Goal: Information Seeking & Learning: Learn about a topic

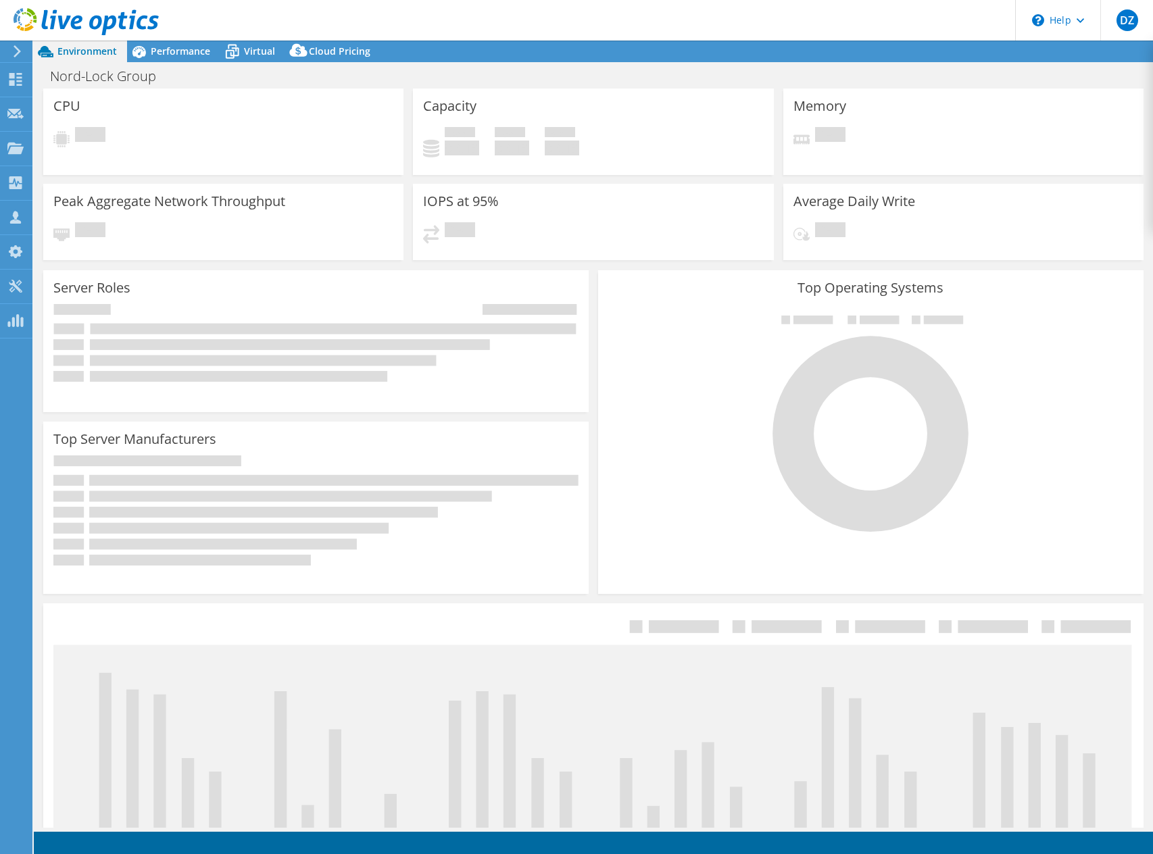
select select "USD"
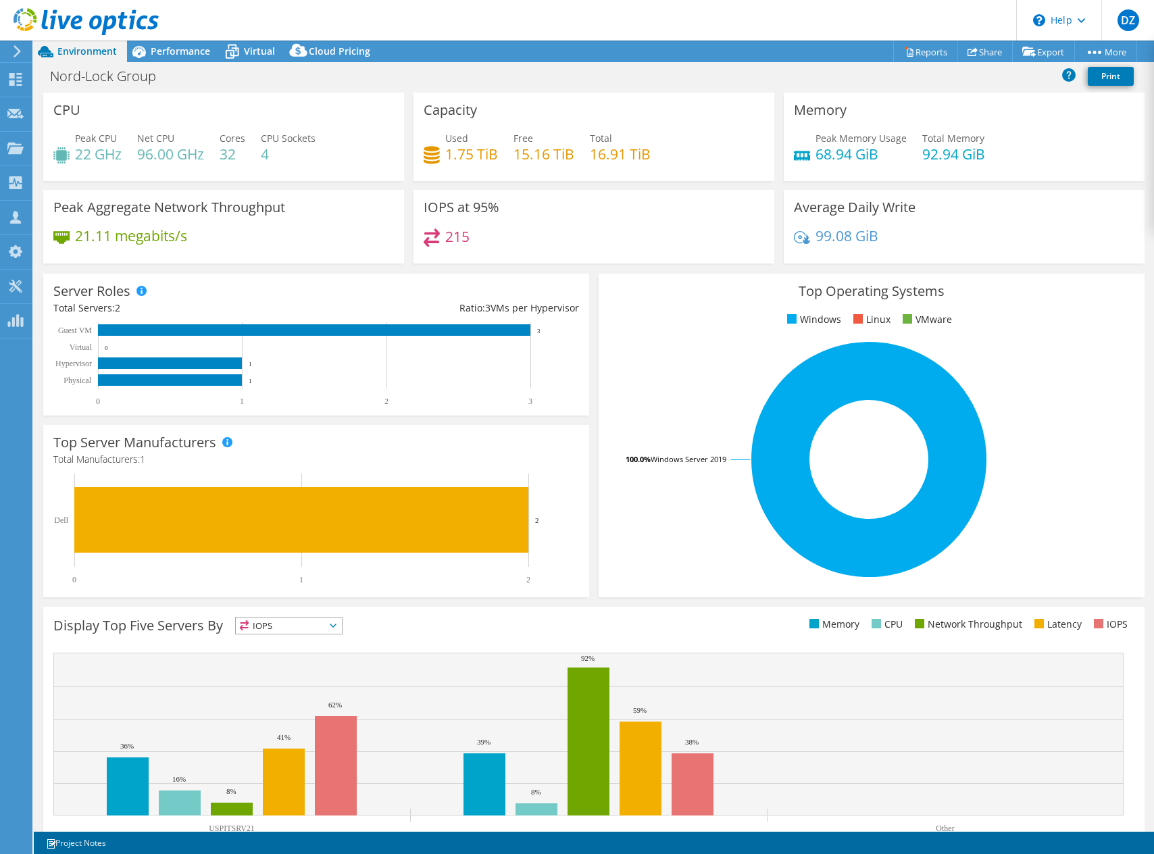
click at [320, 150] on div "Peak CPU 22 GHz Net CPU 96.00 GHz Cores 32 CPU Sockets 4" at bounding box center [223, 153] width 341 height 44
click at [182, 52] on span "Performance" at bounding box center [180, 51] width 59 height 13
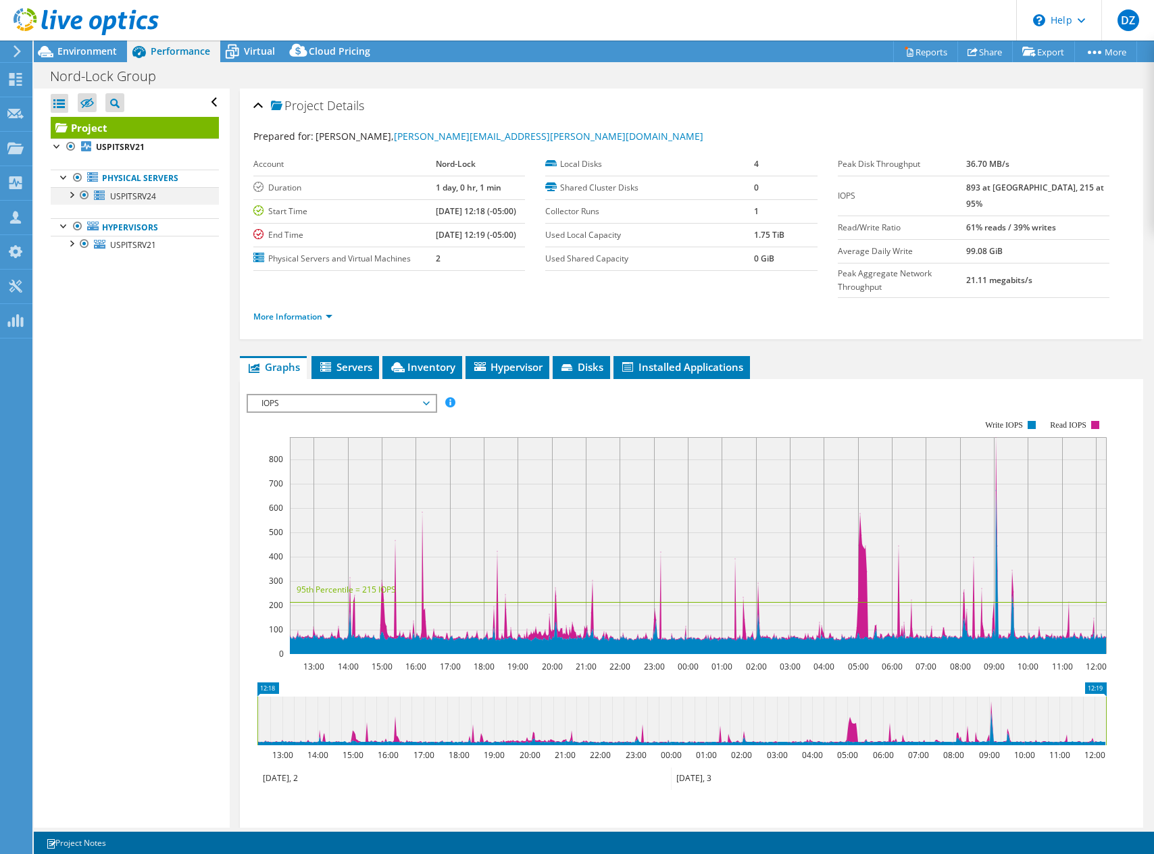
click at [73, 195] on div at bounding box center [71, 194] width 14 height 14
click at [73, 307] on div at bounding box center [71, 308] width 14 height 14
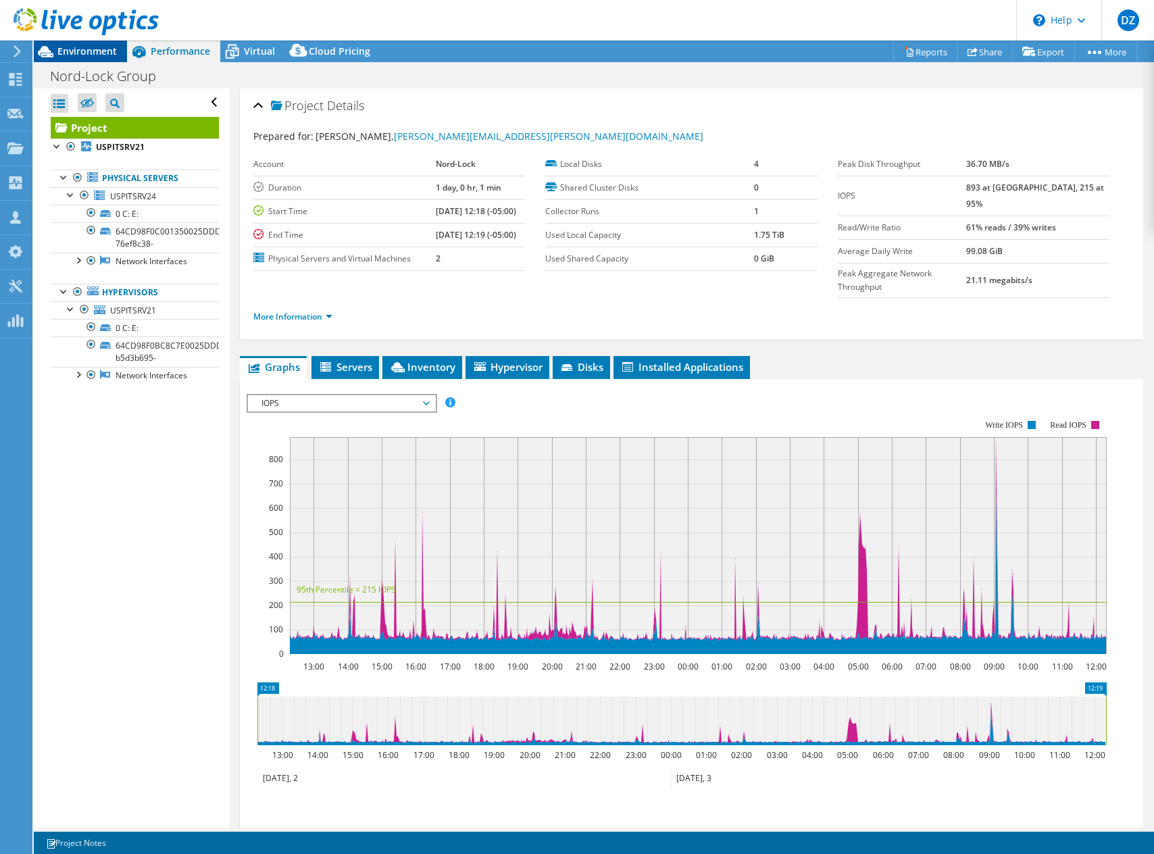
click at [97, 50] on span "Environment" at bounding box center [86, 51] width 59 height 13
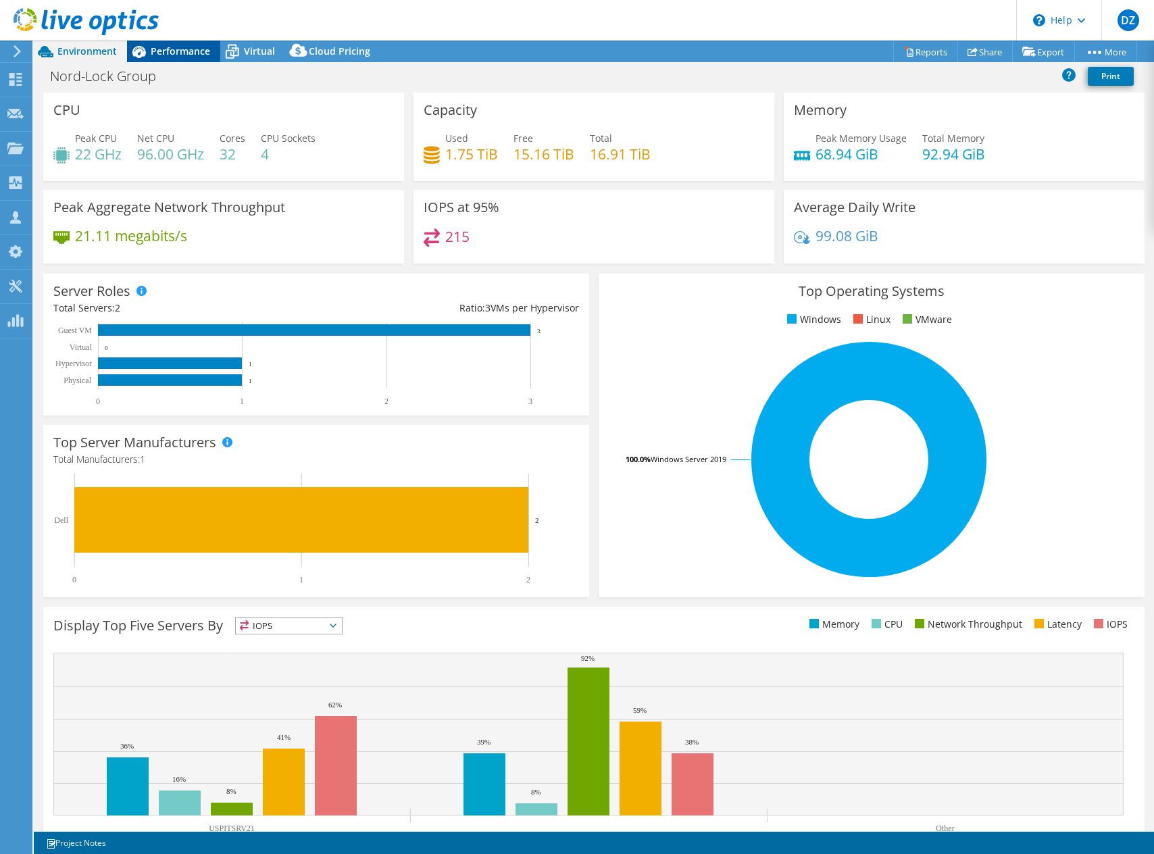
click at [203, 45] on span "Performance" at bounding box center [180, 51] width 59 height 13
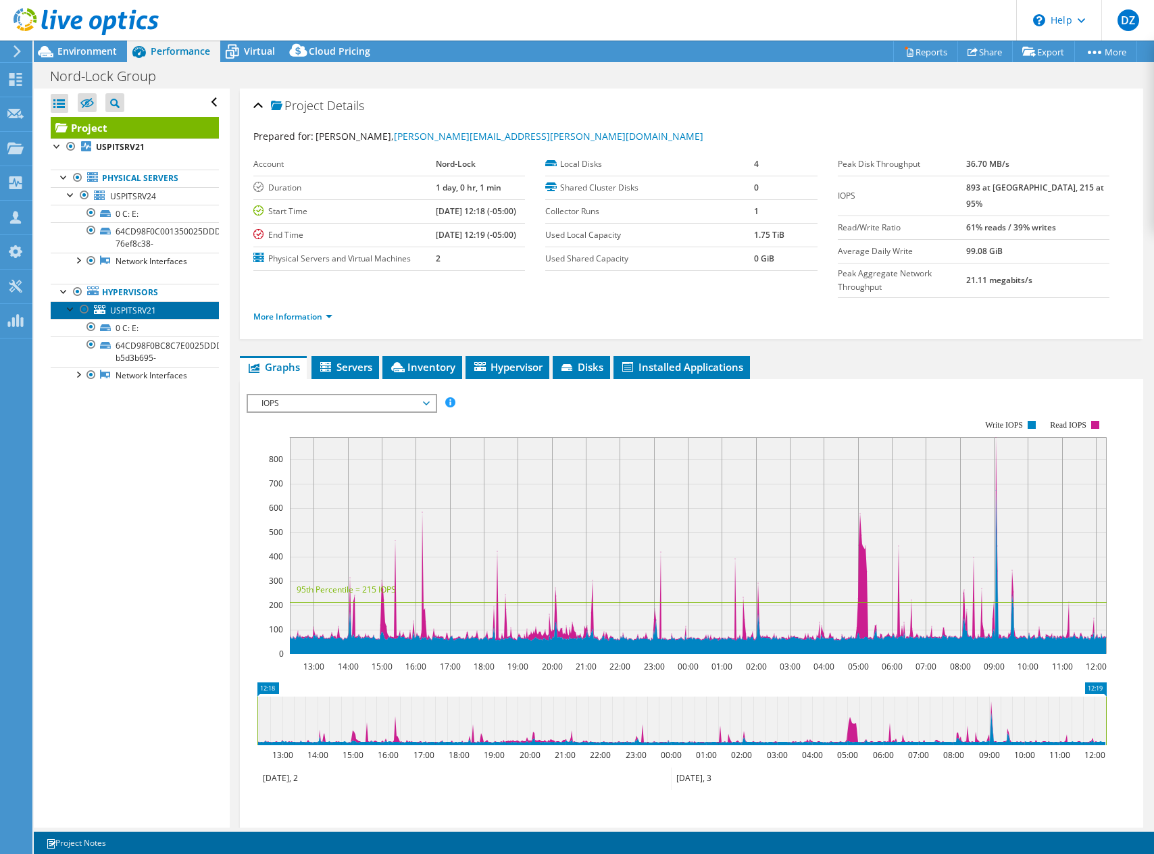
click at [126, 306] on span "USPITSRV21" at bounding box center [133, 310] width 46 height 11
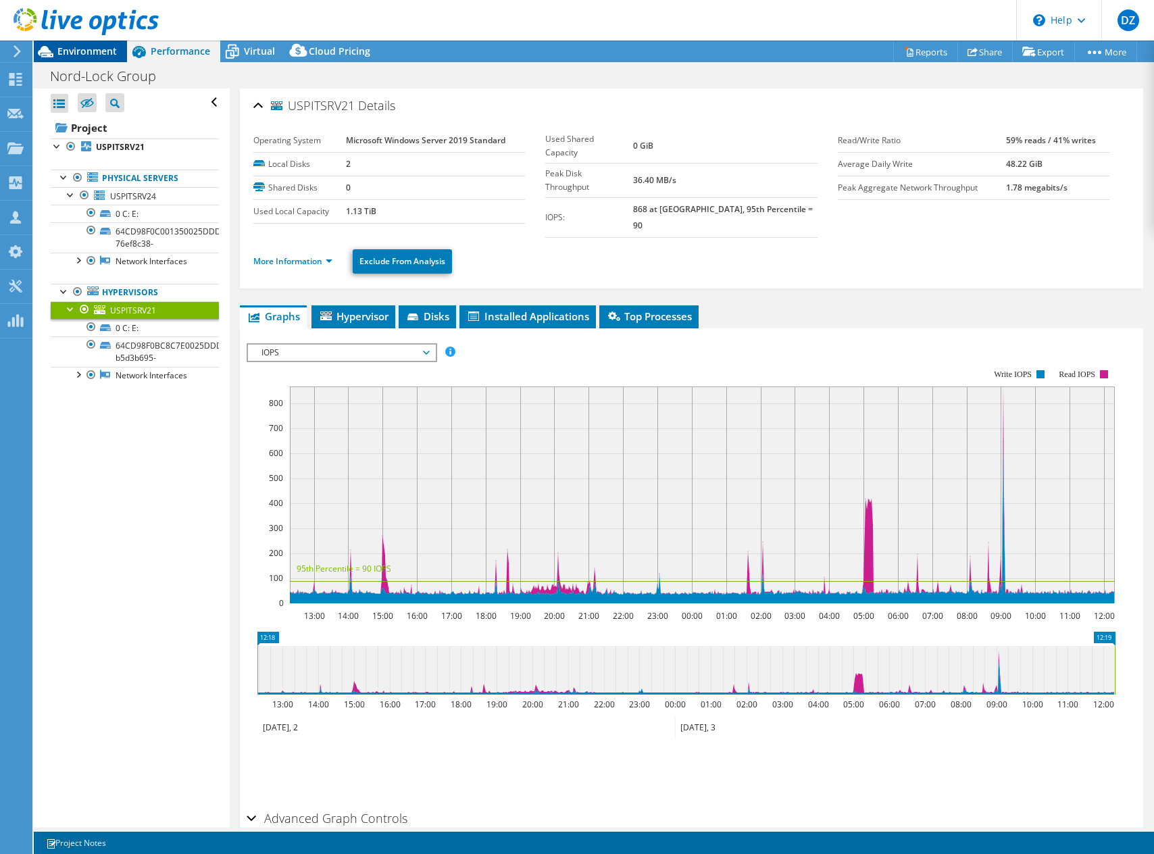
click at [103, 56] on span "Environment" at bounding box center [86, 51] width 59 height 13
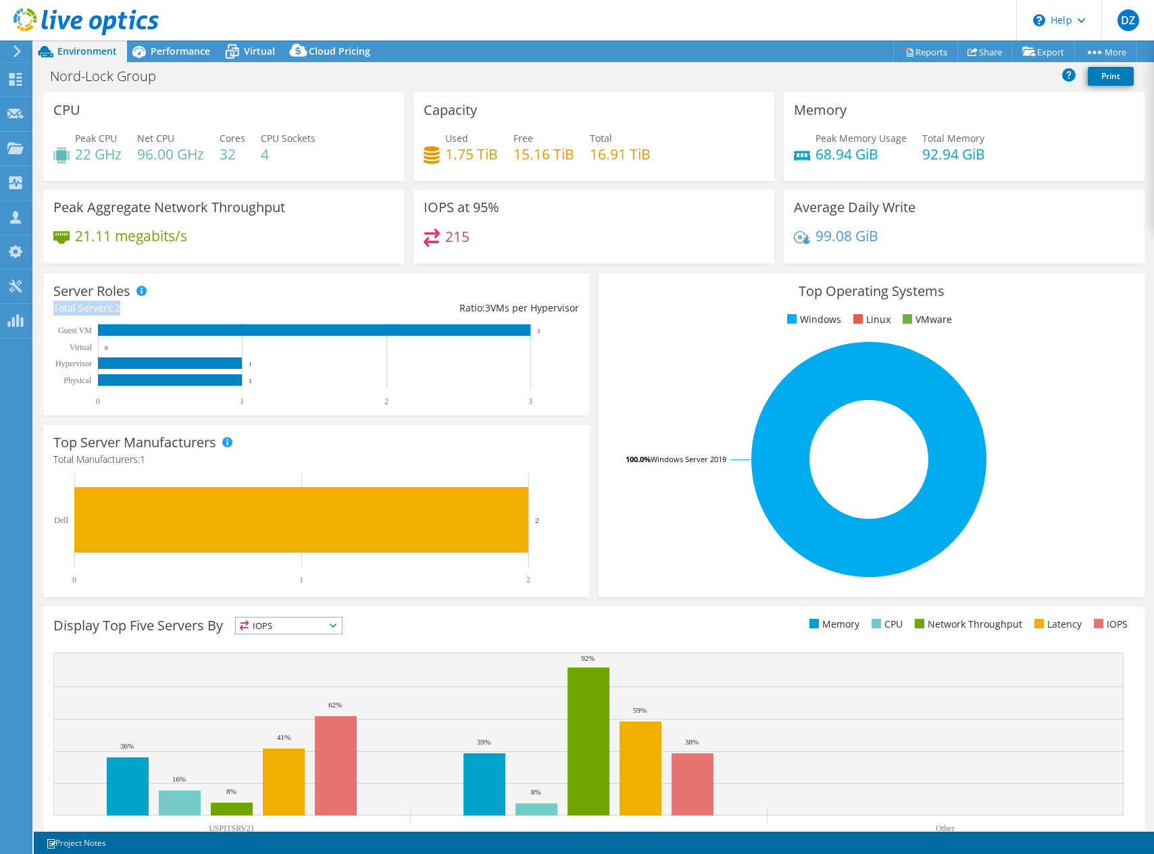
drag, startPoint x: 126, startPoint y: 305, endPoint x: 89, endPoint y: 322, distance: 41.4
click at [58, 307] on div "Total Servers: 2" at bounding box center [184, 308] width 263 height 15
click at [251, 379] on text "1" at bounding box center [250, 381] width 3 height 7
click at [231, 381] on rect at bounding box center [170, 379] width 144 height 11
click at [196, 52] on span "Performance" at bounding box center [180, 51] width 59 height 13
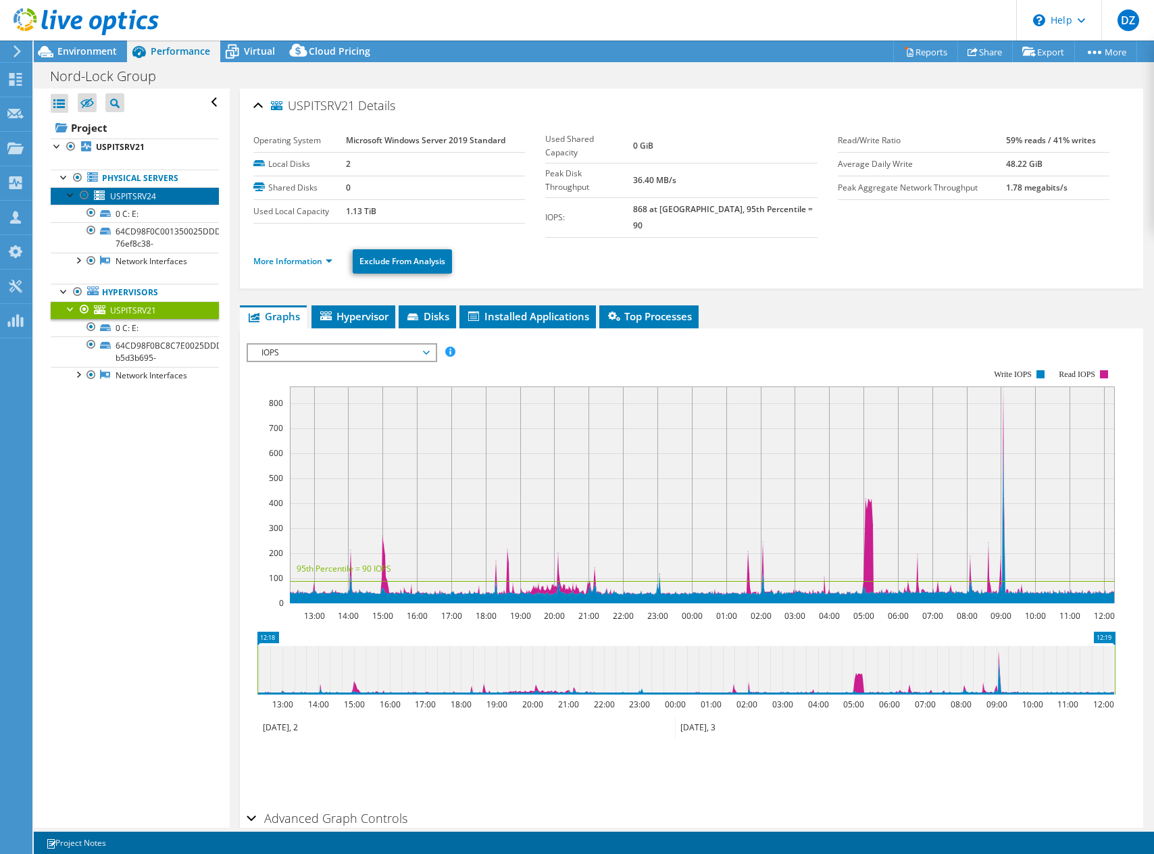
click at [146, 197] on span "USPITSRV24" at bounding box center [133, 196] width 46 height 11
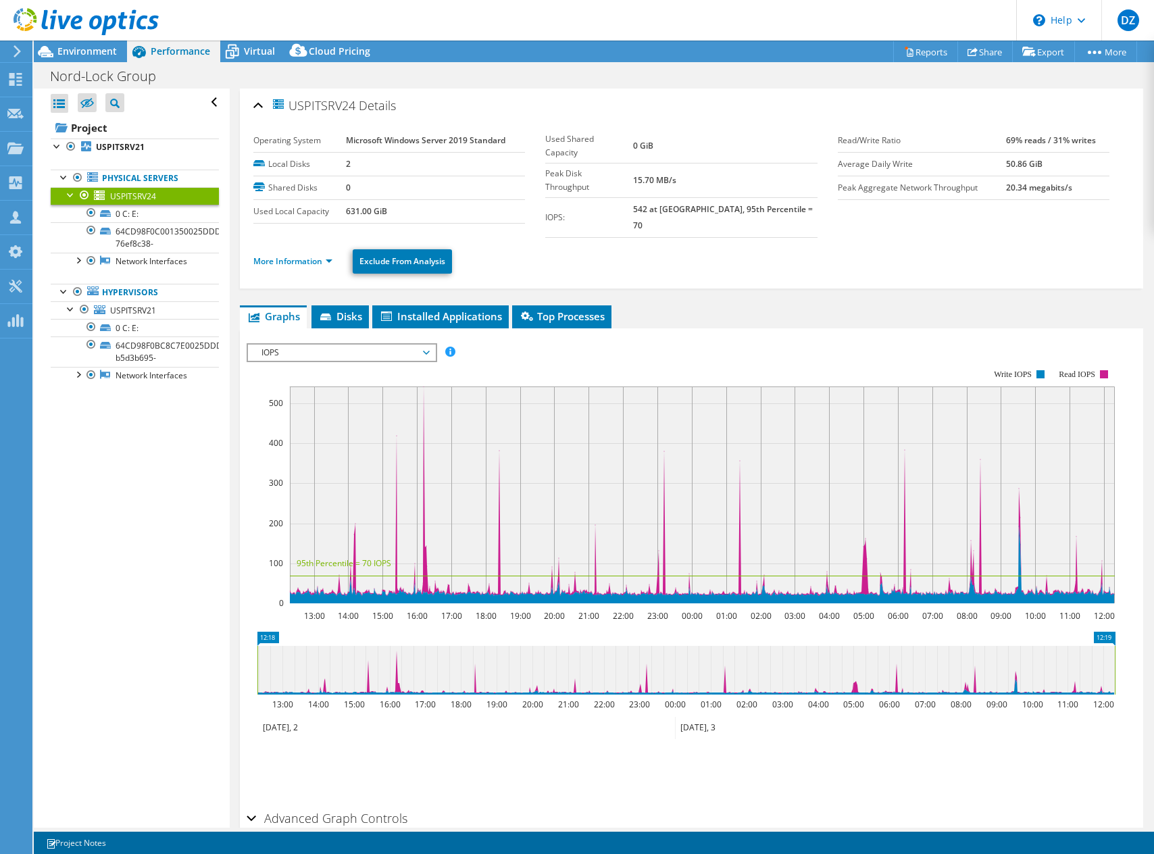
click at [285, 345] on span "IOPS" at bounding box center [342, 353] width 174 height 16
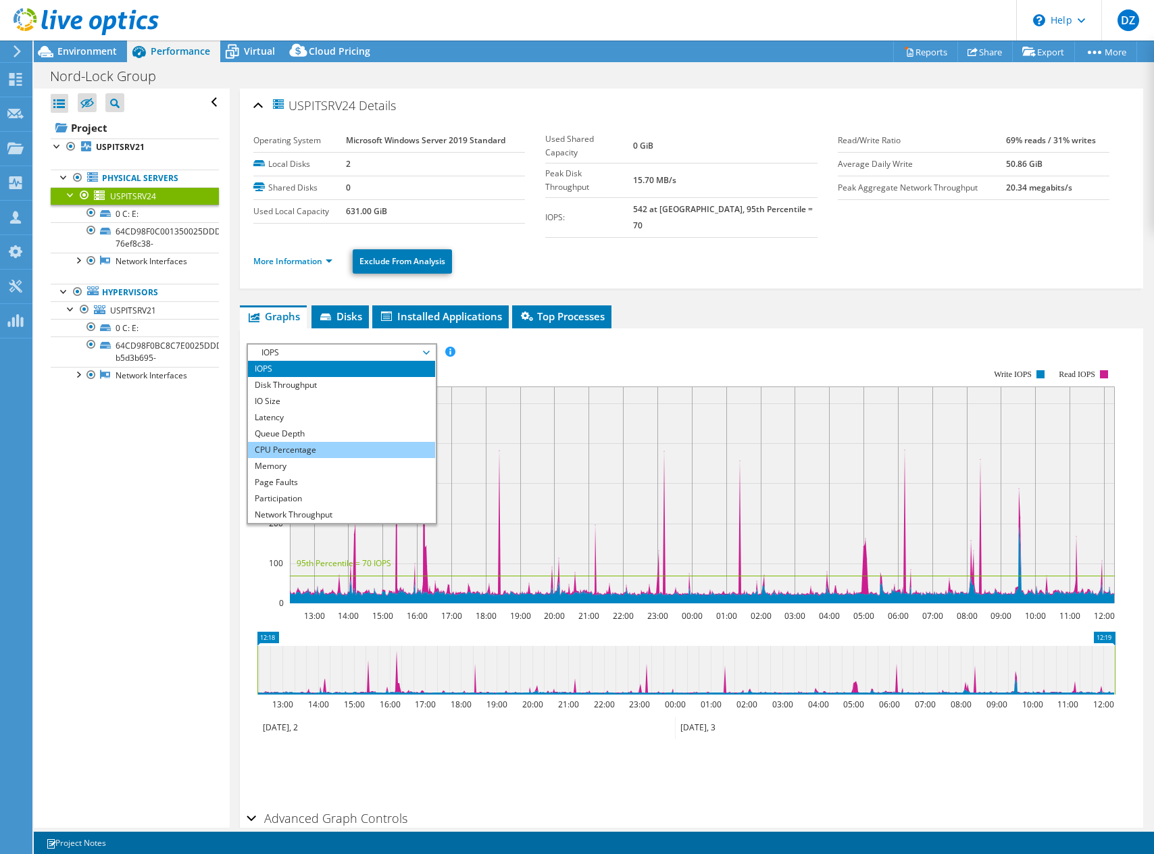
click at [293, 442] on li "CPU Percentage" at bounding box center [341, 450] width 187 height 16
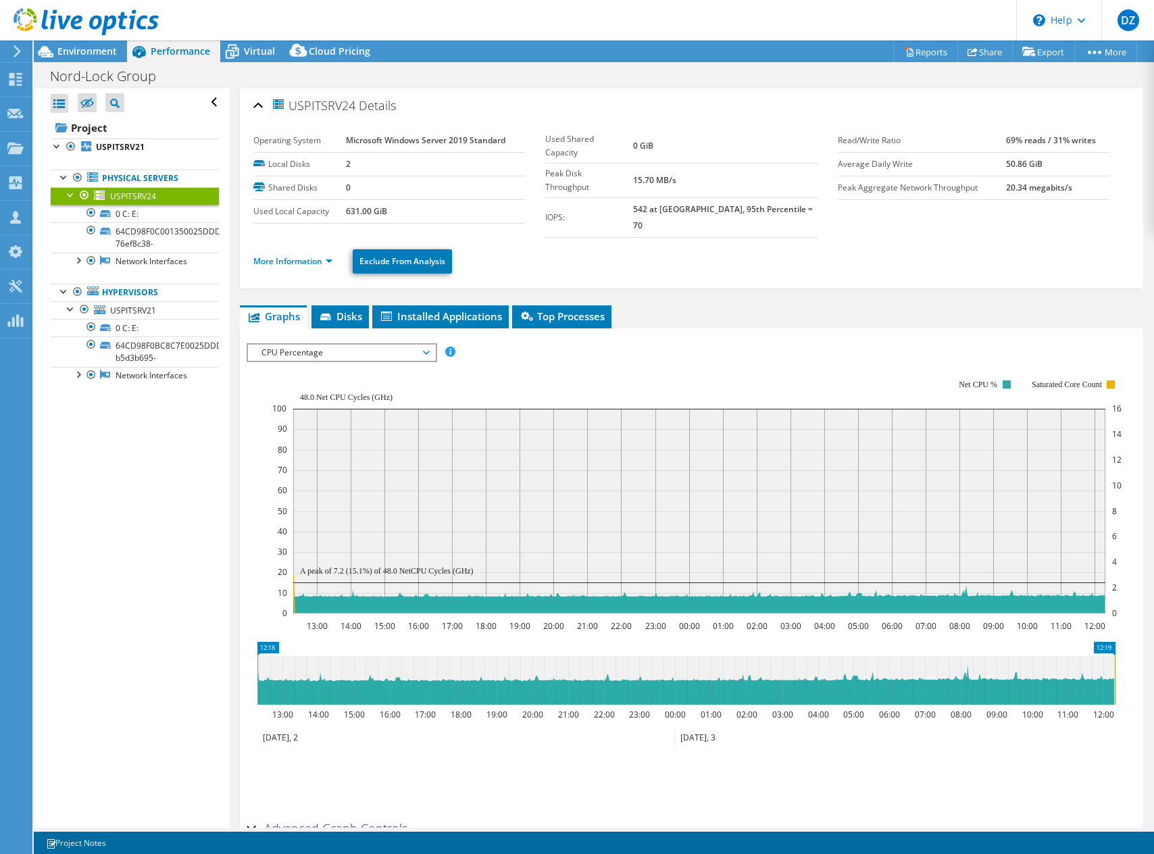
click at [327, 345] on span "CPU Percentage" at bounding box center [342, 353] width 174 height 16
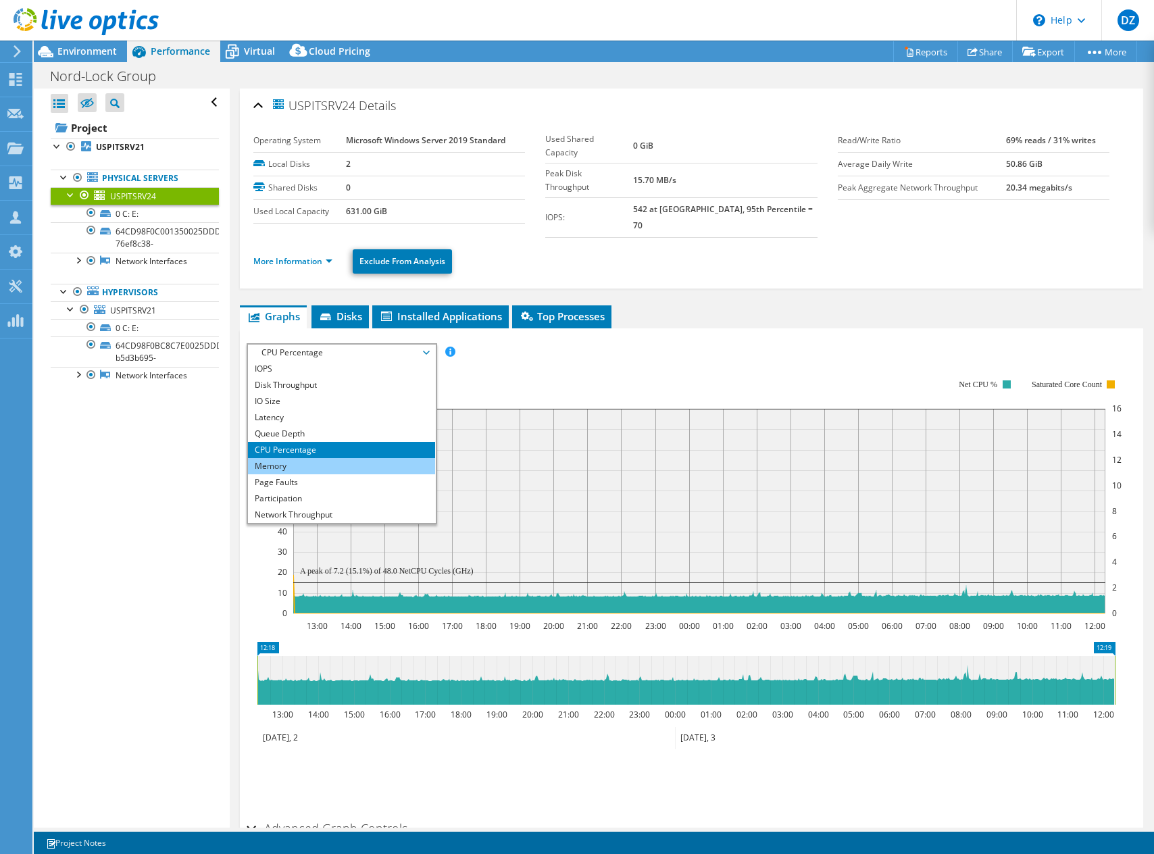
click at [289, 458] on li "Memory" at bounding box center [341, 466] width 187 height 16
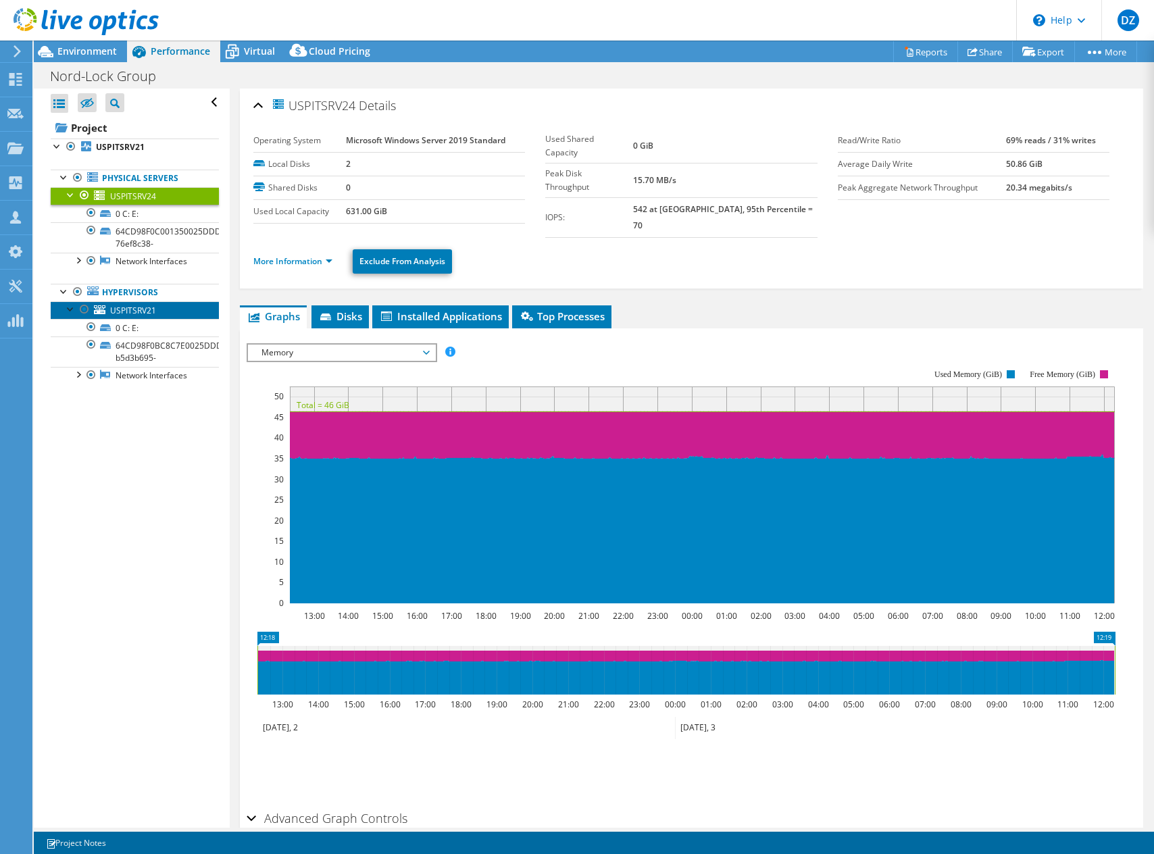
click at [136, 306] on span "USPITSRV21" at bounding box center [133, 310] width 46 height 11
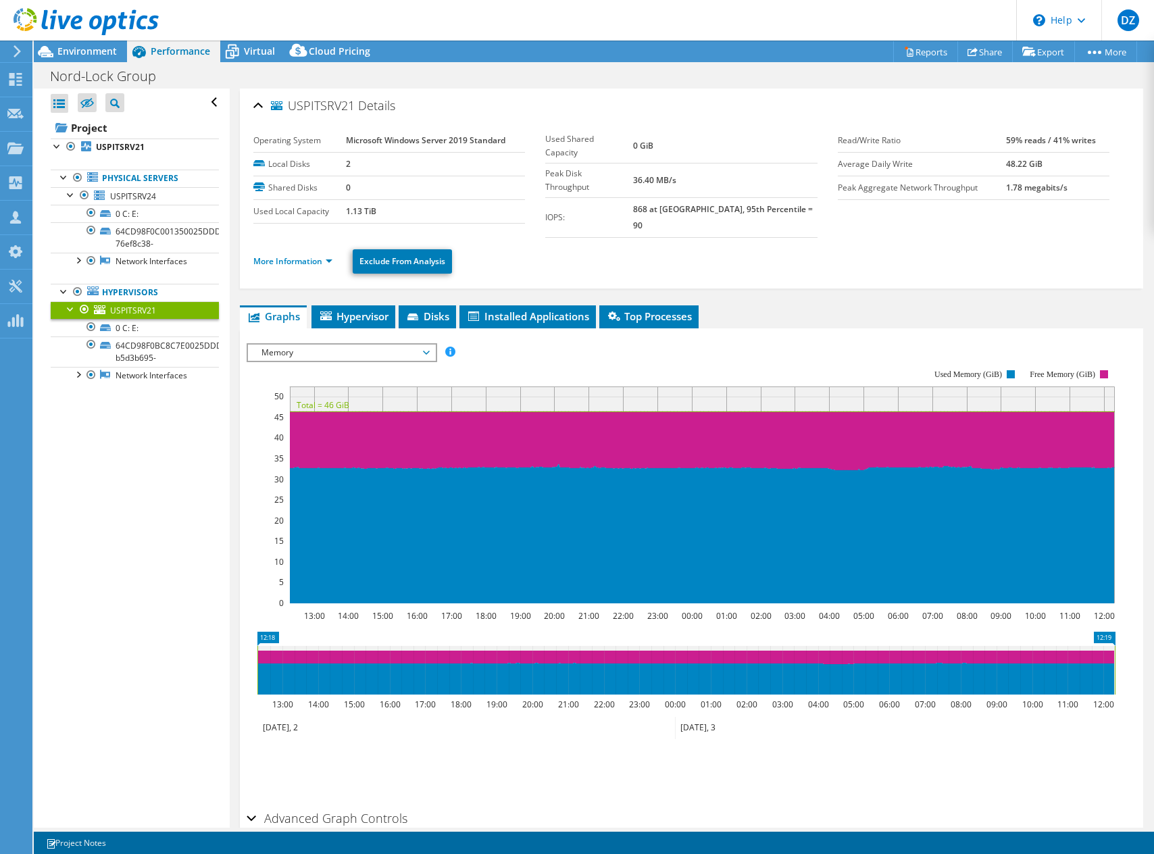
click at [335, 345] on span "Memory" at bounding box center [342, 353] width 174 height 16
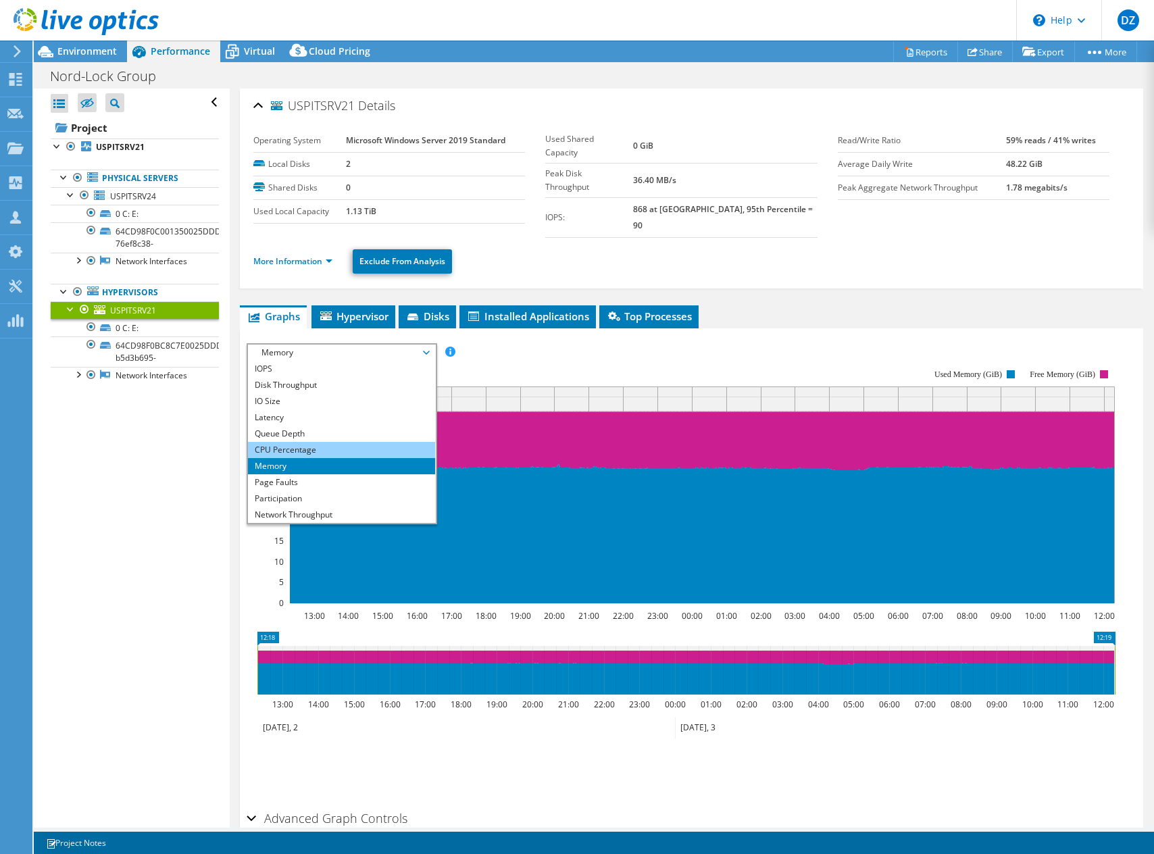
click at [301, 442] on li "CPU Percentage" at bounding box center [341, 450] width 187 height 16
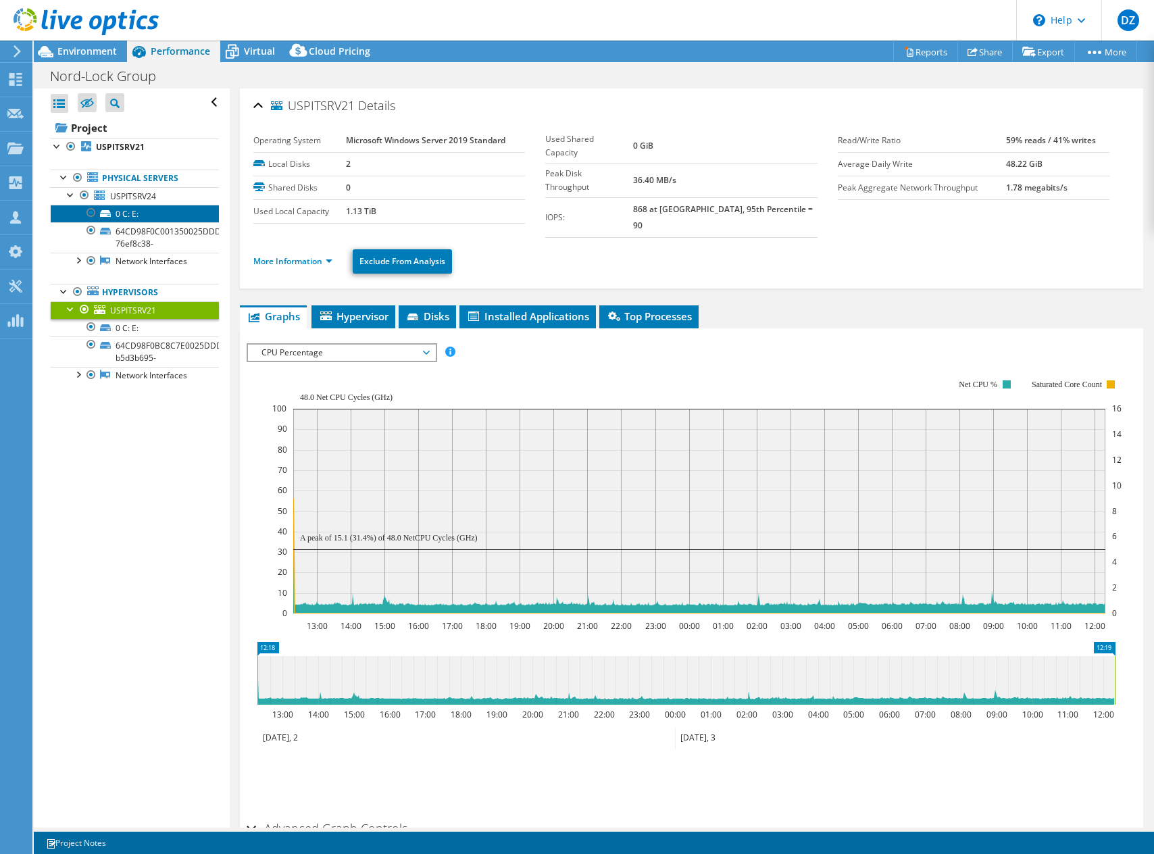
click at [137, 210] on link "0 C: E:" at bounding box center [135, 214] width 168 height 18
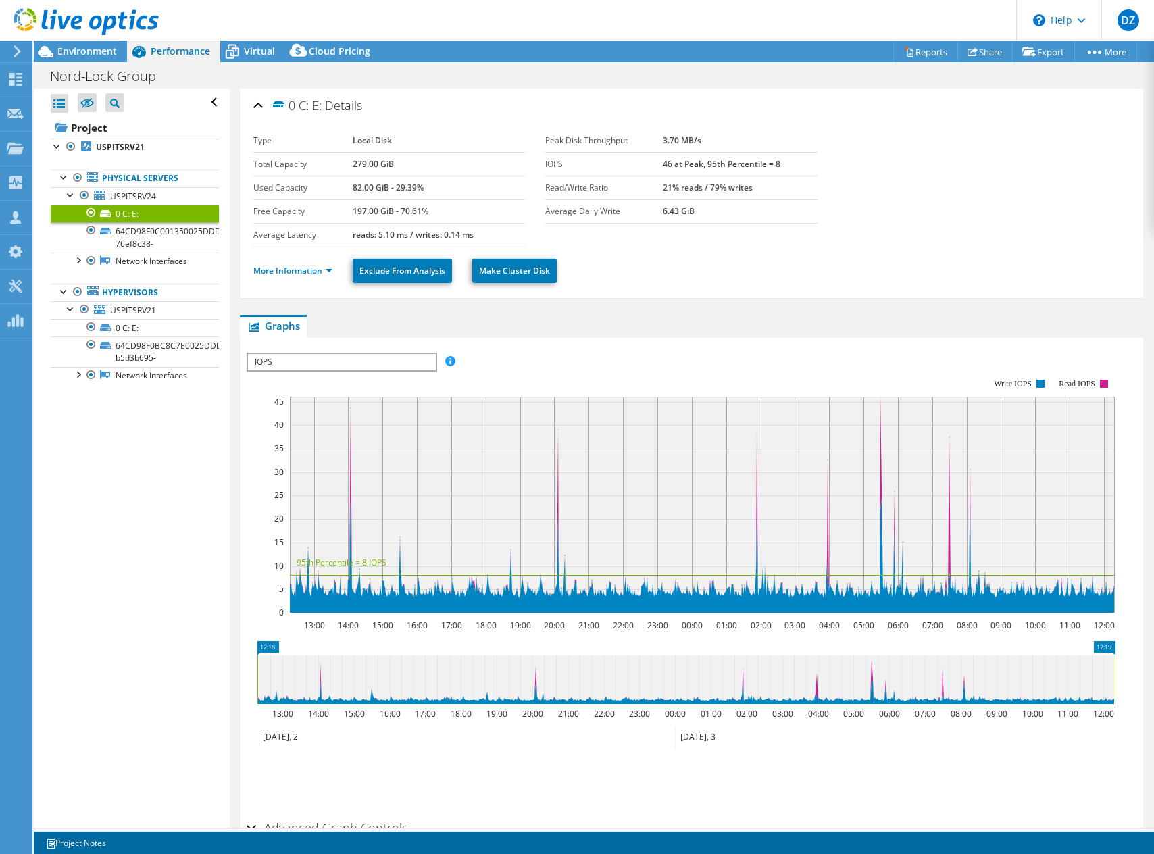
click at [273, 354] on span "IOPS" at bounding box center [341, 362] width 187 height 16
click at [480, 361] on rect at bounding box center [681, 496] width 869 height 270
click at [349, 189] on label "Used Capacity" at bounding box center [302, 188] width 99 height 14
drag, startPoint x: 349, startPoint y: 167, endPoint x: 364, endPoint y: 171, distance: 16.1
click at [364, 171] on tr "Total Capacity 279.00 GiB" at bounding box center [389, 164] width 272 height 24
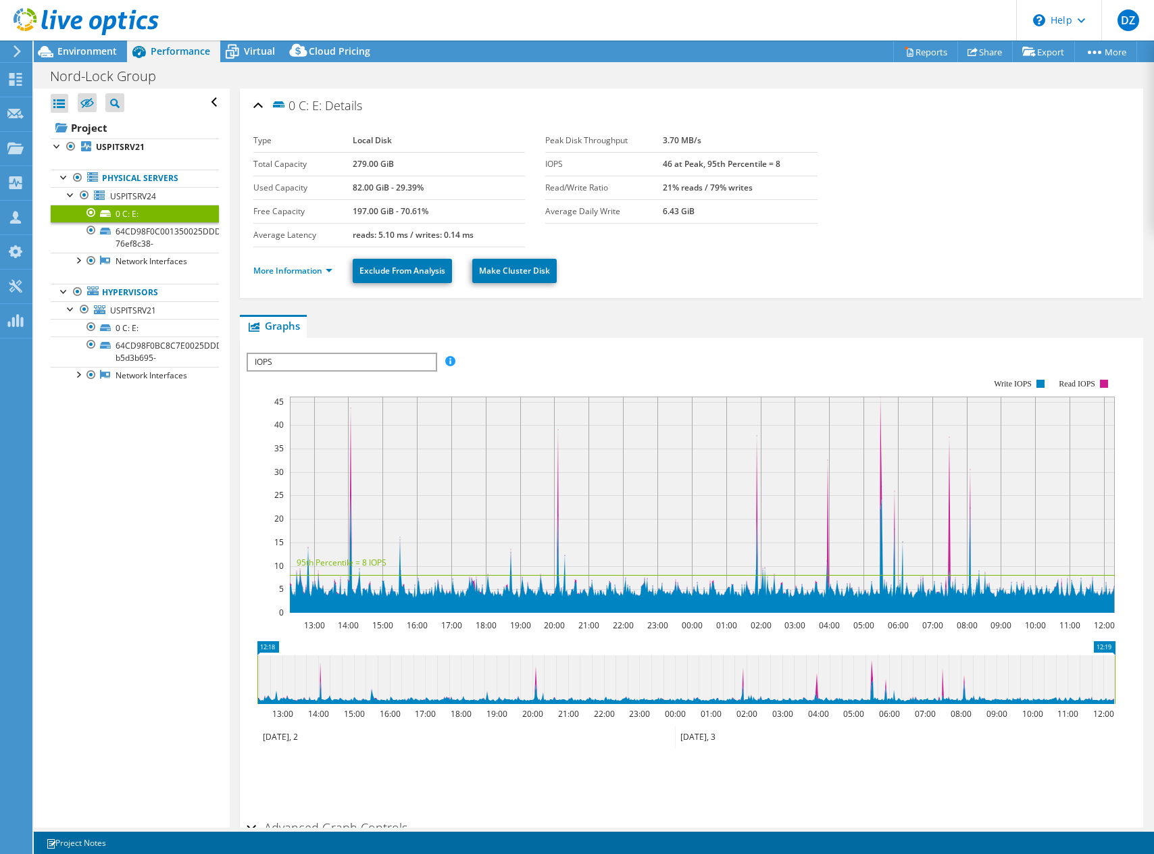
click at [364, 171] on td "279.00 GiB" at bounding box center [439, 164] width 172 height 24
drag, startPoint x: 351, startPoint y: 166, endPoint x: 387, endPoint y: 164, distance: 35.9
click at [387, 164] on b "279.00 GiB" at bounding box center [373, 163] width 41 height 11
drag, startPoint x: 349, startPoint y: 183, endPoint x: 362, endPoint y: 185, distance: 13.0
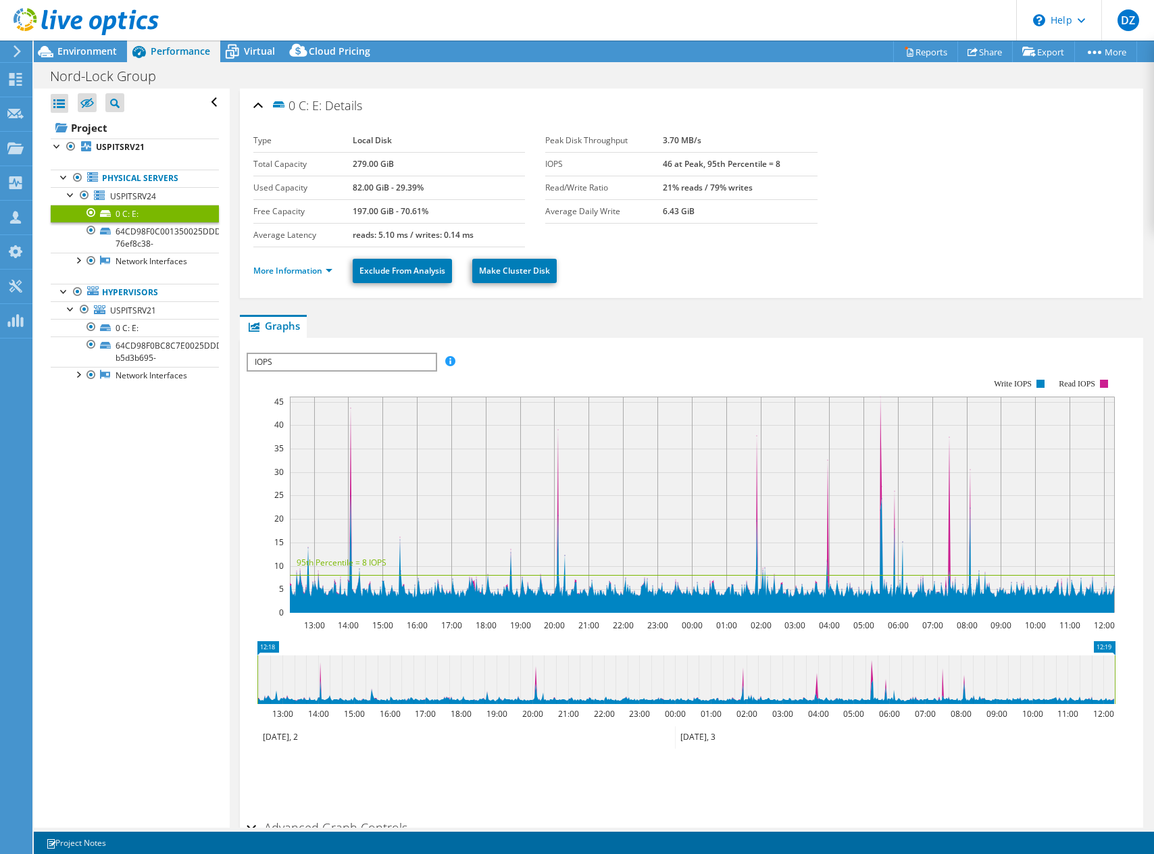
click at [362, 185] on tr "Used Capacity 82.00 GiB - 29.39%" at bounding box center [389, 188] width 272 height 24
click at [362, 185] on b "82.00 GiB - 29.39%" at bounding box center [388, 187] width 71 height 11
click at [153, 307] on span "USPITSRV21" at bounding box center [133, 310] width 46 height 11
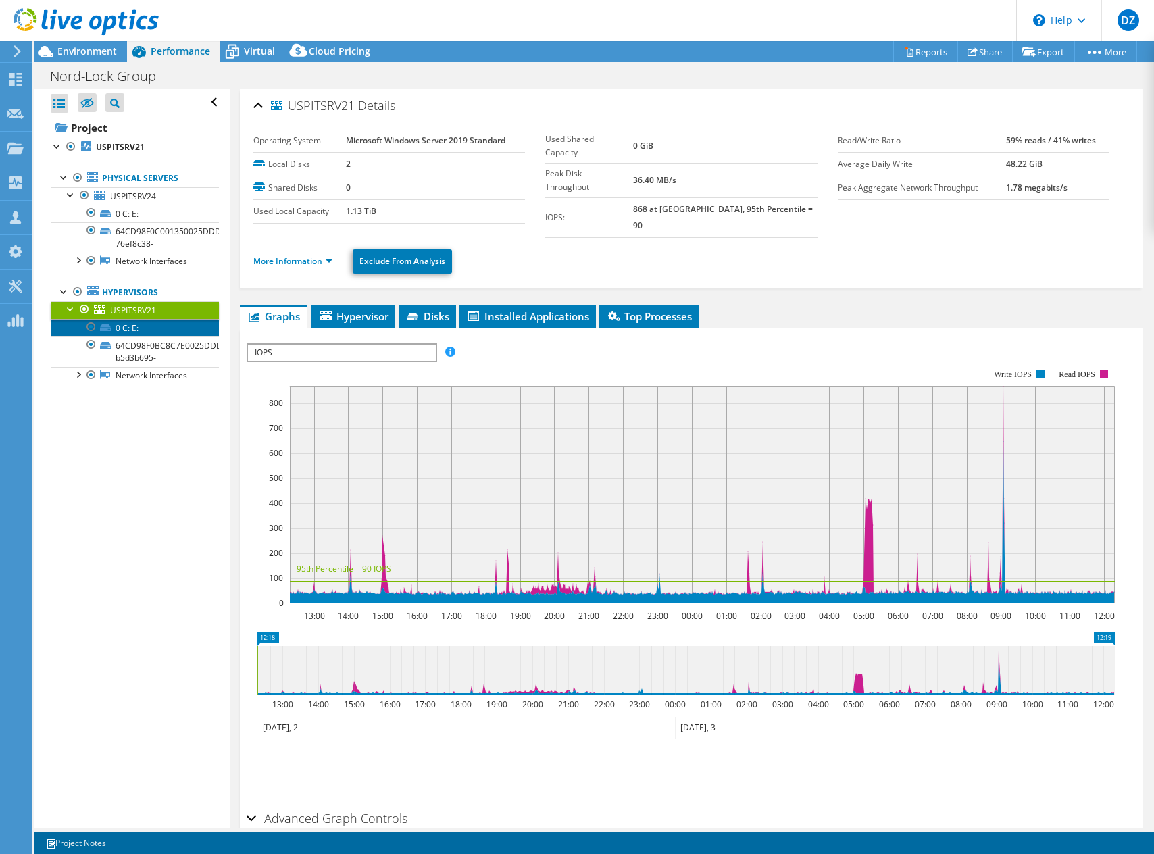
click at [135, 327] on link "0 C: E:" at bounding box center [135, 328] width 168 height 18
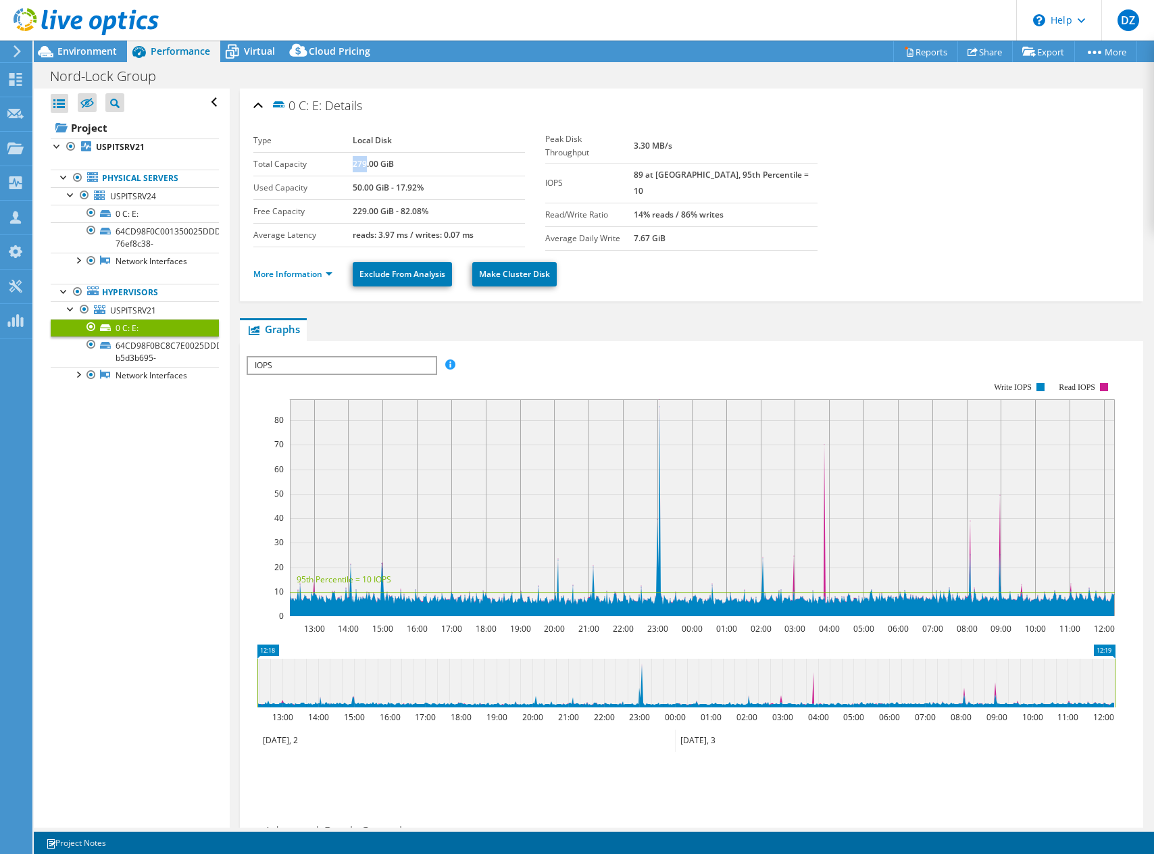
drag, startPoint x: 351, startPoint y: 166, endPoint x: 365, endPoint y: 166, distance: 14.2
click at [365, 166] on b "279.00 GiB" at bounding box center [373, 163] width 41 height 11
click at [365, 168] on b "279.00 GiB" at bounding box center [373, 163] width 41 height 11
drag, startPoint x: 349, startPoint y: 185, endPoint x: 368, endPoint y: 189, distance: 19.2
click at [368, 189] on tr "Used Capacity 50.00 GiB - 17.92%" at bounding box center [389, 188] width 272 height 24
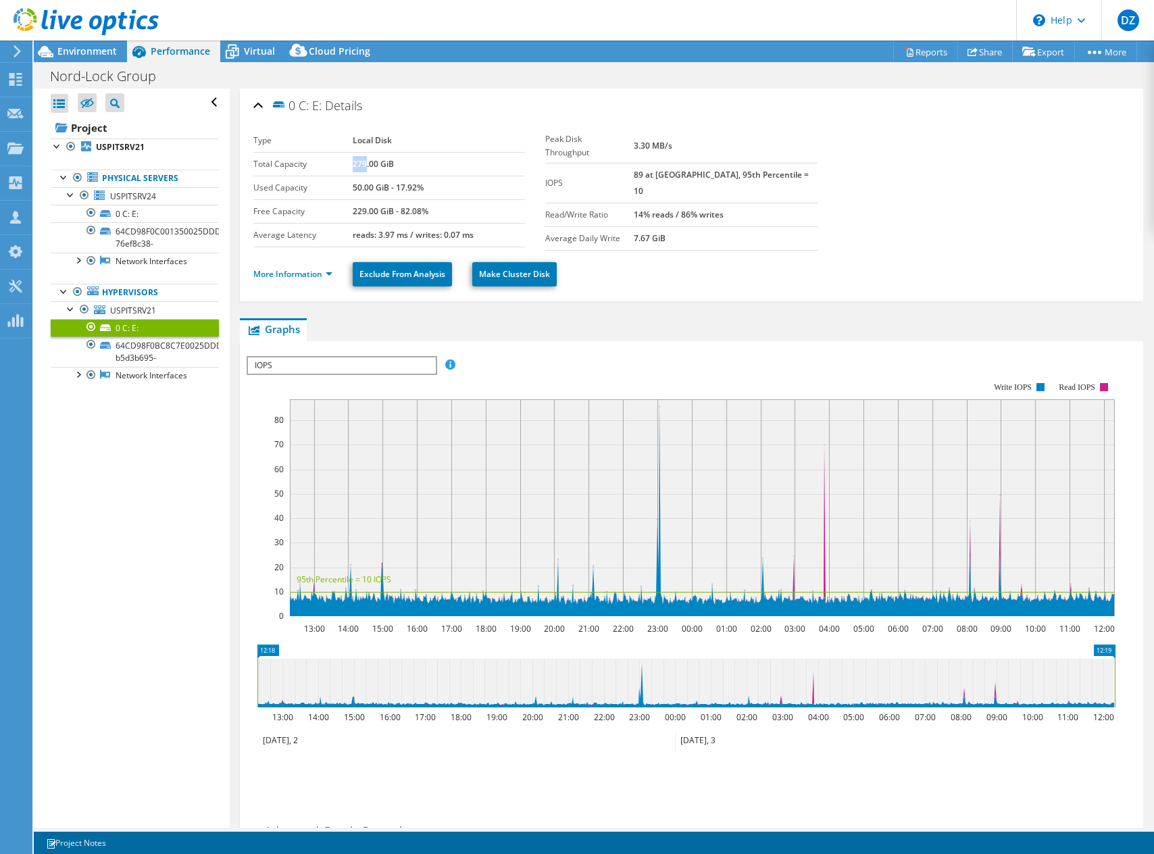
click at [368, 189] on b "50.00 GiB - 17.92%" at bounding box center [388, 187] width 71 height 11
click at [135, 343] on link "64CD98F0BC8C7E0025DDDCA7B9C71C05-b5d3b695-" at bounding box center [135, 352] width 168 height 30
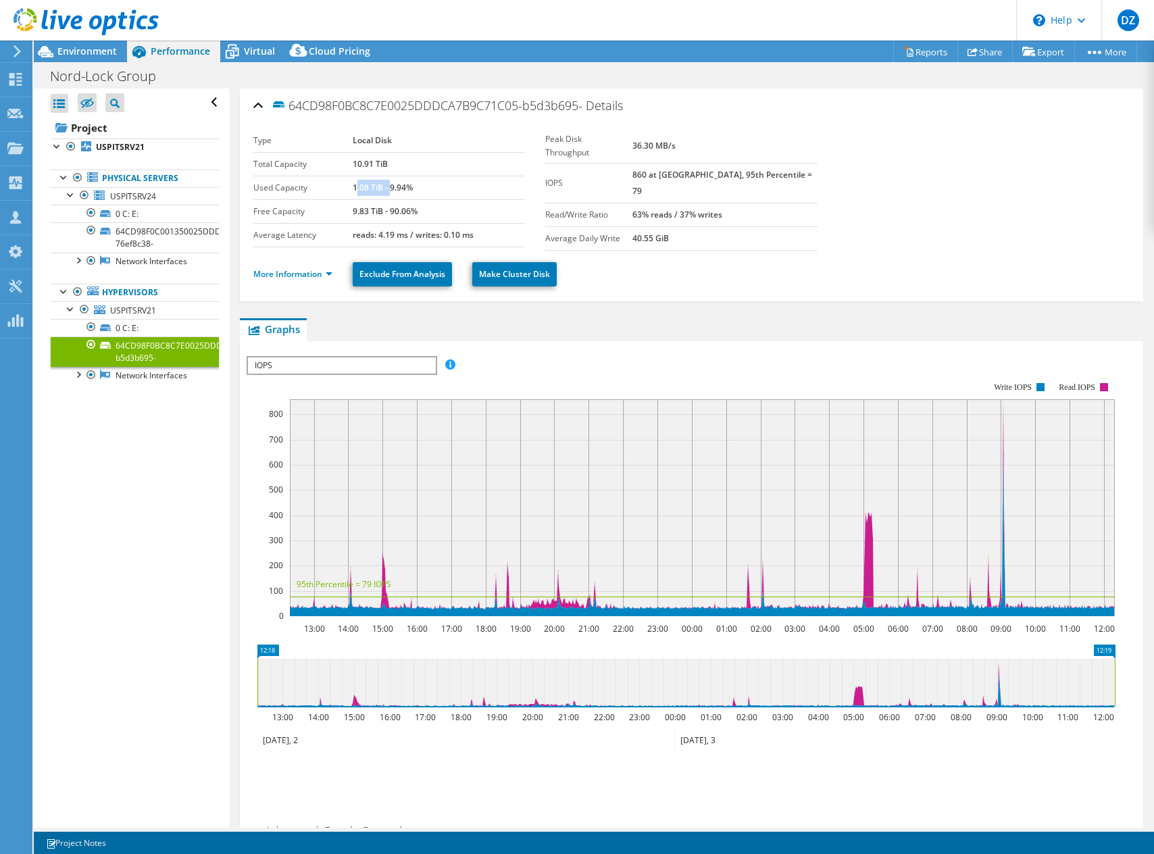
drag, startPoint x: 353, startPoint y: 187, endPoint x: 387, endPoint y: 186, distance: 33.8
click at [387, 186] on b "1.08 TiB - 9.94%" at bounding box center [383, 187] width 60 height 11
click at [142, 213] on link "0 C: E:" at bounding box center [135, 214] width 168 height 18
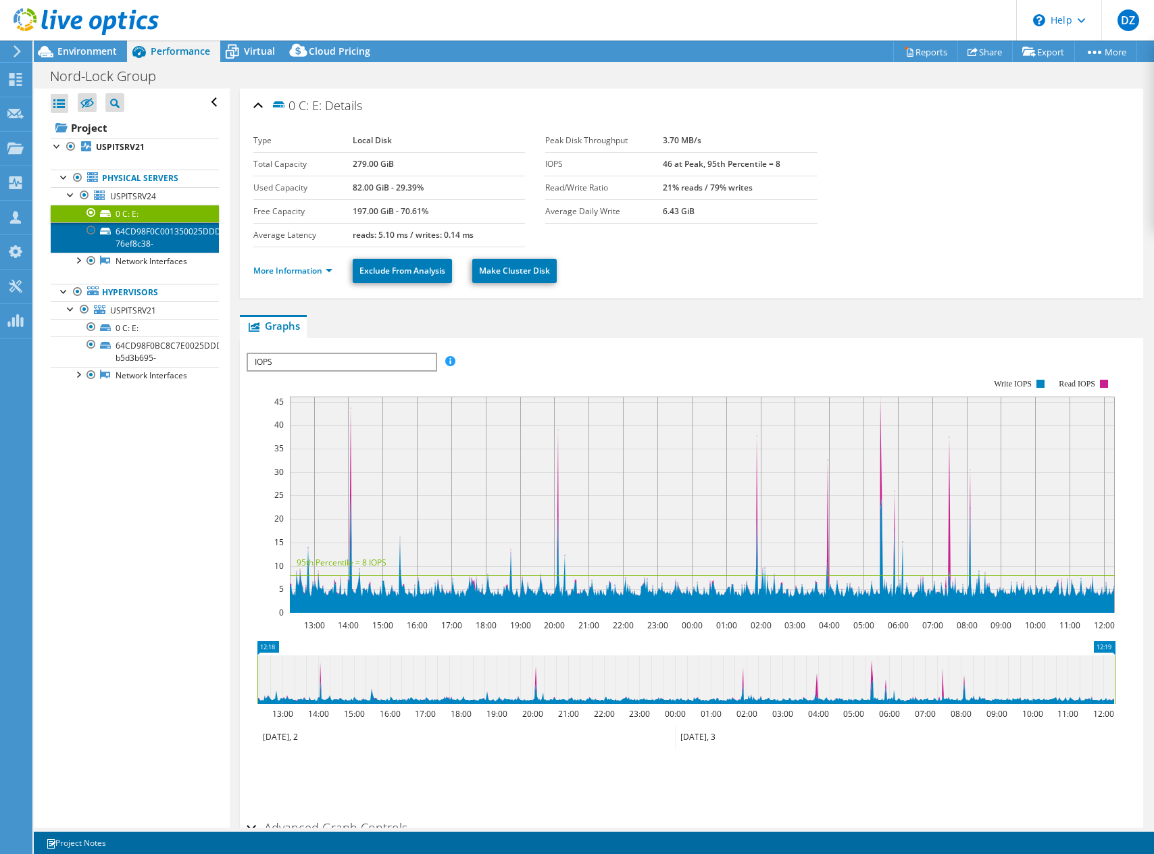
click at [141, 226] on link "64CD98F0C001350025DDDC69AF4B7D0F-76ef8c38-" at bounding box center [135, 237] width 168 height 30
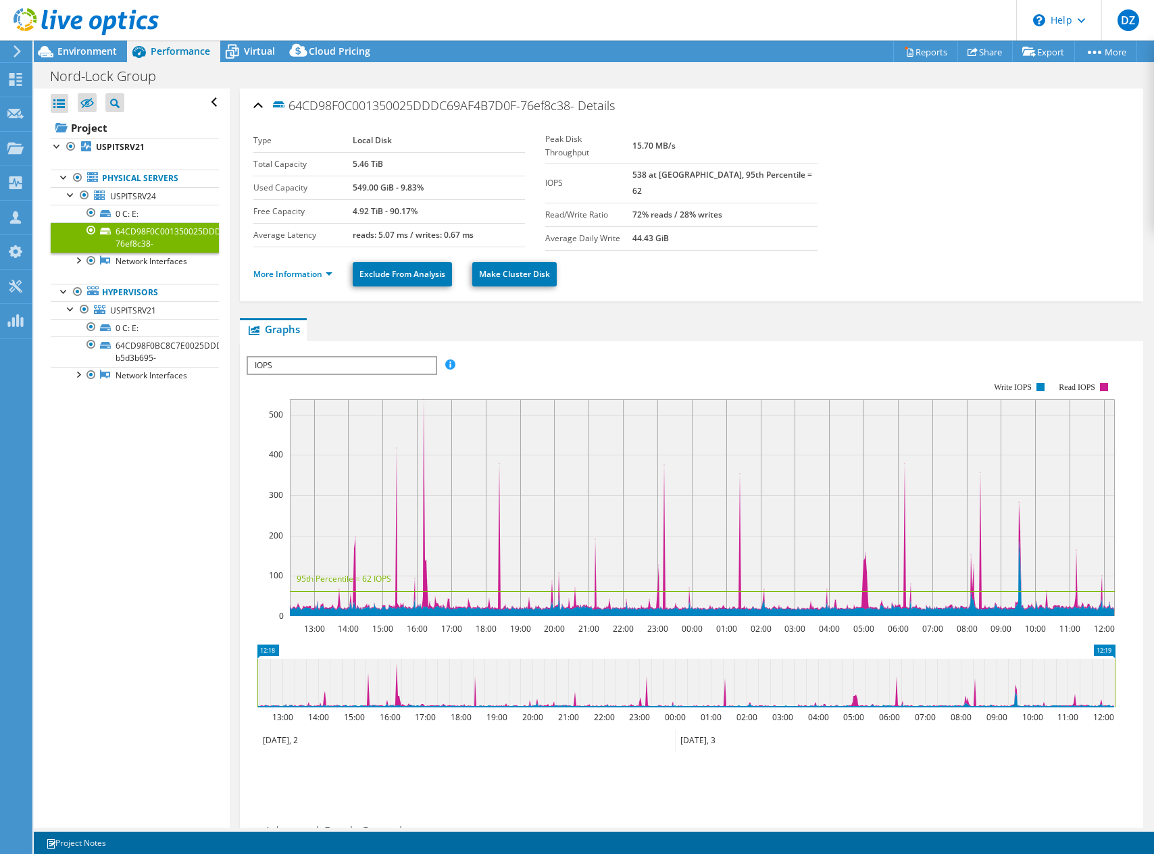
drag, startPoint x: 348, startPoint y: 186, endPoint x: 387, endPoint y: 190, distance: 38.7
click at [387, 190] on tr "Used Capacity 549.00 GiB - 9.83%" at bounding box center [389, 188] width 272 height 24
click at [387, 190] on b "549.00 GiB - 9.83%" at bounding box center [388, 187] width 71 height 11
click at [153, 209] on link "0 C: E:" at bounding box center [135, 214] width 168 height 18
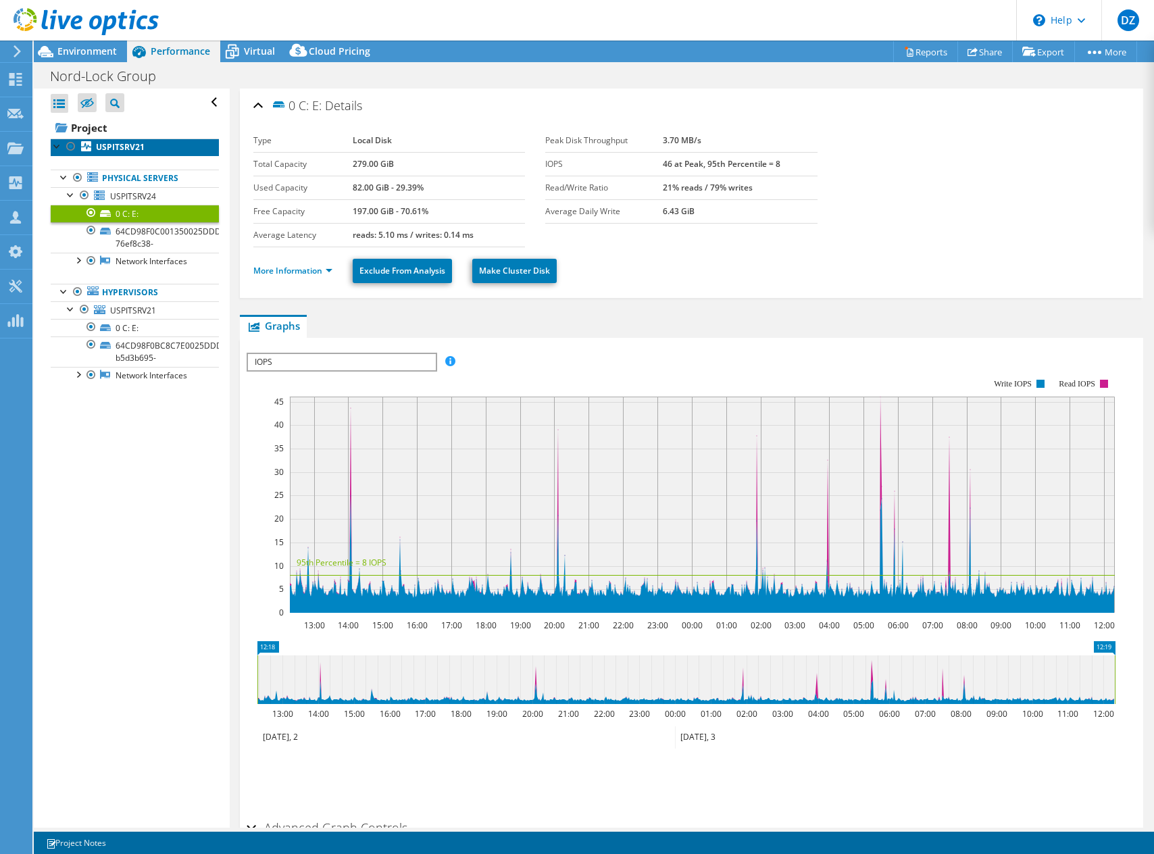
click at [138, 149] on b "USPITSRV21" at bounding box center [120, 146] width 49 height 11
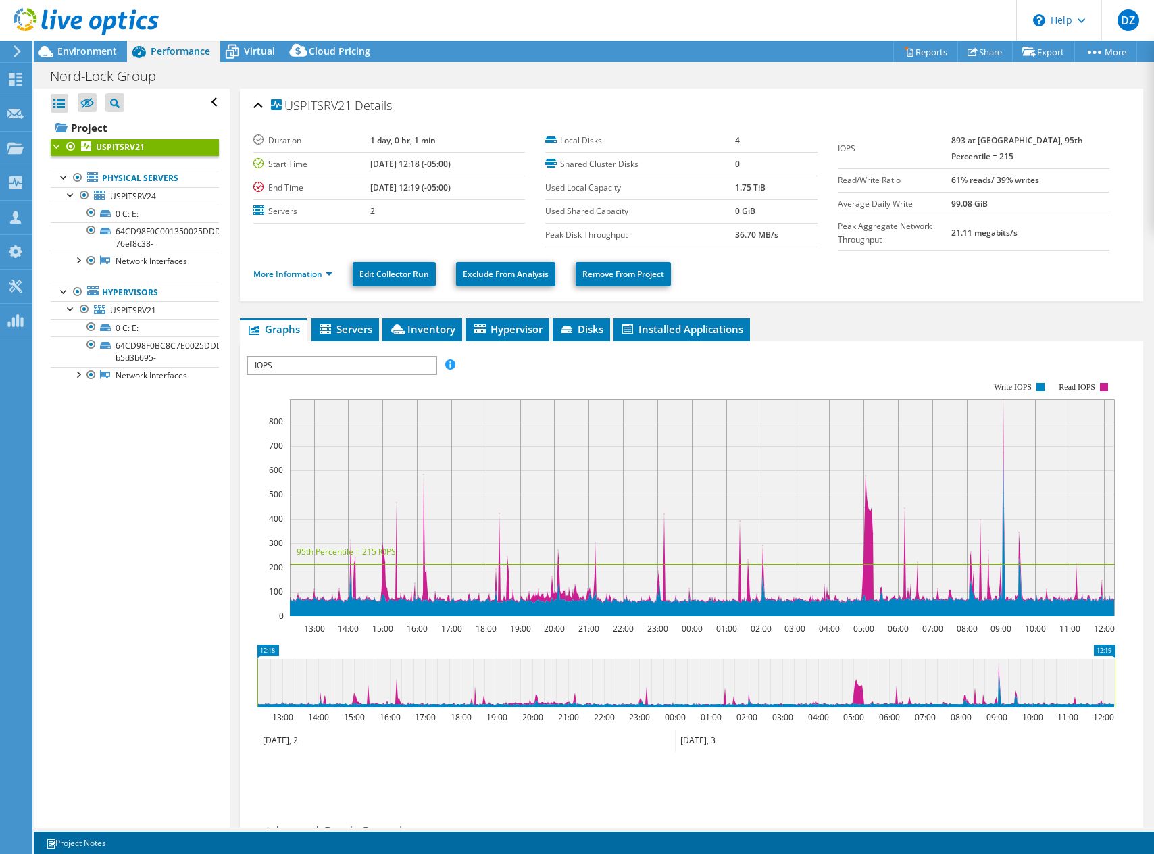
click at [307, 359] on span "IOPS" at bounding box center [341, 365] width 187 height 16
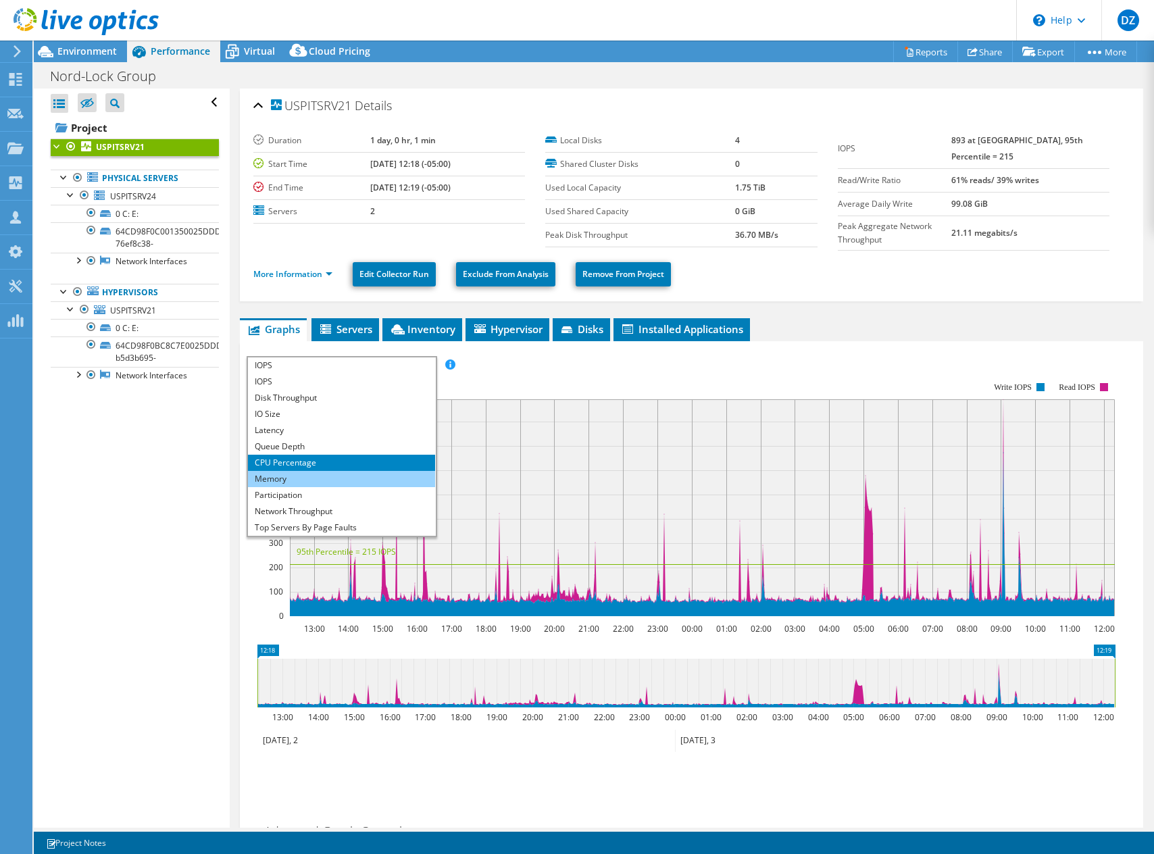
click at [284, 476] on li "Memory" at bounding box center [341, 479] width 187 height 16
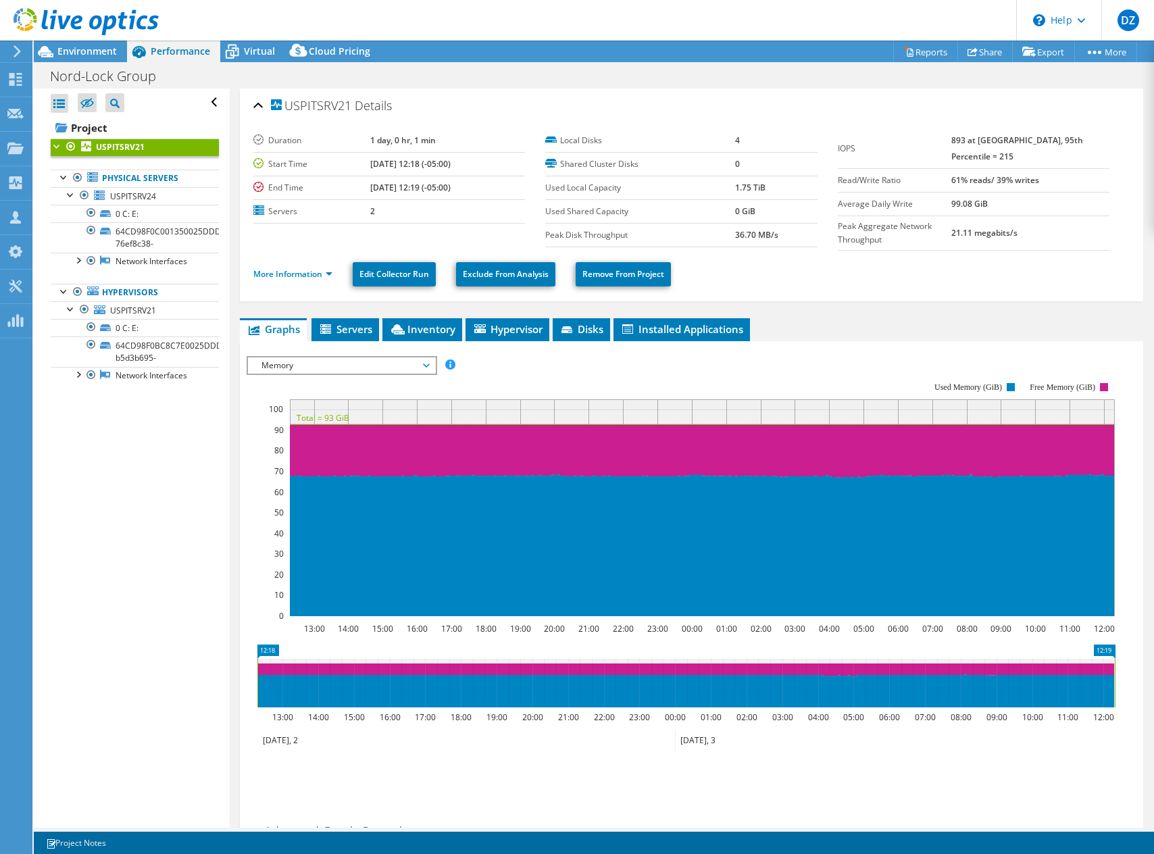
click at [346, 368] on span "Memory" at bounding box center [342, 365] width 174 height 16
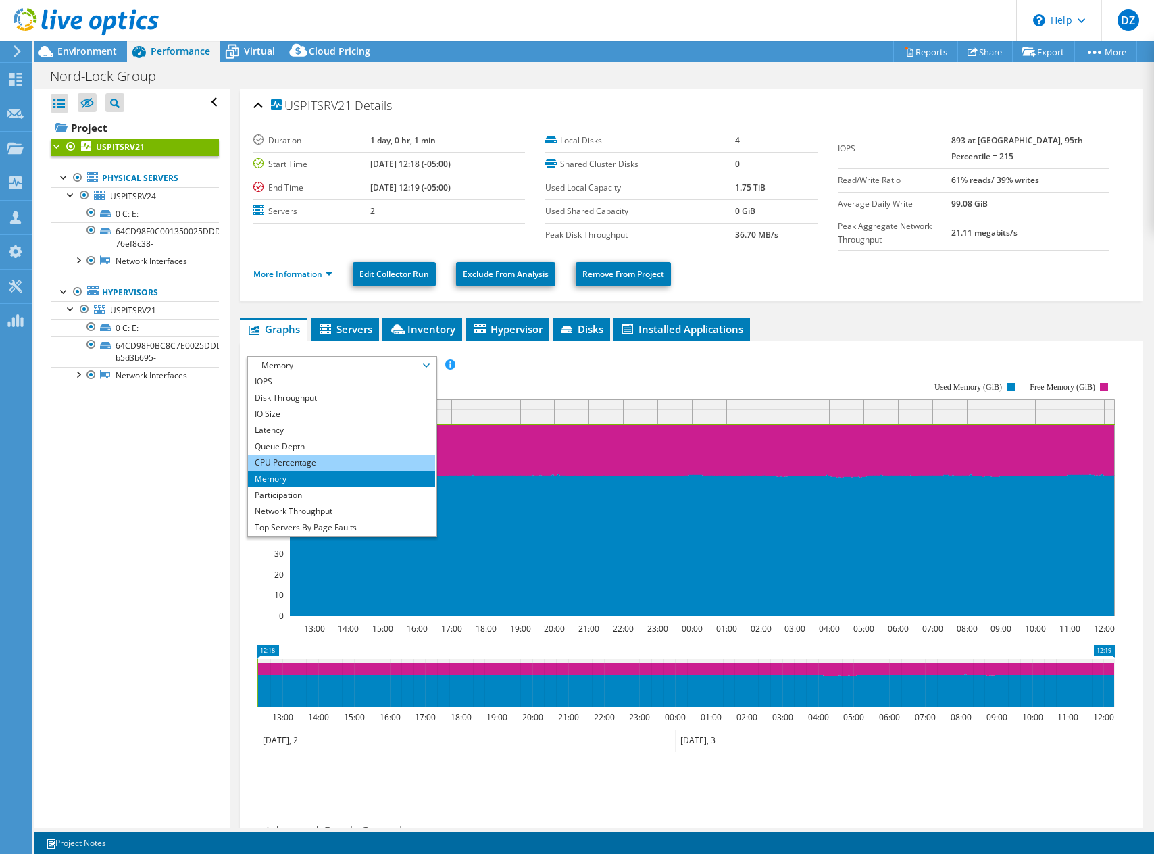
click at [303, 455] on li "CPU Percentage" at bounding box center [341, 463] width 187 height 16
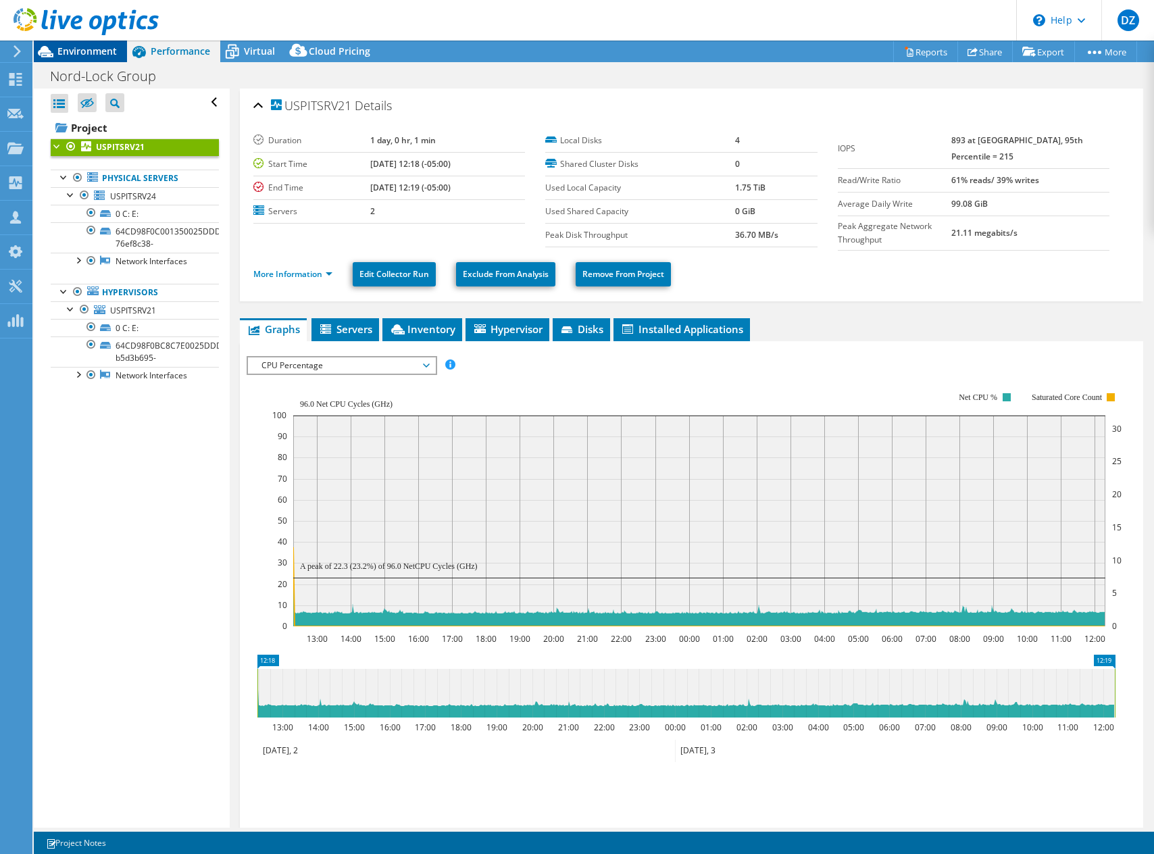
click at [97, 53] on span "Environment" at bounding box center [86, 51] width 59 height 13
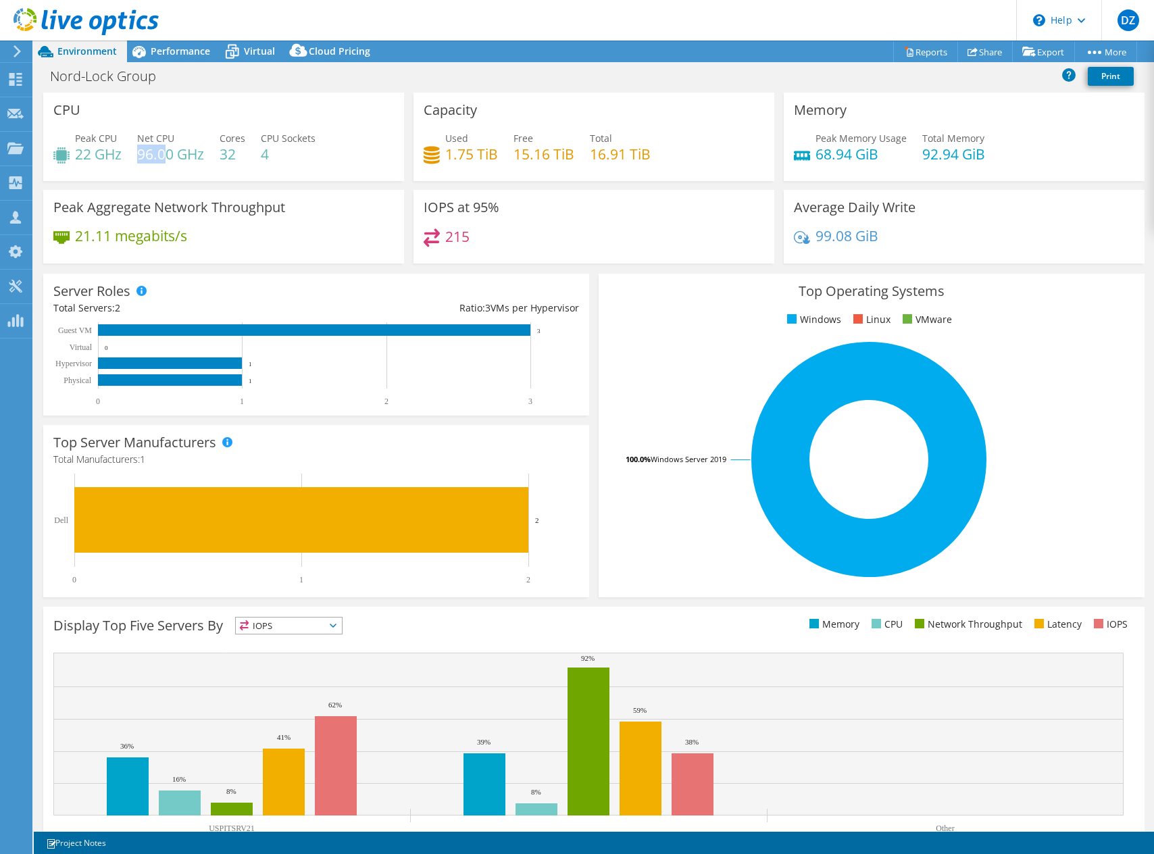
drag, startPoint x: 140, startPoint y: 151, endPoint x: 162, endPoint y: 157, distance: 23.1
click at [162, 157] on h4 "96.00 GHz" at bounding box center [170, 154] width 67 height 15
click at [161, 157] on h4 "96.00 GHz" at bounding box center [170, 154] width 67 height 15
drag, startPoint x: 93, startPoint y: 152, endPoint x: 74, endPoint y: 153, distance: 19.6
click at [74, 153] on div "Peak CPU 22 GHz" at bounding box center [87, 146] width 68 height 30
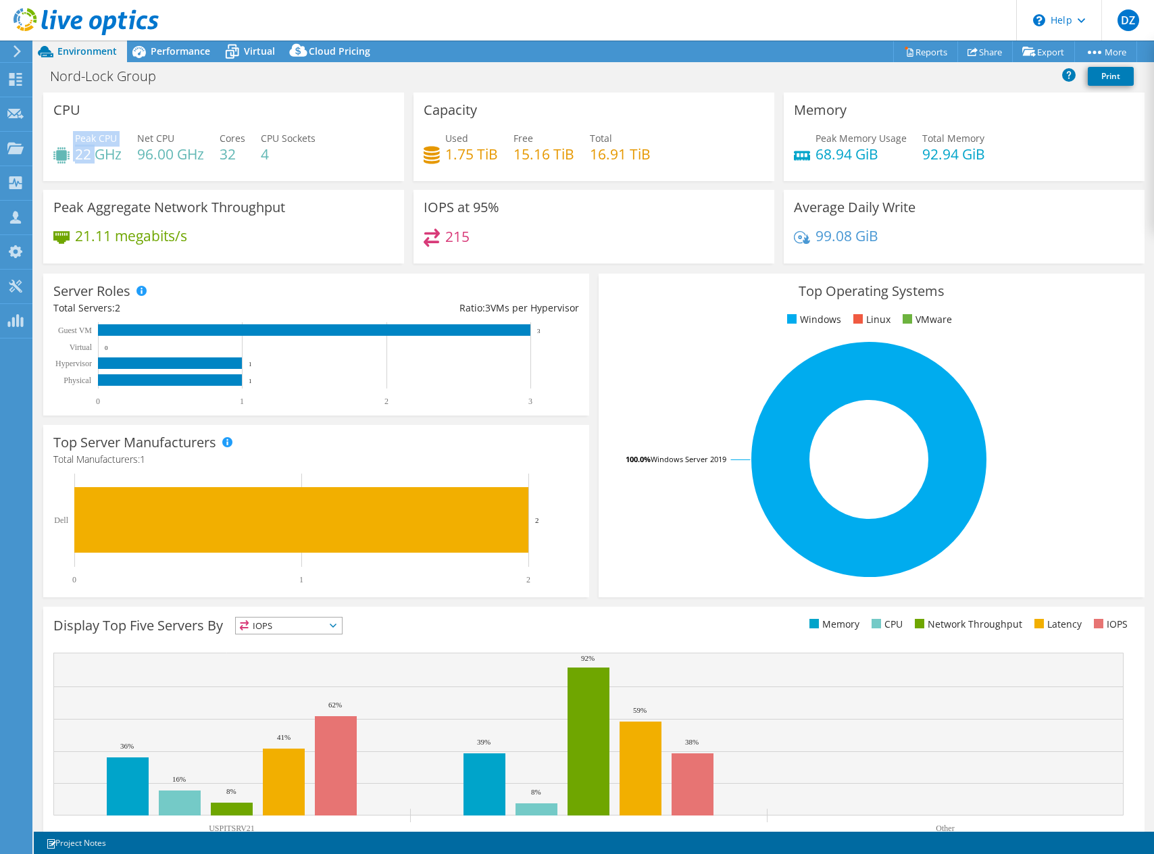
click at [80, 154] on h4 "22 GHz" at bounding box center [98, 154] width 47 height 15
drag, startPoint x: 241, startPoint y: 159, endPoint x: 219, endPoint y: 157, distance: 21.7
click at [219, 157] on div "Peak CPU 22 GHz Net CPU 96.00 GHz Cores 32 CPU Sockets 4" at bounding box center [223, 153] width 341 height 44
click at [221, 157] on h4 "32" at bounding box center [233, 154] width 26 height 15
click at [261, 157] on div "Peak CPU 22 GHz Net CPU 96.00 GHz Cores 32 CPU Sockets 4" at bounding box center [223, 153] width 341 height 44
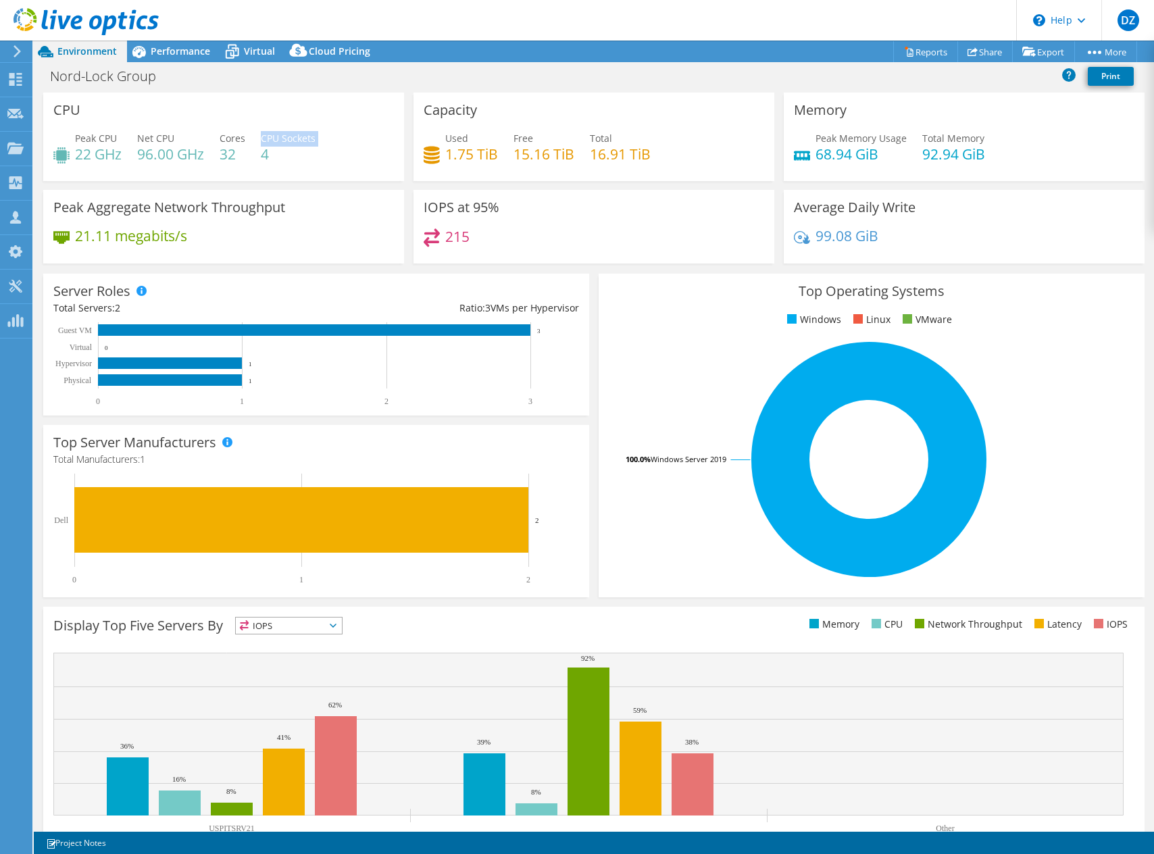
click at [262, 156] on h4 "4" at bounding box center [288, 154] width 55 height 15
drag, startPoint x: 266, startPoint y: 153, endPoint x: 251, endPoint y: 153, distance: 14.9
click at [251, 153] on div "Peak CPU 22 GHz Net CPU 96.00 GHz Cores 32 CPU Sockets 4" at bounding box center [223, 153] width 341 height 44
click at [266, 155] on h4 "4" at bounding box center [288, 154] width 55 height 15
drag, startPoint x: 276, startPoint y: 155, endPoint x: 262, endPoint y: 154, distance: 13.6
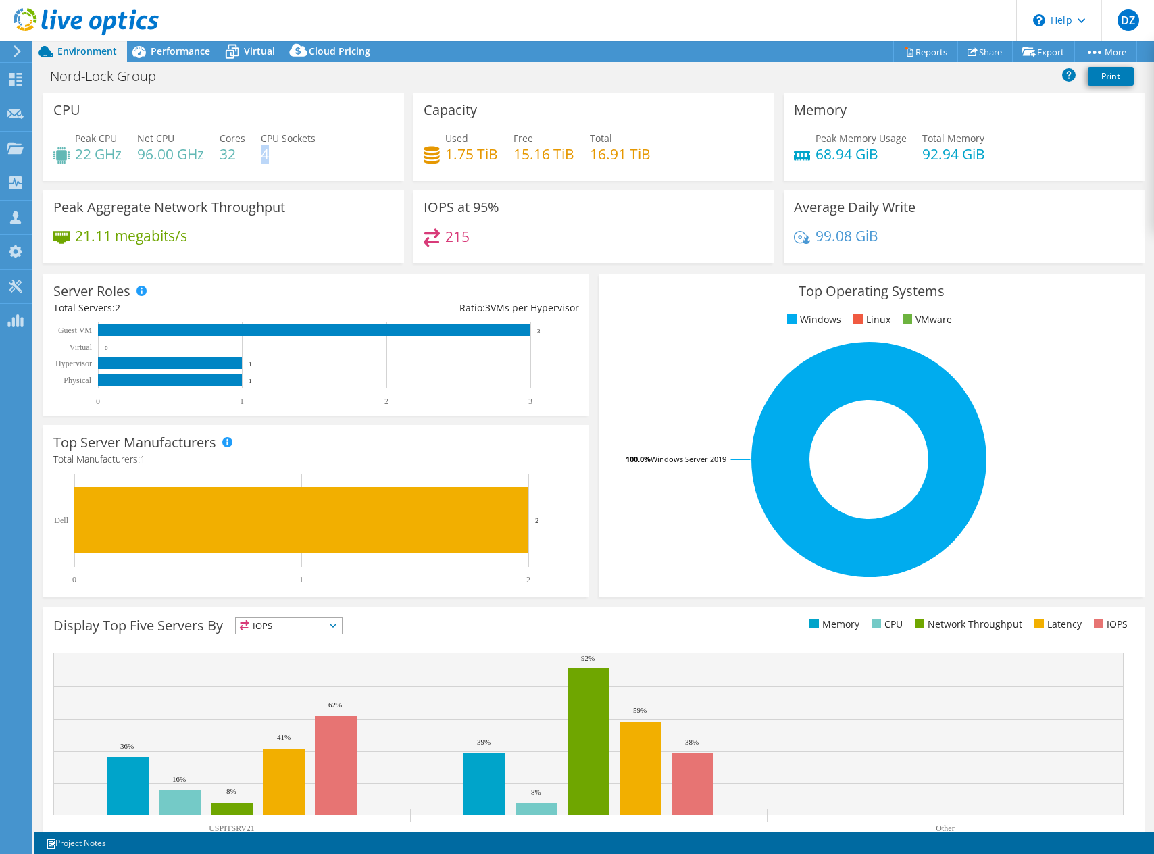
click at [262, 154] on h4 "4" at bounding box center [288, 154] width 55 height 15
click at [263, 153] on h4 "4" at bounding box center [288, 154] width 55 height 15
click at [268, 158] on h4 "4" at bounding box center [288, 154] width 55 height 15
drag, startPoint x: 255, startPoint y: 152, endPoint x: 242, endPoint y: 152, distance: 12.8
click at [242, 152] on div "Peak CPU 22 GHz Net CPU 96.00 GHz Cores 32 CPU Sockets 4" at bounding box center [223, 153] width 341 height 44
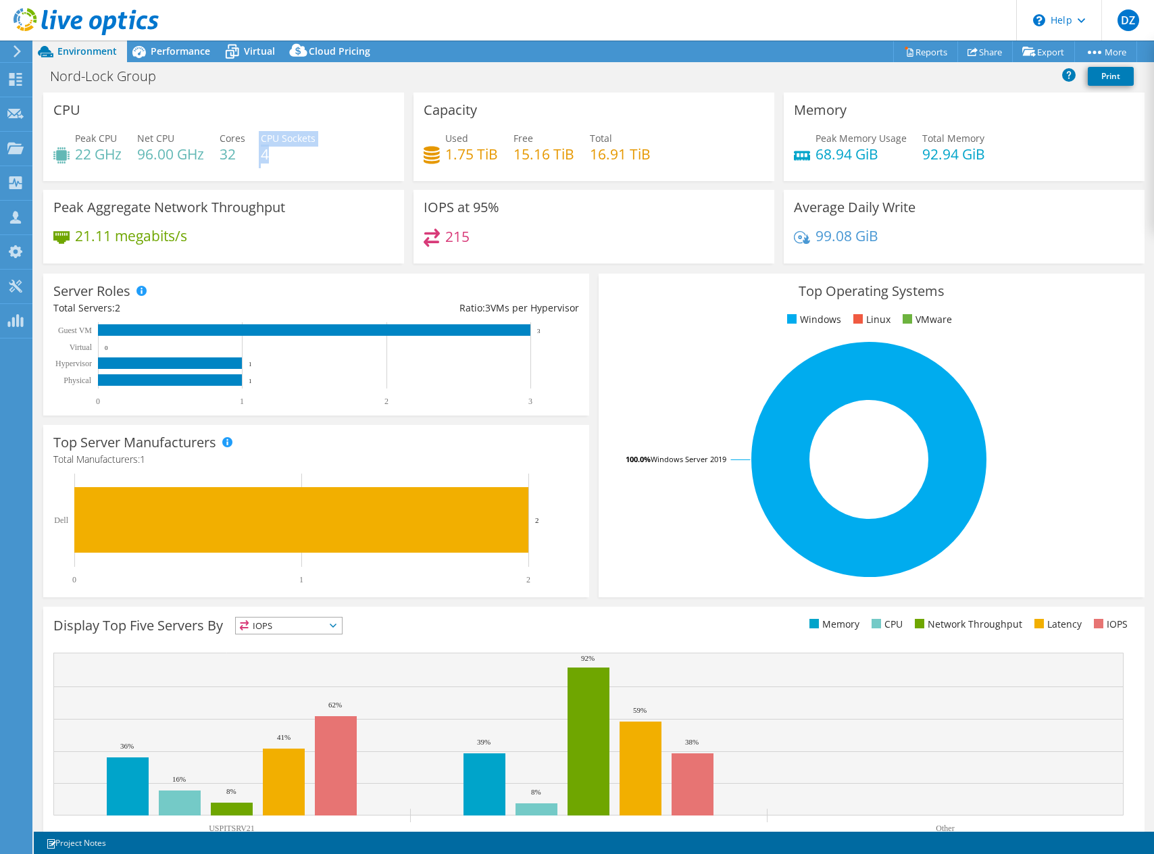
click at [266, 156] on h4 "4" at bounding box center [288, 154] width 55 height 15
drag, startPoint x: 239, startPoint y: 155, endPoint x: 203, endPoint y: 153, distance: 36.5
click at [203, 153] on div "Peak CPU 22 GHz Net CPU 96.00 GHz Cores 32 CPU Sockets 4" at bounding box center [223, 153] width 341 height 44
click at [220, 158] on div "Peak CPU 22 GHz Net CPU 96.00 GHz Cores 32 CPU Sockets 4" at bounding box center [223, 153] width 341 height 44
drag, startPoint x: 237, startPoint y: 159, endPoint x: 222, endPoint y: 159, distance: 14.9
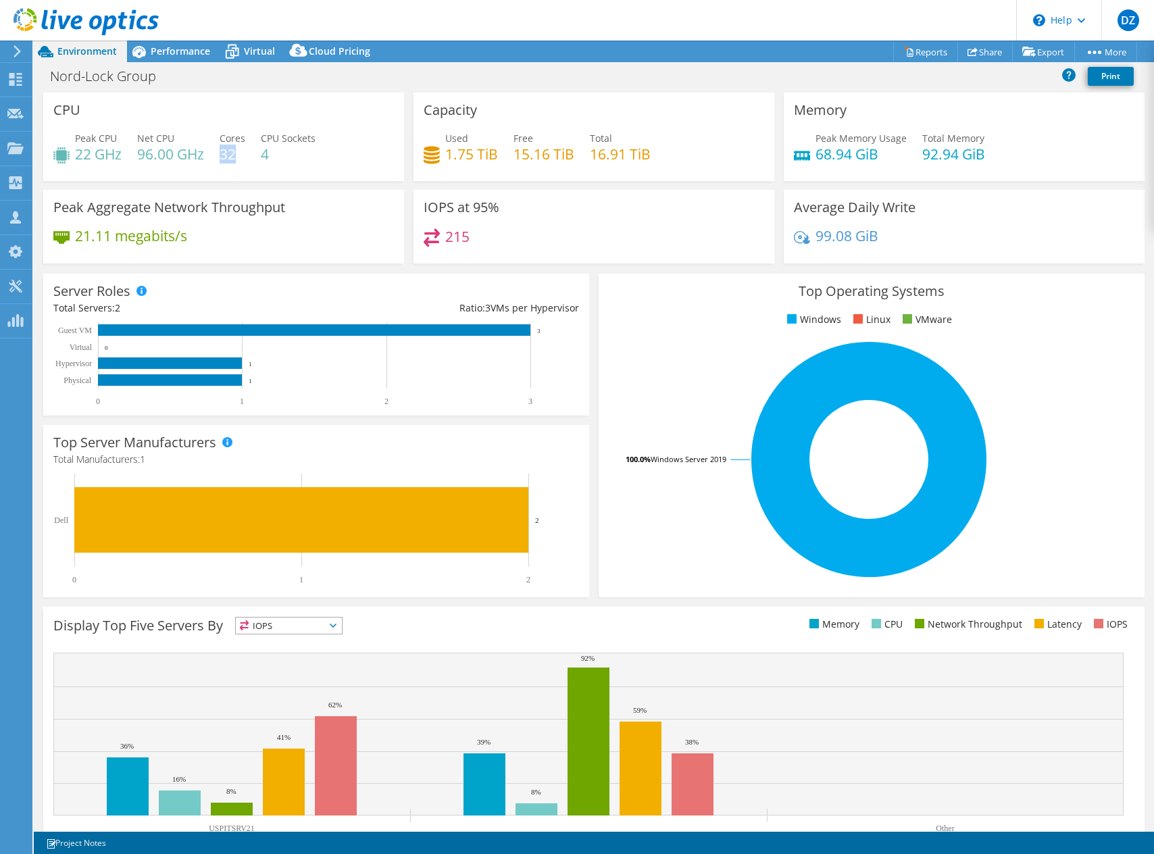
click at [222, 159] on h4 "32" at bounding box center [233, 154] width 26 height 15
click at [231, 158] on h4 "32" at bounding box center [233, 154] width 26 height 15
drag, startPoint x: 254, startPoint y: 155, endPoint x: 280, endPoint y: 155, distance: 26.4
click at [280, 155] on div "Peak CPU 22 GHz Net CPU 96.00 GHz Cores 32 CPU Sockets 4" at bounding box center [223, 153] width 341 height 44
click at [280, 155] on h4 "4" at bounding box center [288, 154] width 55 height 15
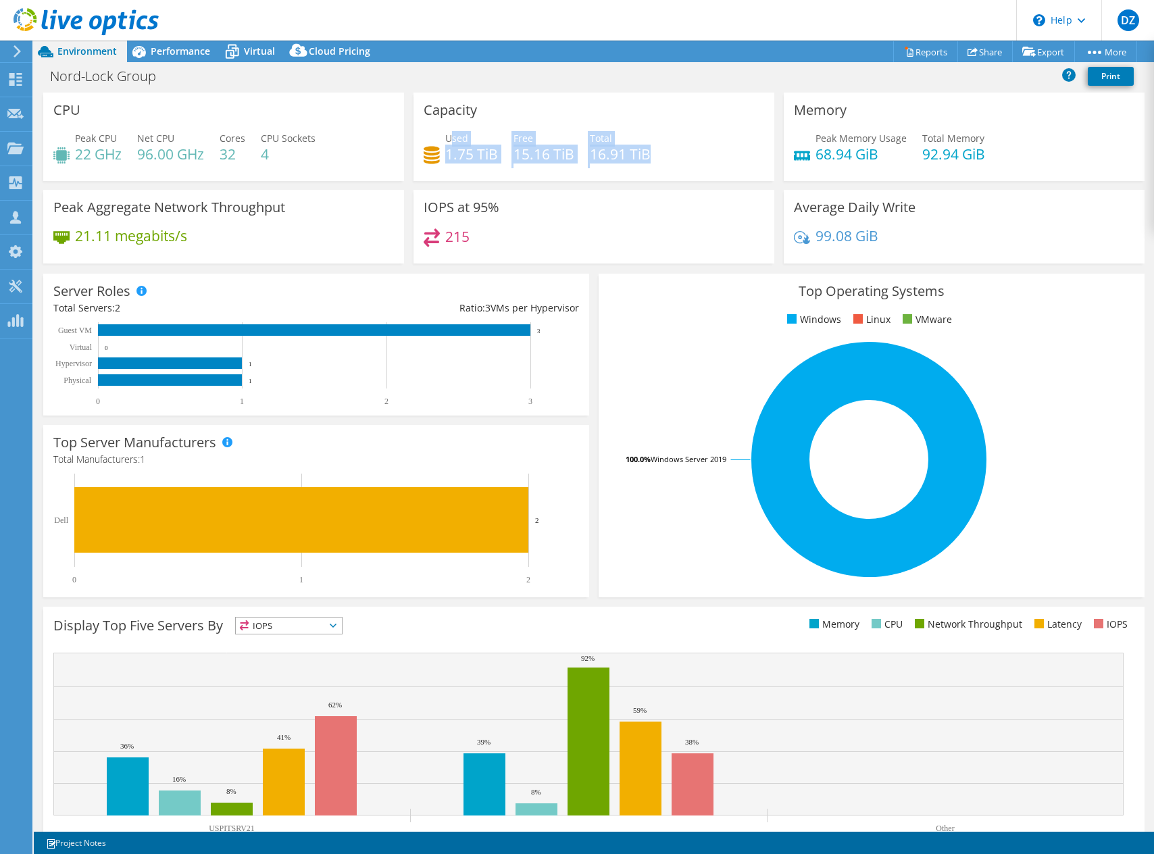
drag, startPoint x: 647, startPoint y: 153, endPoint x: 447, endPoint y: 143, distance: 201.0
click at [447, 143] on div "Used 1.75 TiB Free 15.16 TiB Total 16.91 TiB" at bounding box center [594, 153] width 341 height 44
click at [447, 141] on span "Used" at bounding box center [456, 138] width 23 height 13
drag, startPoint x: 445, startPoint y: 154, endPoint x: 453, endPoint y: 154, distance: 7.4
click at [453, 154] on h4 "1.75 TiB" at bounding box center [471, 154] width 53 height 15
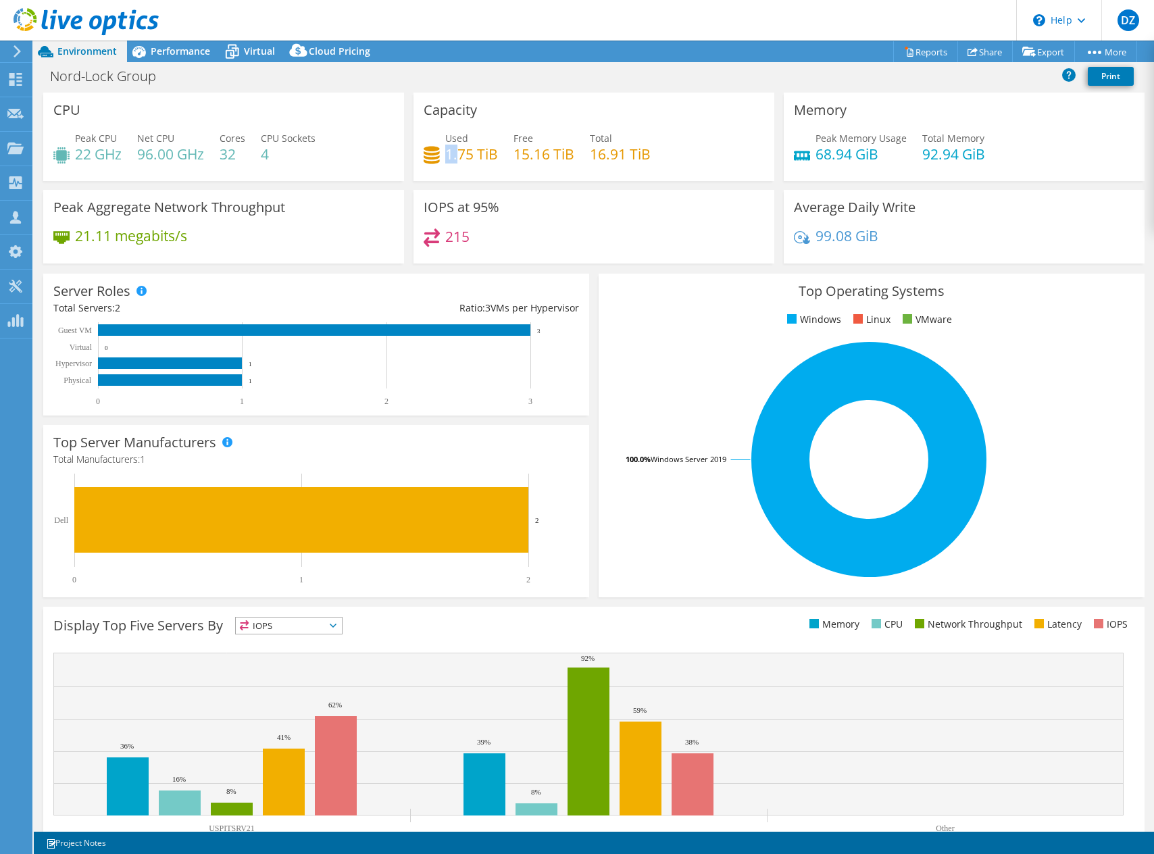
click at [453, 154] on h4 "1.75 TiB" at bounding box center [471, 154] width 53 height 15
click at [175, 59] on div "Performance" at bounding box center [173, 52] width 93 height 22
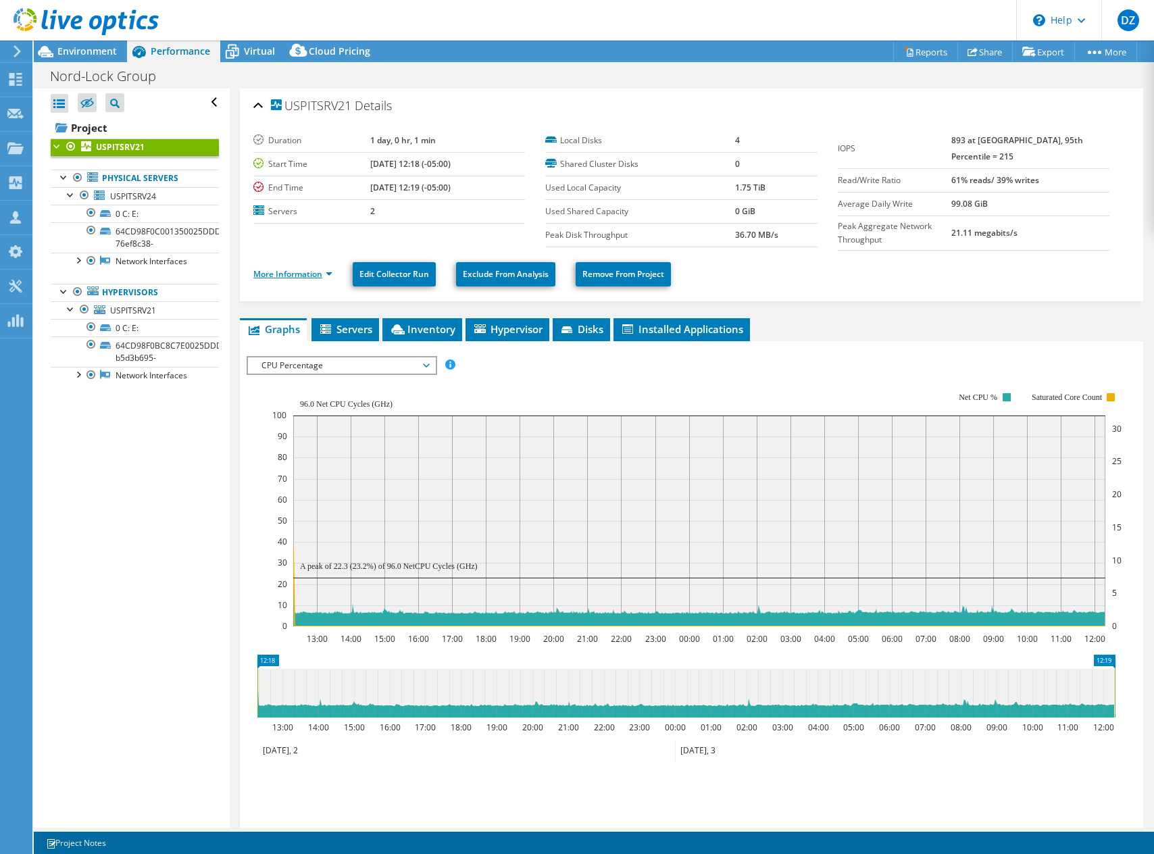
click at [330, 271] on link "More Information" at bounding box center [292, 273] width 79 height 11
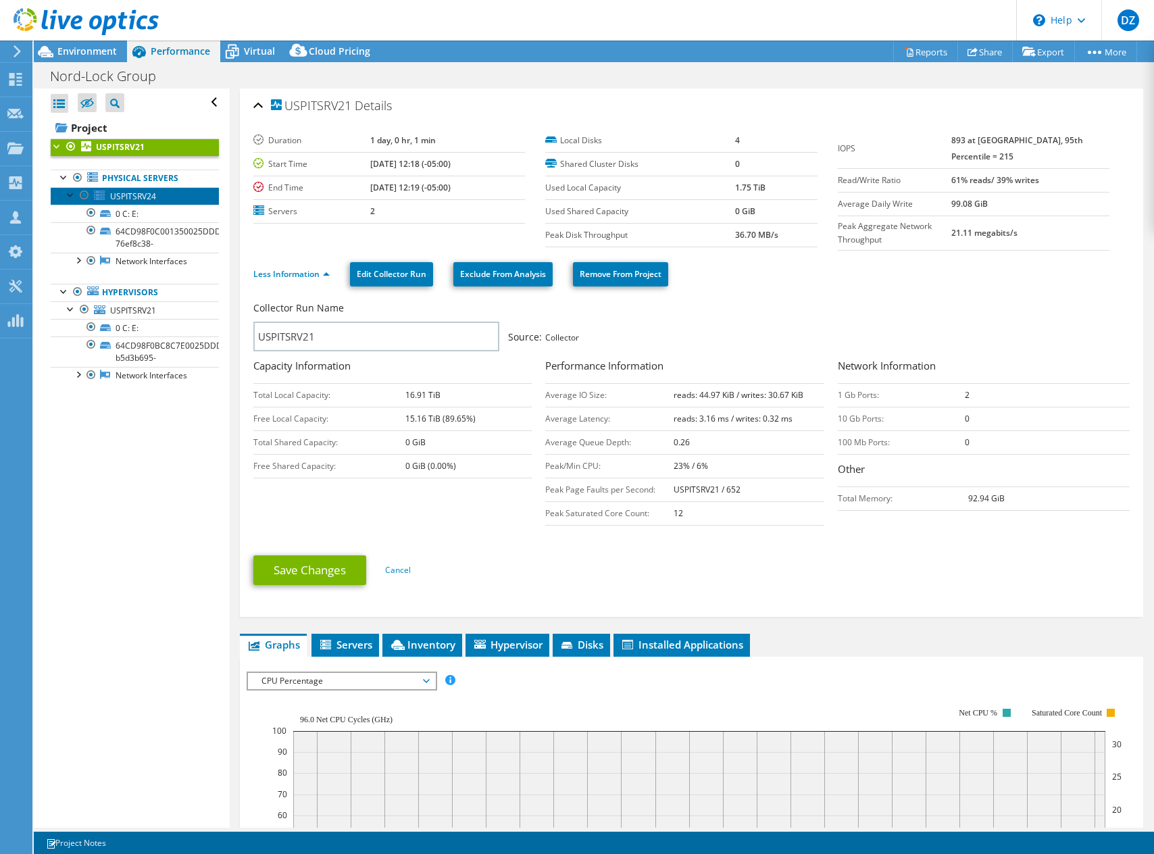
click at [141, 192] on span "USPITSRV24" at bounding box center [133, 196] width 46 height 11
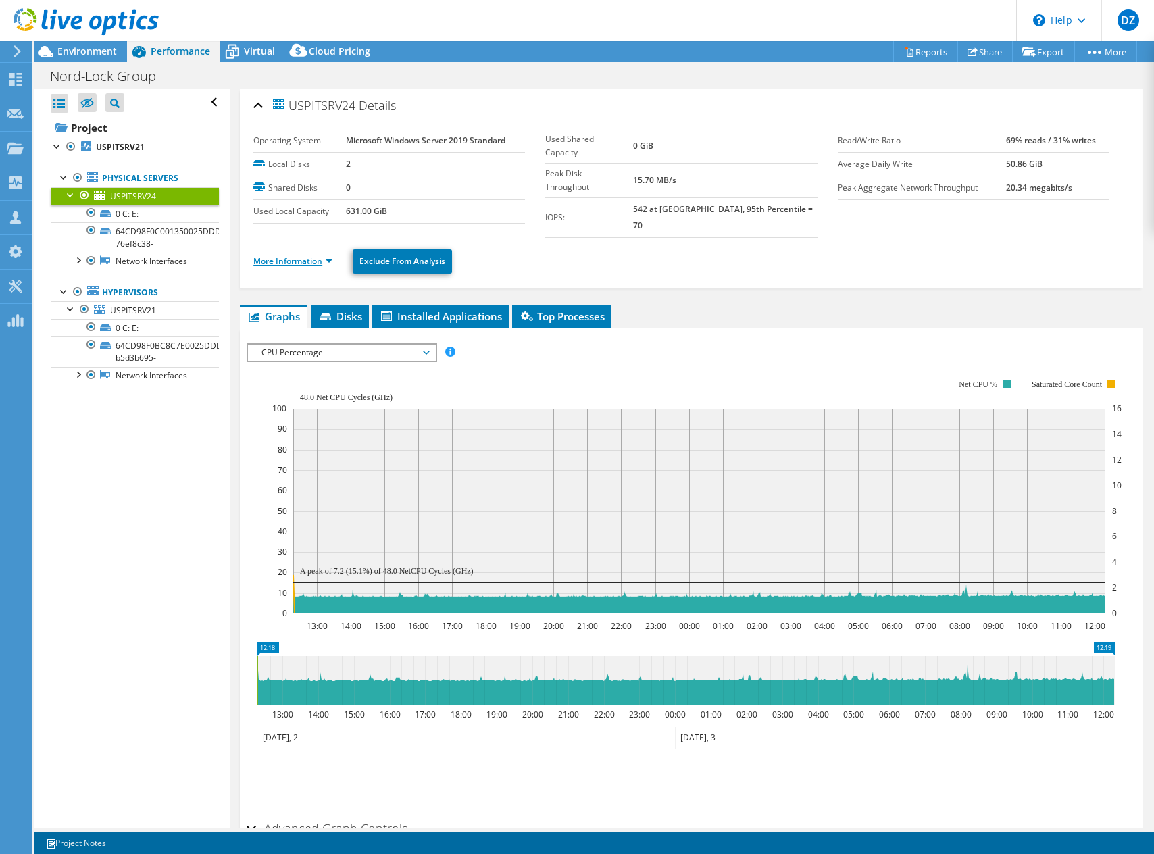
click at [332, 255] on link "More Information" at bounding box center [292, 260] width 79 height 11
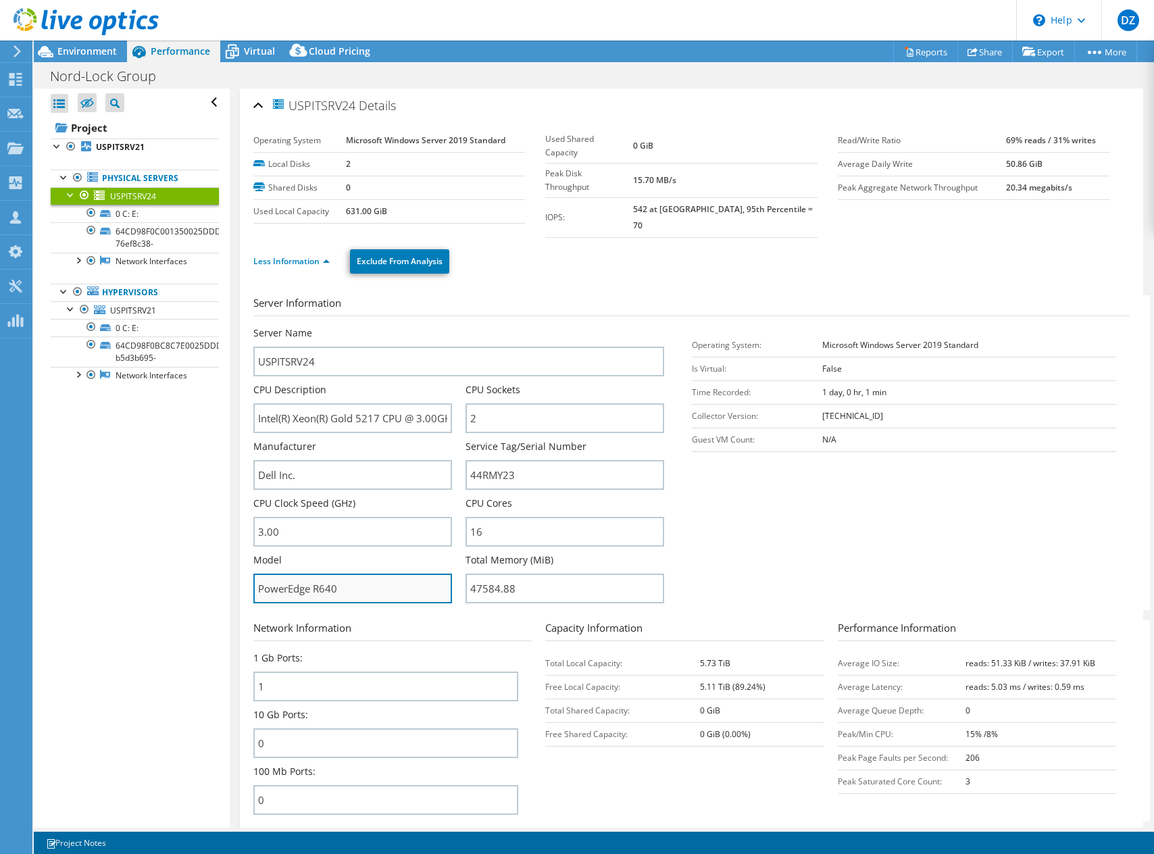
drag, startPoint x: 348, startPoint y: 572, endPoint x: 255, endPoint y: 559, distance: 94.1
click at [255, 574] on input "PowerEdge R640" at bounding box center [352, 589] width 199 height 30
click at [265, 574] on input "PowerEdge R640" at bounding box center [352, 589] width 199 height 30
drag, startPoint x: 360, startPoint y: 579, endPoint x: 251, endPoint y: 564, distance: 109.8
click at [247, 566] on div "USPITSRV24 Details Operating System Microsoft Windows Server 2019 Standard Loca…" at bounding box center [692, 495] width 904 height 813
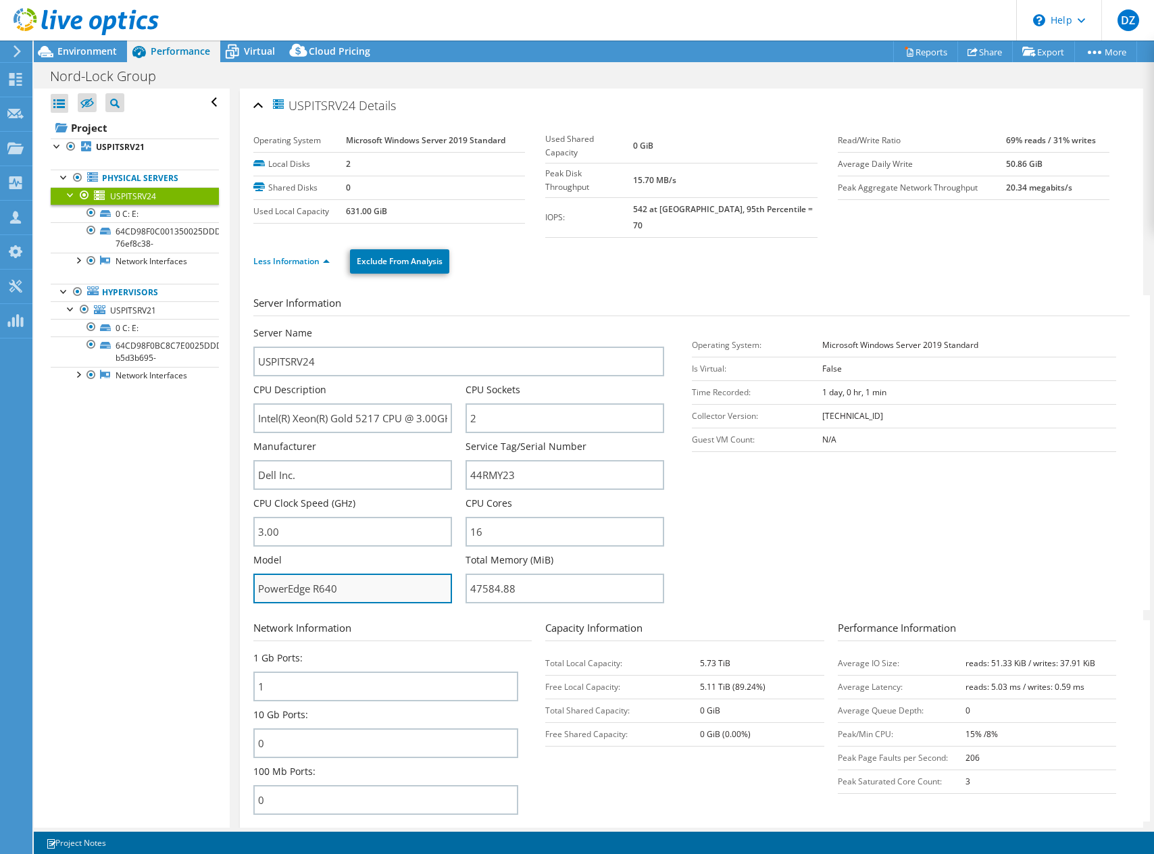
click at [284, 575] on input "PowerEdge R640" at bounding box center [352, 589] width 199 height 30
drag, startPoint x: 342, startPoint y: 575, endPoint x: 249, endPoint y: 570, distance: 93.4
click at [249, 570] on div "USPITSRV24 Details Operating System Microsoft Windows Server 2019 Standard Loca…" at bounding box center [692, 495] width 904 height 813
click at [309, 582] on input "PowerEdge R640" at bounding box center [352, 589] width 199 height 30
click at [342, 578] on input "PowerEdge R640" at bounding box center [352, 589] width 199 height 30
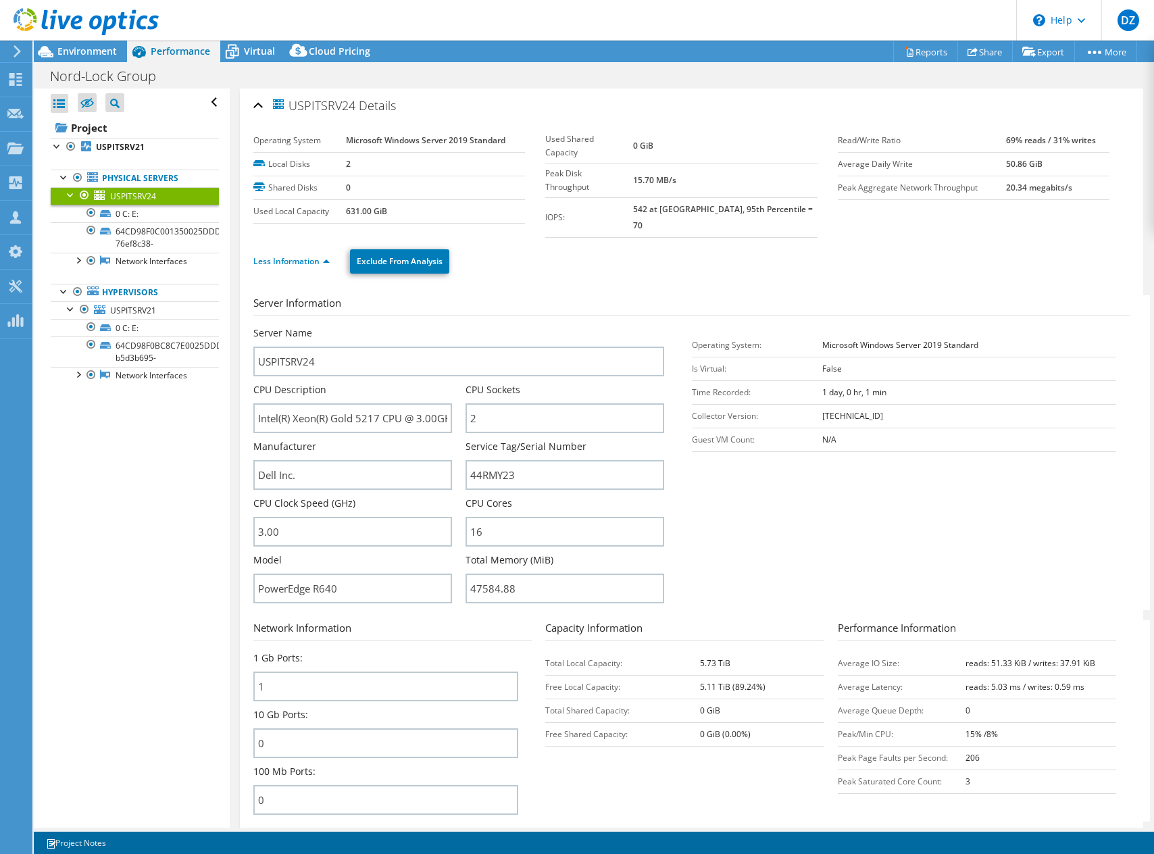
click at [603, 106] on div "USPITSRV24 Details" at bounding box center [691, 106] width 876 height 29
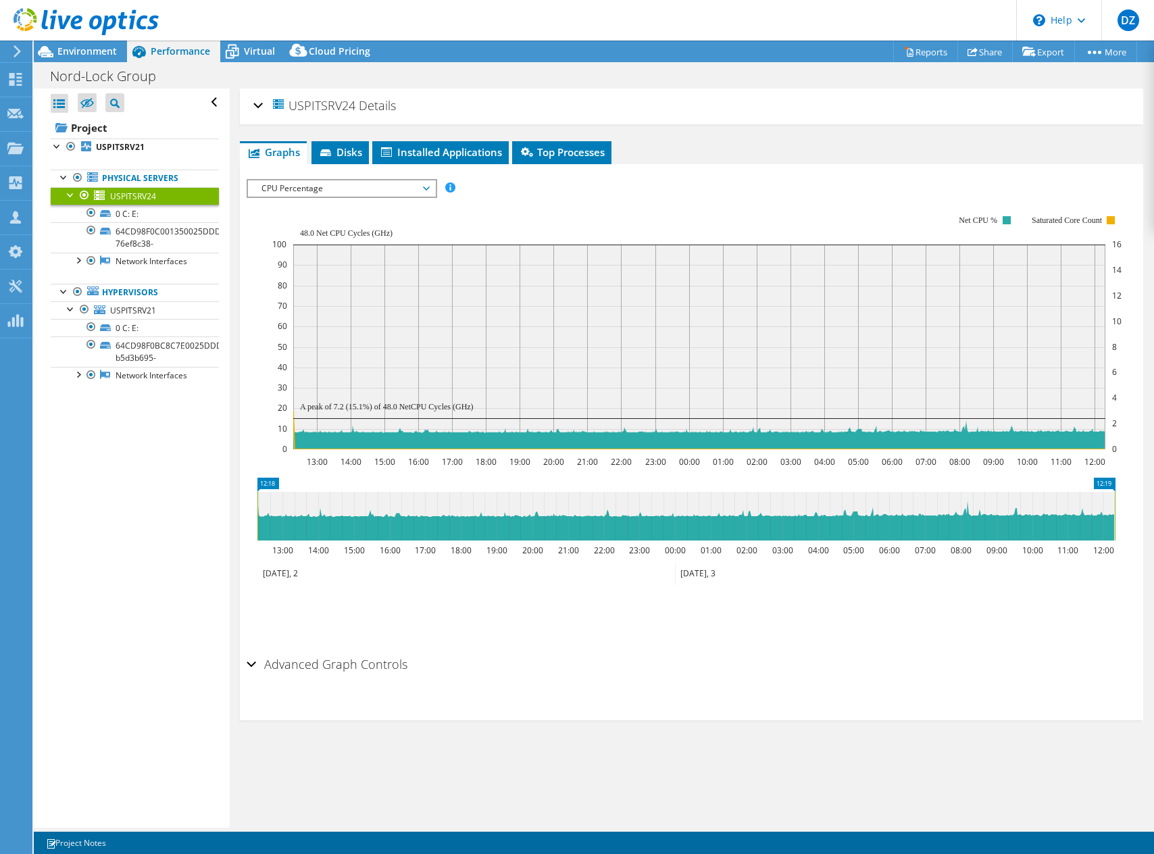
click at [265, 108] on h2 "USPITSRV24 Details" at bounding box center [324, 105] width 143 height 27
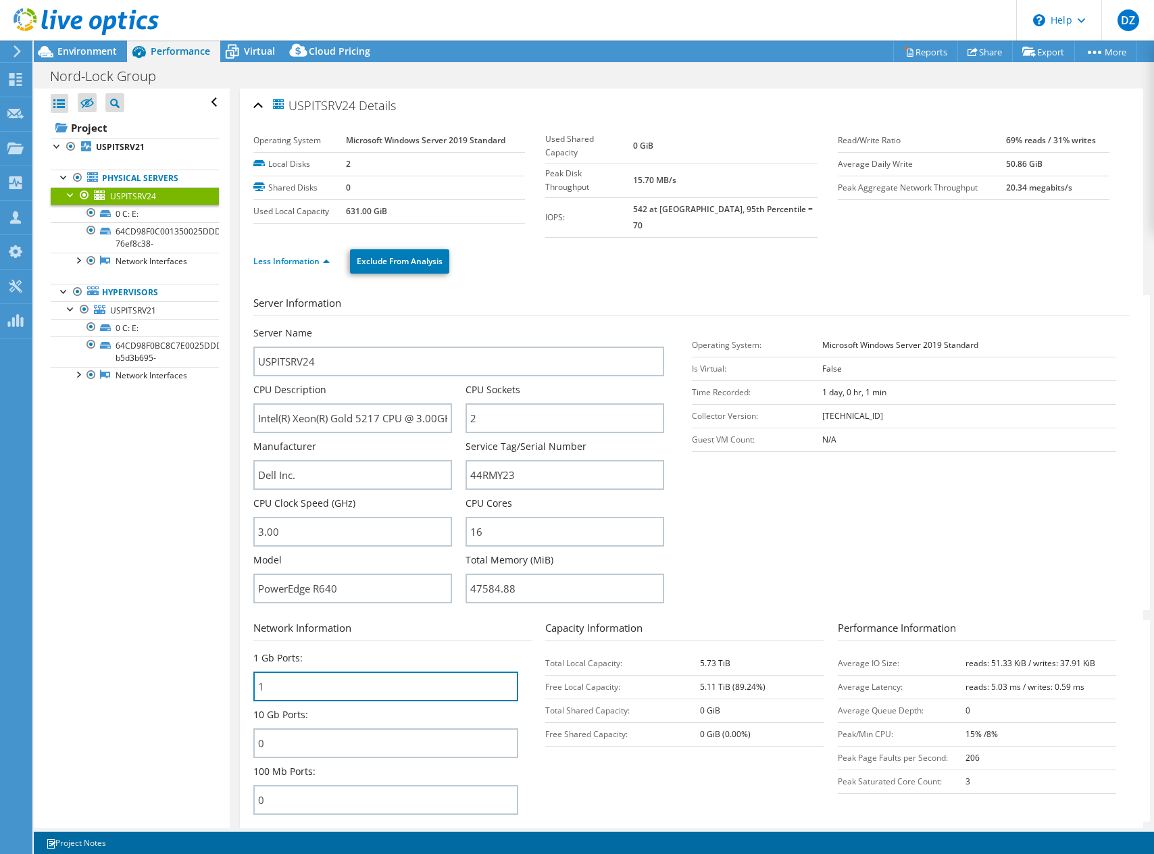
drag, startPoint x: 270, startPoint y: 671, endPoint x: 251, endPoint y: 676, distance: 19.7
click at [251, 676] on div "USPITSRV24 Details Operating System Microsoft Windows Server 2019 Standard Loca…" at bounding box center [692, 495] width 904 height 813
click at [252, 675] on div "USPITSRV24 Details Operating System Microsoft Windows Server 2019 Standard Loca…" at bounding box center [692, 495] width 904 height 813
drag, startPoint x: 251, startPoint y: 645, endPoint x: 303, endPoint y: 645, distance: 51.4
click at [303, 645] on div "USPITSRV24 Details Operating System Microsoft Windows Server 2019 Standard Loca…" at bounding box center [692, 495] width 904 height 813
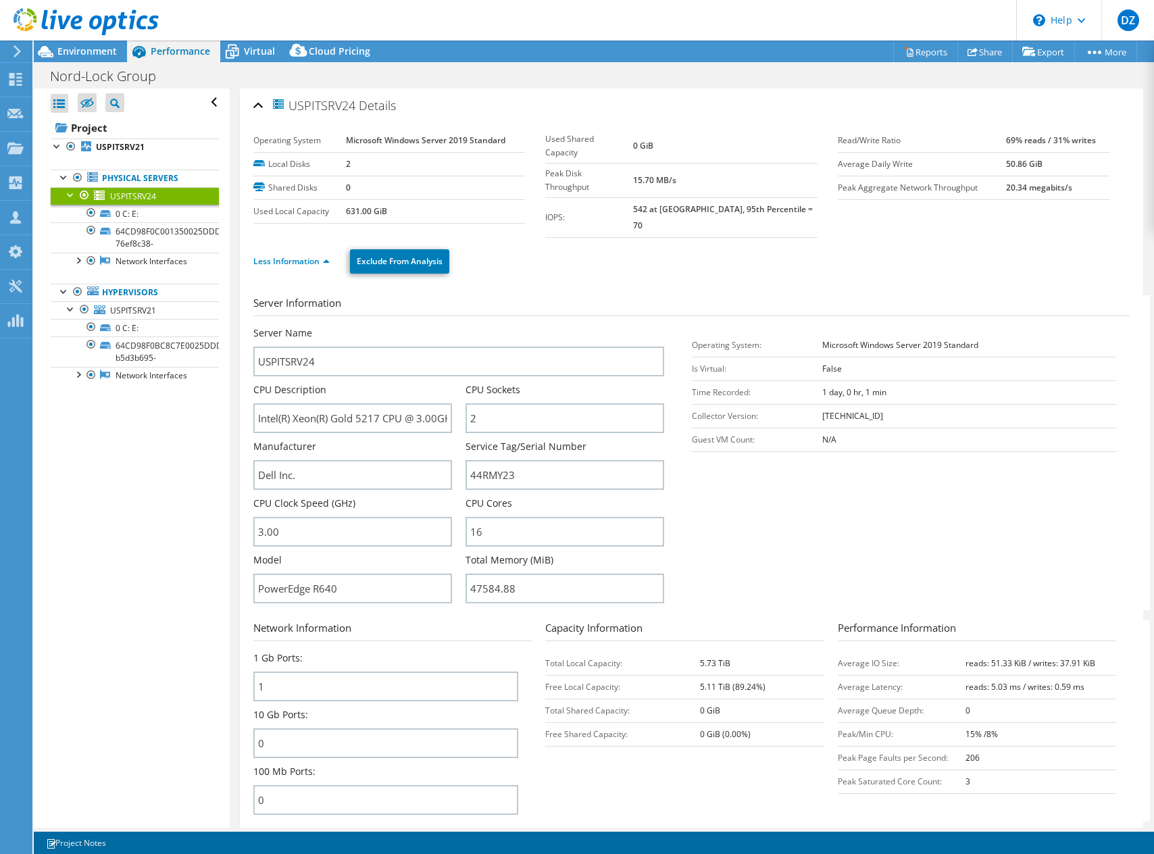
click at [303, 651] on div "1 Gb Ports: 1" at bounding box center [385, 676] width 265 height 50
drag, startPoint x: 303, startPoint y: 645, endPoint x: 250, endPoint y: 647, distance: 52.8
click at [250, 647] on div "USPITSRV24 Details Operating System Microsoft Windows Server 2019 Standard Loca…" at bounding box center [692, 495] width 904 height 813
click at [266, 685] on input "1" at bounding box center [385, 687] width 265 height 30
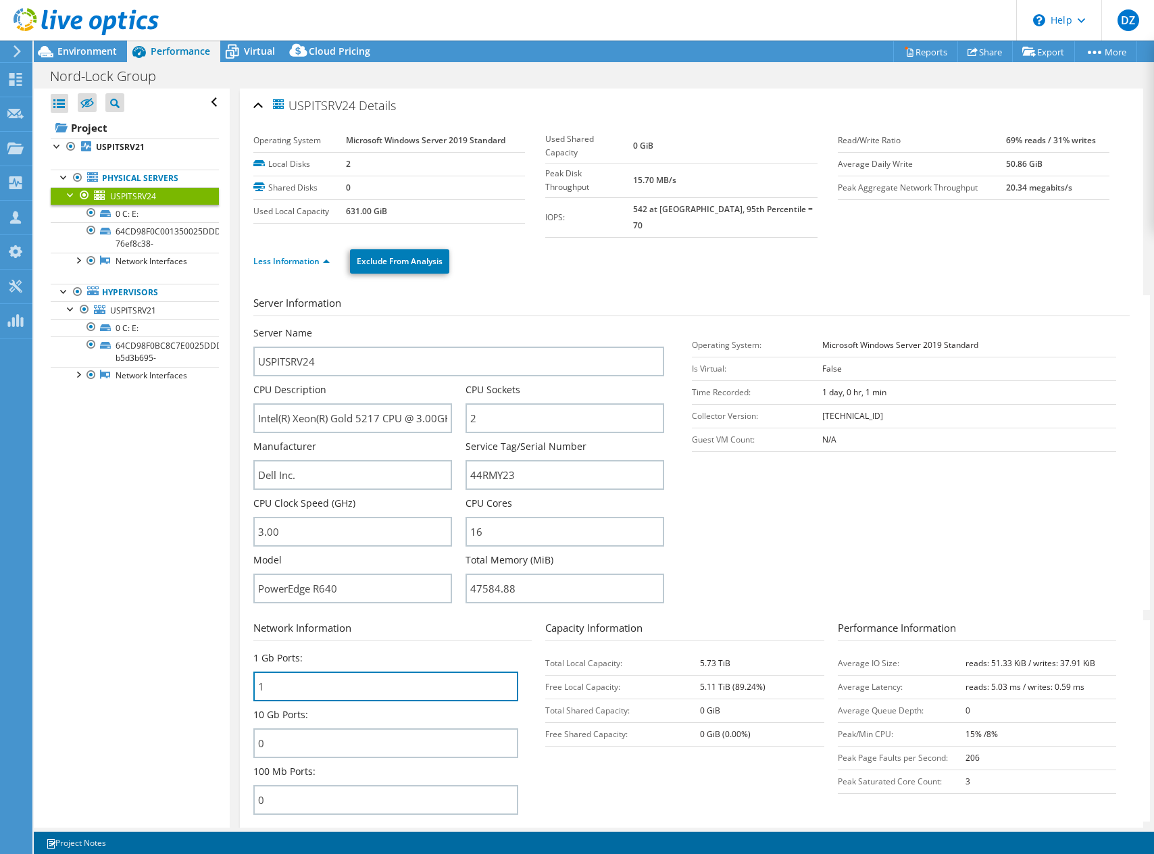
drag, startPoint x: 272, startPoint y: 678, endPoint x: 243, endPoint y: 675, distance: 28.5
click at [243, 675] on div "USPITSRV24 Details Operating System Microsoft Windows Server 2019 Standard Loca…" at bounding box center [692, 495] width 904 height 813
click at [251, 671] on div "USPITSRV24 Details Operating System Microsoft Windows Server 2019 Standard Loca…" at bounding box center [692, 495] width 904 height 813
drag, startPoint x: 254, startPoint y: 705, endPoint x: 311, endPoint y: 703, distance: 56.8
click at [311, 708] on div "10 Gb Ports: 0" at bounding box center [385, 733] width 265 height 50
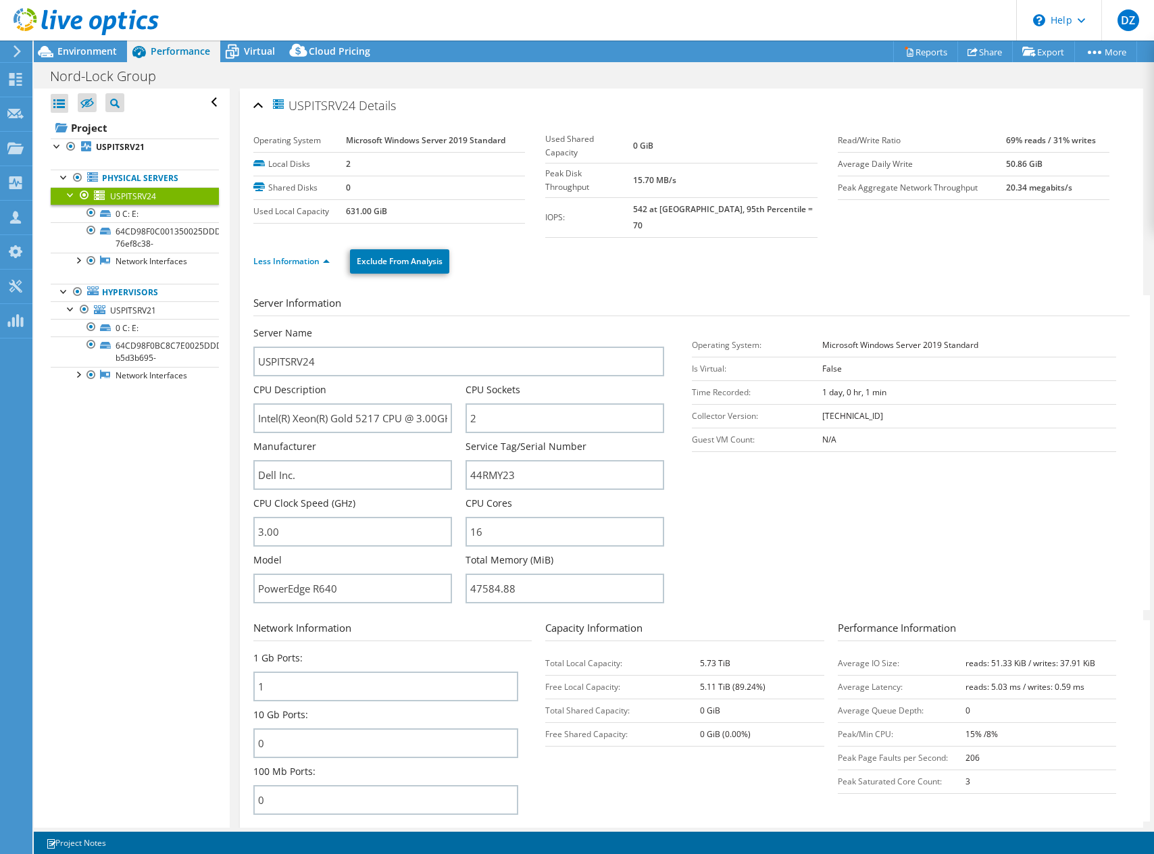
click at [311, 708] on div "10 Gb Ports: 0" at bounding box center [385, 733] width 265 height 50
click at [281, 672] on input "1" at bounding box center [385, 687] width 265 height 30
drag, startPoint x: 270, startPoint y: 674, endPoint x: 244, endPoint y: 676, distance: 25.8
click at [244, 676] on div "USPITSRV24 Details Operating System Microsoft Windows Server 2019 Standard Loca…" at bounding box center [692, 495] width 904 height 813
click at [245, 676] on div "USPITSRV24 Details Operating System Microsoft Windows Server 2019 Standard Loca…" at bounding box center [692, 495] width 904 height 813
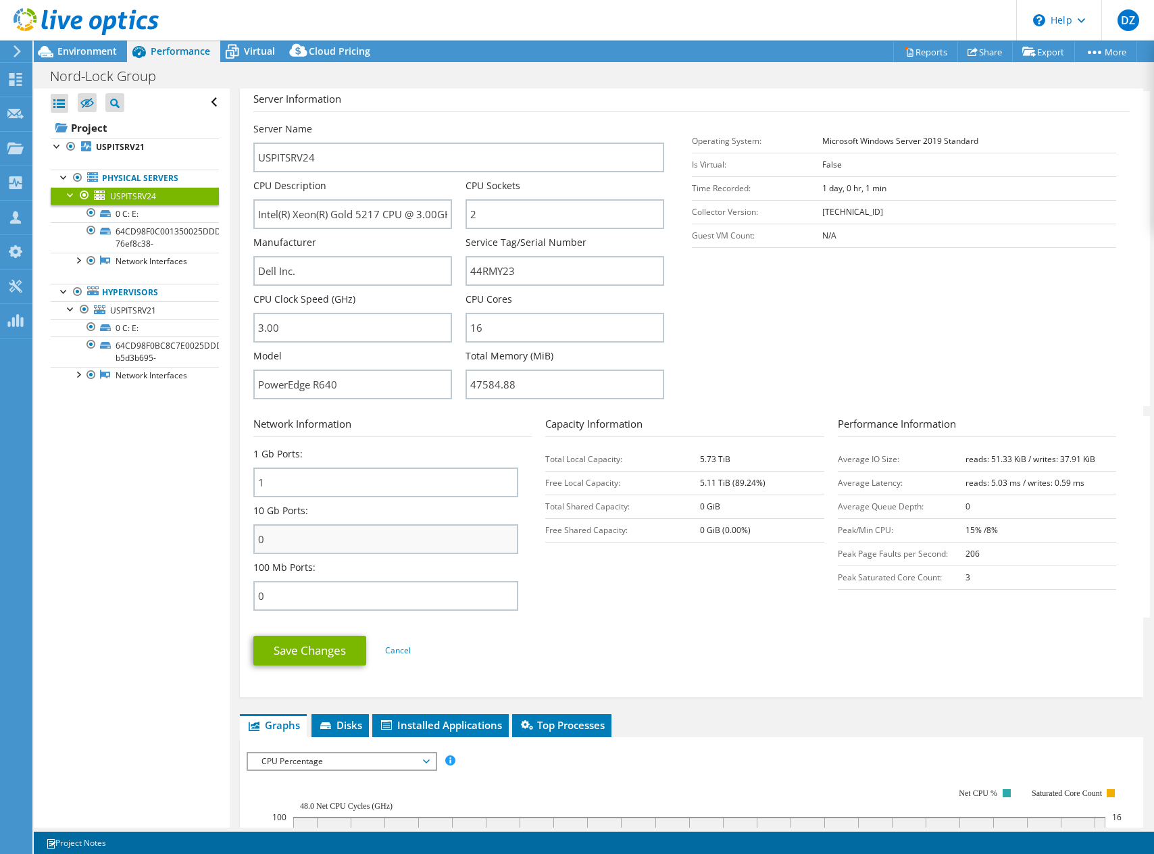
scroll to position [204, 0]
drag, startPoint x: 289, startPoint y: 464, endPoint x: 243, endPoint y: 456, distance: 45.9
click at [243, 456] on div "USPITSRV24 Details Operating System Microsoft Windows Server 2019 Standard Loca…" at bounding box center [692, 290] width 904 height 813
click at [420, 506] on div "10 Gb Ports: 0" at bounding box center [385, 529] width 265 height 50
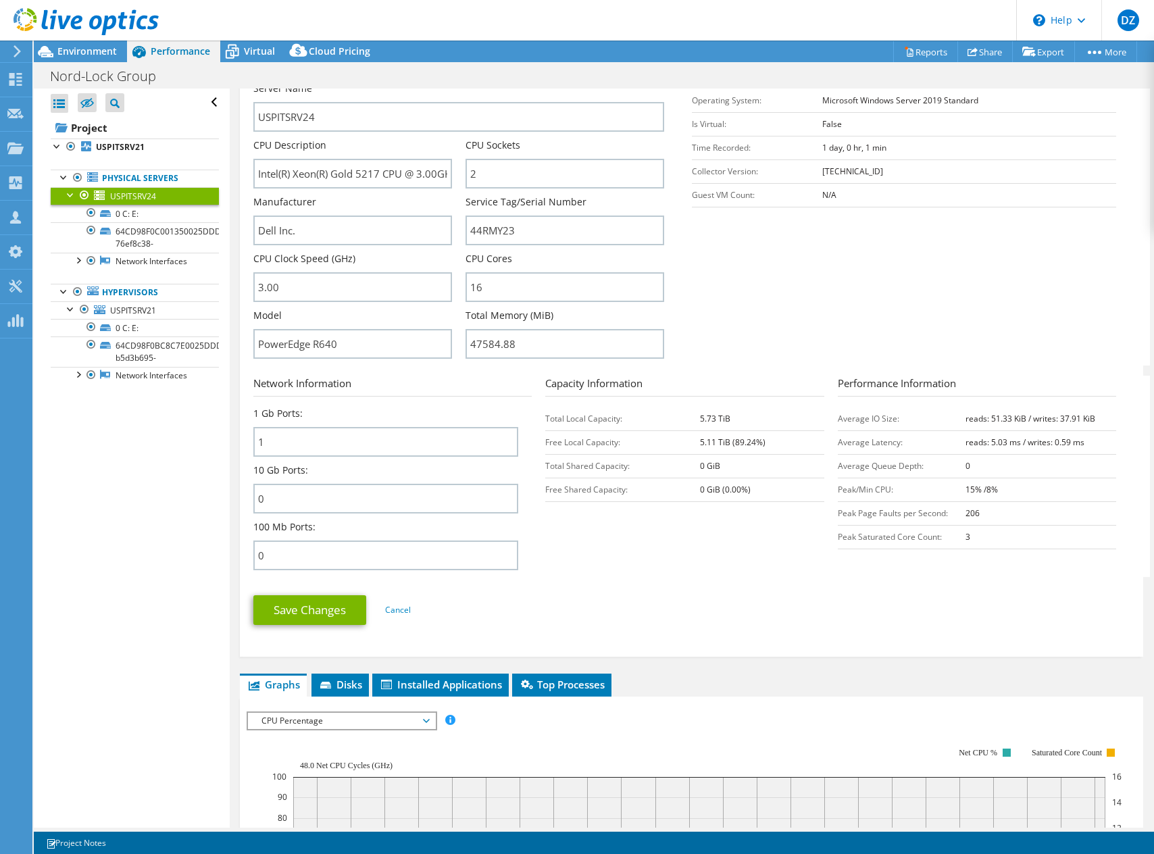
scroll to position [209, 0]
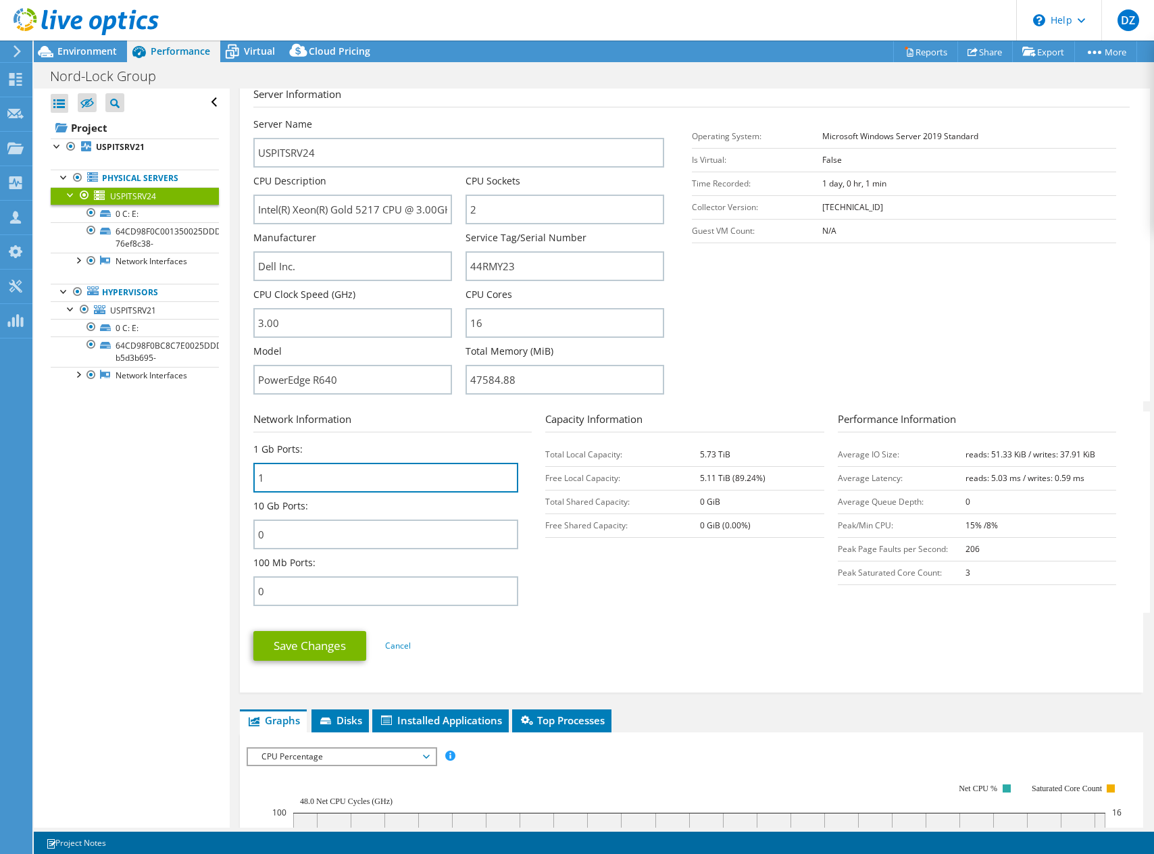
drag, startPoint x: 284, startPoint y: 462, endPoint x: 229, endPoint y: 458, distance: 54.9
click at [229, 458] on div "Open All Close All Hide Excluded Nodes Project Tree Filter" at bounding box center [594, 458] width 1120 height 739
click at [257, 464] on input "1" at bounding box center [385, 478] width 265 height 30
click at [252, 463] on div "USPITSRV24 Details Operating System Microsoft Windows Server 2019 Standard Loca…" at bounding box center [692, 286] width 904 height 813
click at [243, 462] on div "USPITSRV24 Details Operating System Microsoft Windows Server 2019 Standard Loca…" at bounding box center [692, 286] width 904 height 813
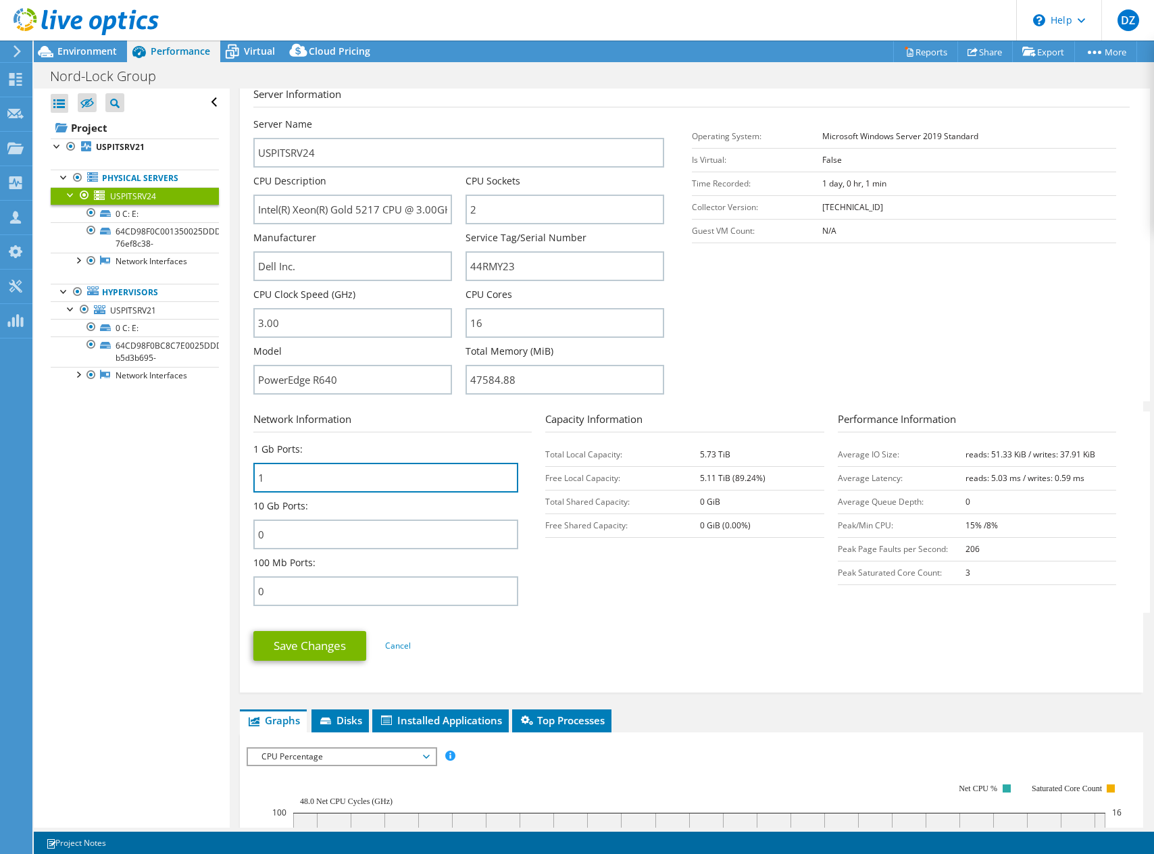
drag, startPoint x: 308, startPoint y: 472, endPoint x: 246, endPoint y: 458, distance: 63.9
click at [246, 458] on div "USPITSRV24 Details Operating System Microsoft Windows Server 2019 Standard Loca…" at bounding box center [692, 286] width 904 height 813
click at [251, 460] on div "USPITSRV24 Details Operating System Microsoft Windows Server 2019 Standard Loca…" at bounding box center [692, 286] width 904 height 813
drag, startPoint x: 270, startPoint y: 464, endPoint x: 245, endPoint y: 463, distance: 25.0
click at [245, 463] on div "USPITSRV24 Details Operating System Microsoft Windows Server 2019 Standard Loca…" at bounding box center [692, 286] width 904 height 813
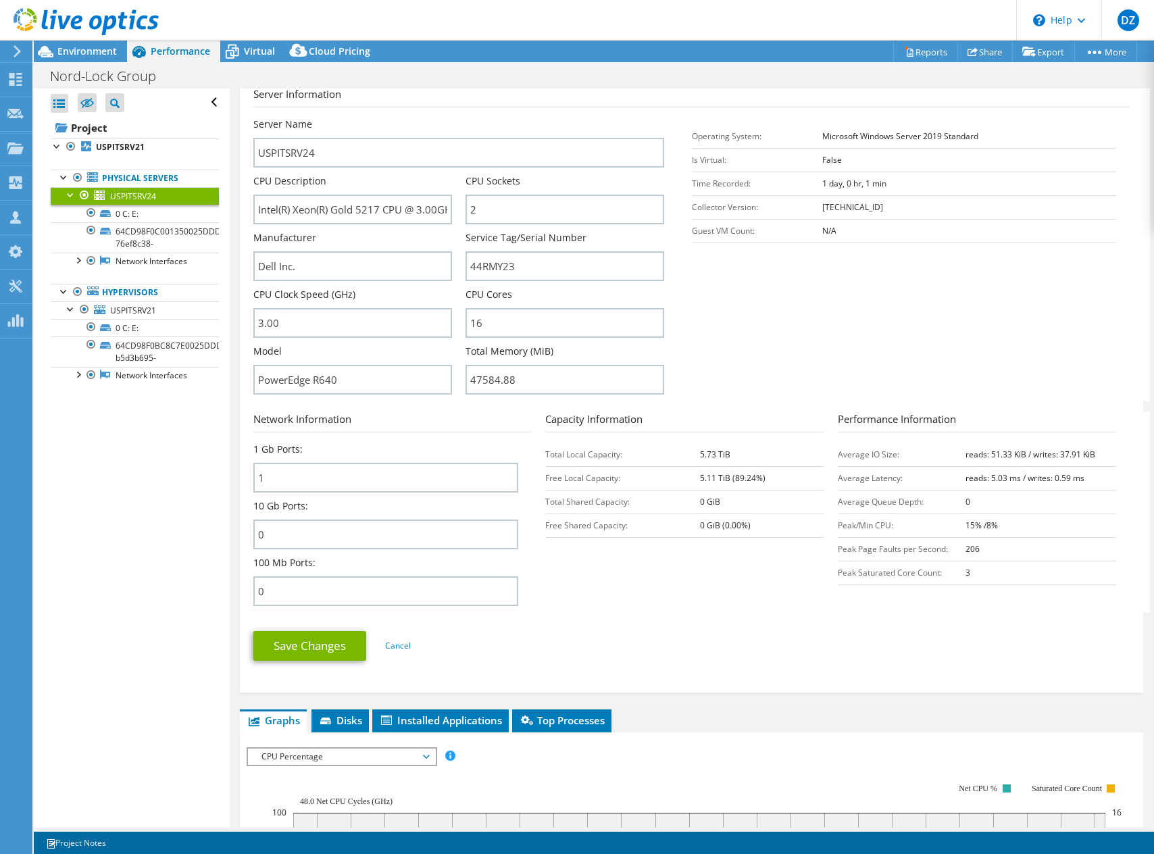
click at [245, 463] on div "USPITSRV24 Details Operating System Microsoft Windows Server 2019 Standard Loca…" at bounding box center [692, 286] width 904 height 813
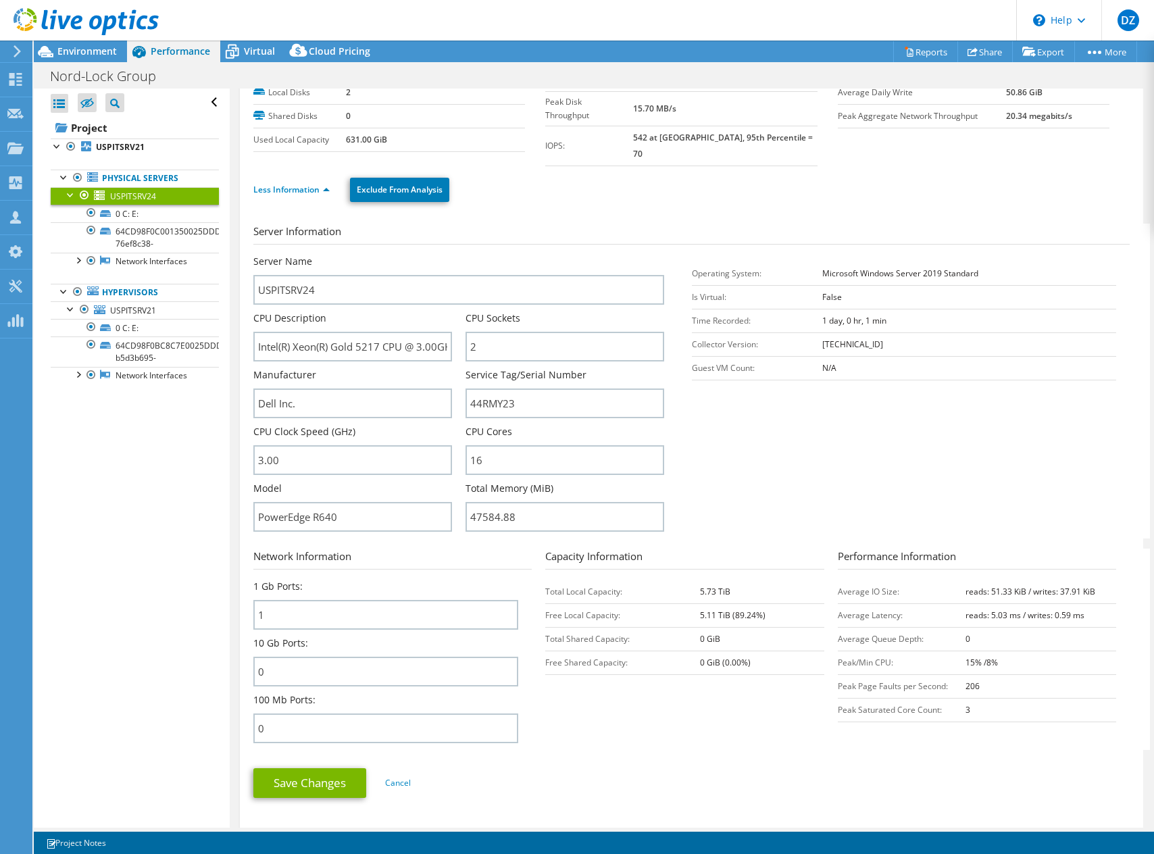
scroll to position [70, 0]
drag, startPoint x: 472, startPoint y: 337, endPoint x: 441, endPoint y: 337, distance: 30.4
click at [441, 256] on div "Server Name USPITSRV24 CPU Description Intel(R) Xeon(R) Gold 5217 CPU @ 3.00GHz…" at bounding box center [465, 256] width 424 height 0
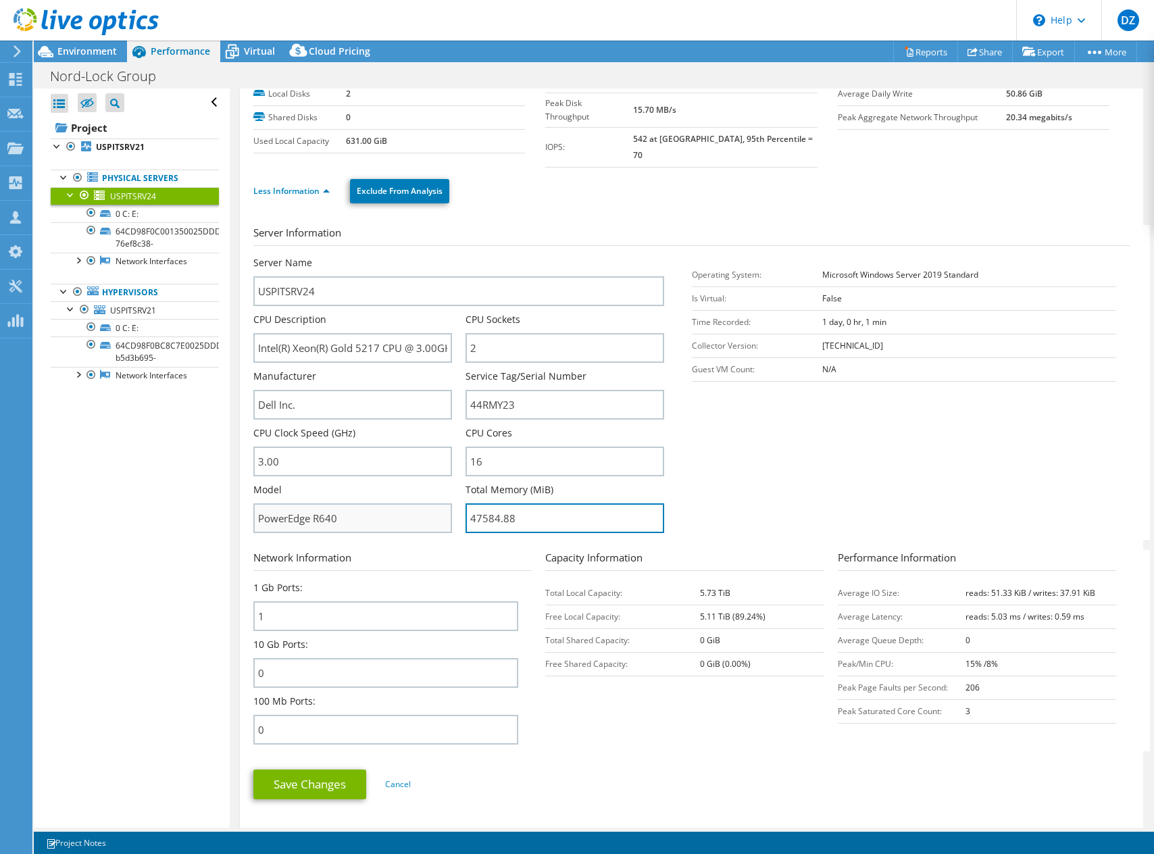
drag, startPoint x: 522, startPoint y: 501, endPoint x: 447, endPoint y: 498, distance: 75.1
click at [447, 256] on div "Server Name USPITSRV24 CPU Description Intel(R) Xeon(R) Gold 5217 CPU @ 3.00GHz…" at bounding box center [465, 256] width 424 height 0
click at [134, 305] on span "USPITSRV21" at bounding box center [133, 310] width 46 height 11
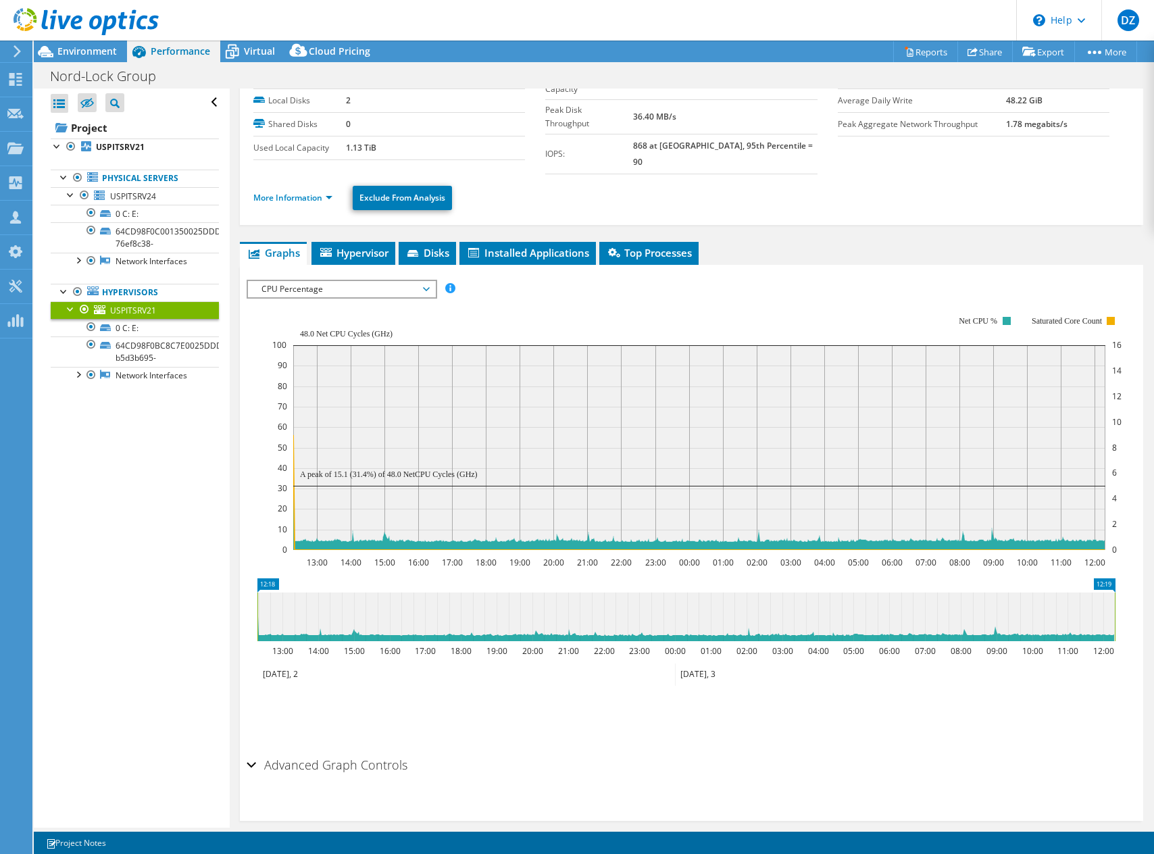
scroll to position [0, 0]
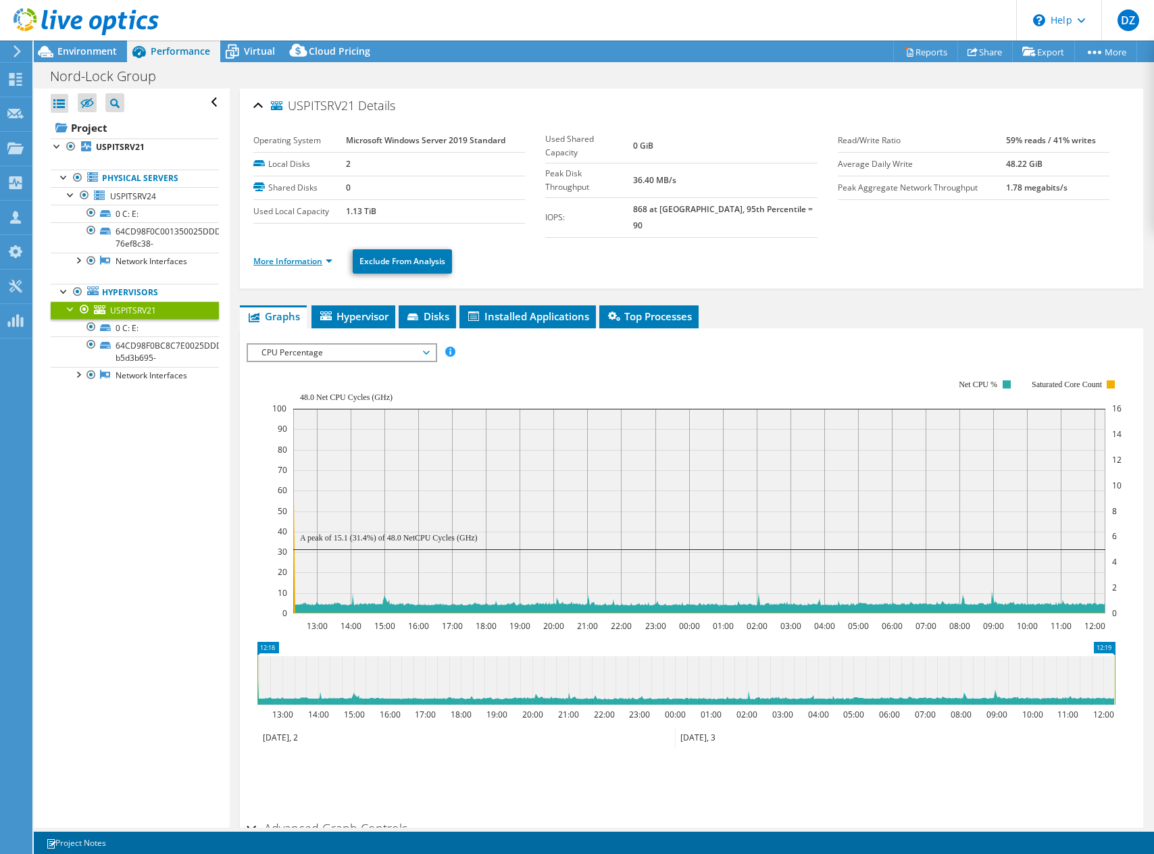
click at [329, 255] on link "More Information" at bounding box center [292, 260] width 79 height 11
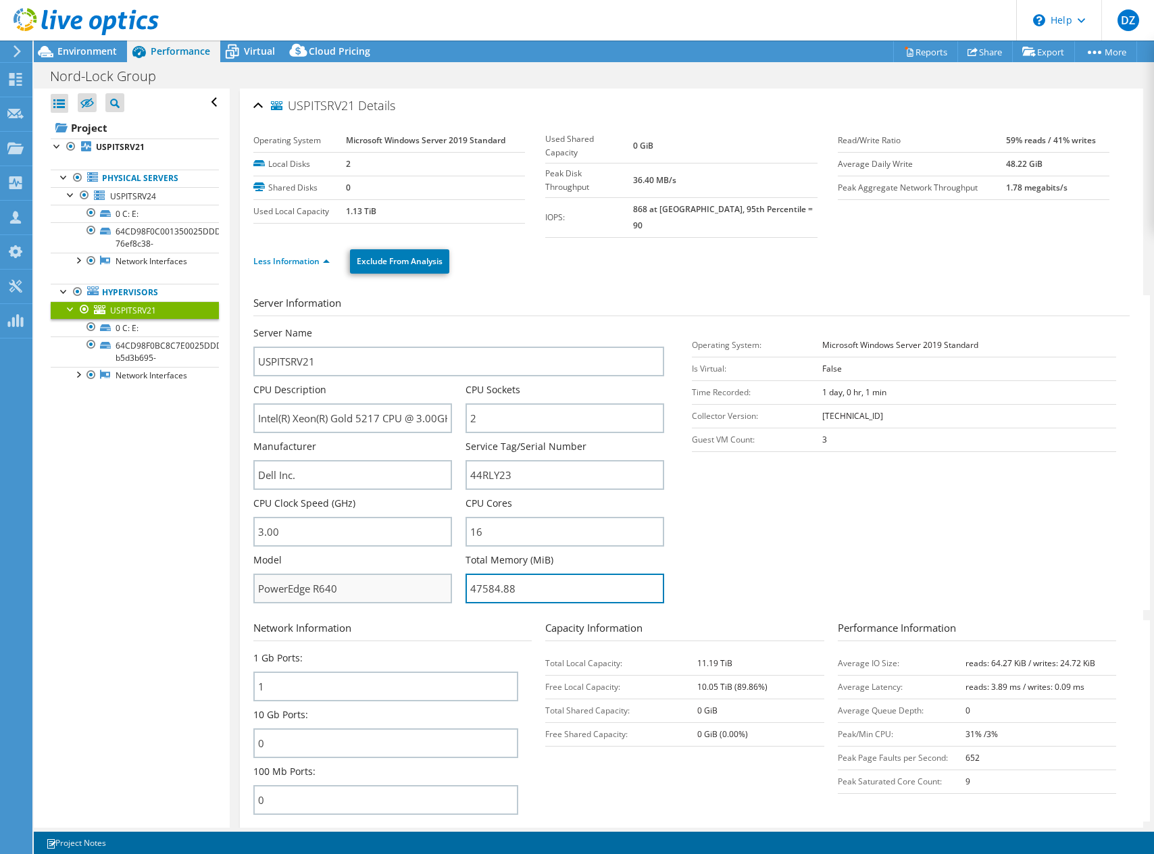
drag, startPoint x: 533, startPoint y: 578, endPoint x: 449, endPoint y: 576, distance: 83.8
click at [449, 326] on div "Server Name USPITSRV21 CPU Description Intel(R) Xeon(R) Gold 5217 CPU @ 3.00GHz…" at bounding box center [465, 326] width 424 height 0
drag, startPoint x: 489, startPoint y: 404, endPoint x: 434, endPoint y: 402, distance: 55.5
click at [434, 326] on div "Server Name USPITSRV21 CPU Description Intel(R) Xeon(R) Gold 5217 CPU @ 3.00GHz…" at bounding box center [465, 326] width 424 height 0
click at [372, 403] on input "Intel(R) Xeon(R) Gold 5217 CPU @ 3.00GHz" at bounding box center [352, 418] width 199 height 30
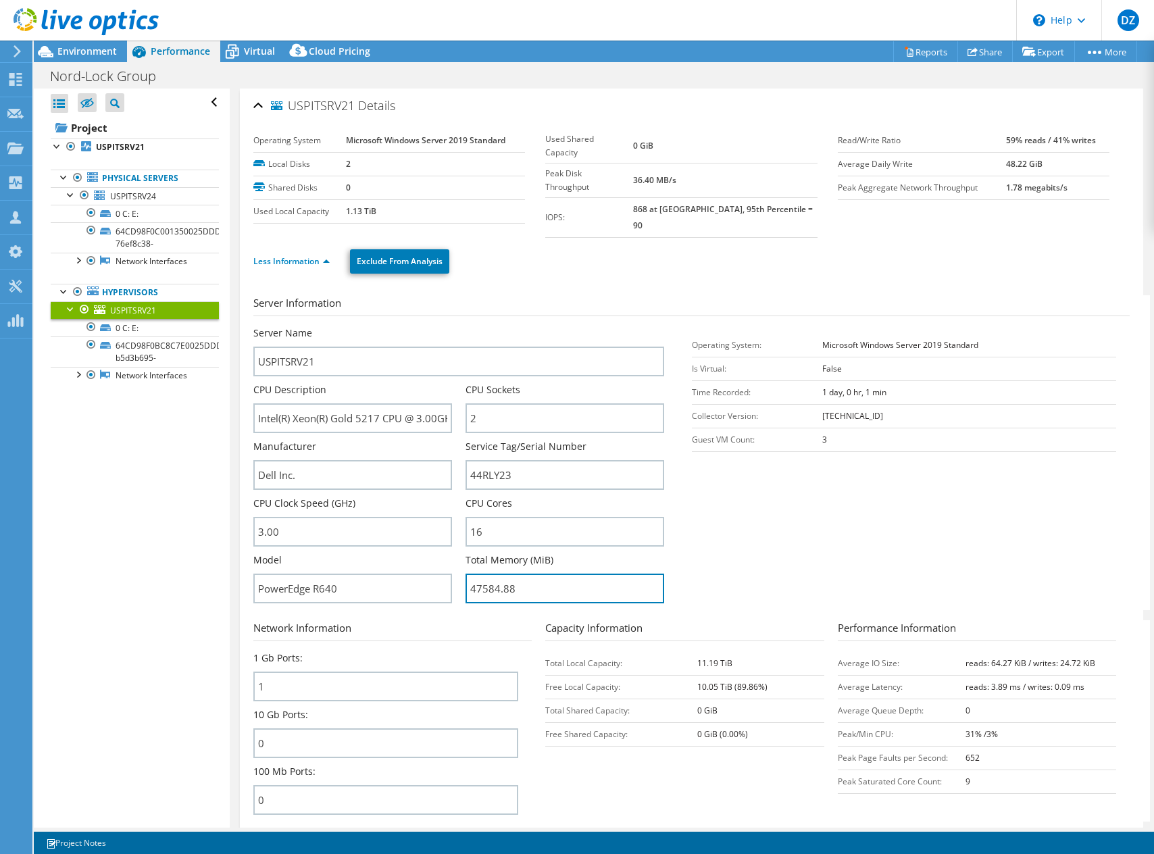
drag, startPoint x: 523, startPoint y: 570, endPoint x: 457, endPoint y: 567, distance: 66.3
click at [457, 326] on div "Server Name USPITSRV21 CPU Description Intel(R) Xeon(R) Gold 5217 CPU @ 3.00GHz…" at bounding box center [465, 326] width 424 height 0
click at [457, 567] on div "Model PowerEdge R640" at bounding box center [359, 578] width 212 height 50
drag, startPoint x: 508, startPoint y: 578, endPoint x: 458, endPoint y: 573, distance: 49.6
click at [458, 326] on div "Server Name USPITSRV21 CPU Description Intel(R) Xeon(R) Gold 5217 CPU @ 3.00GHz…" at bounding box center [465, 326] width 424 height 0
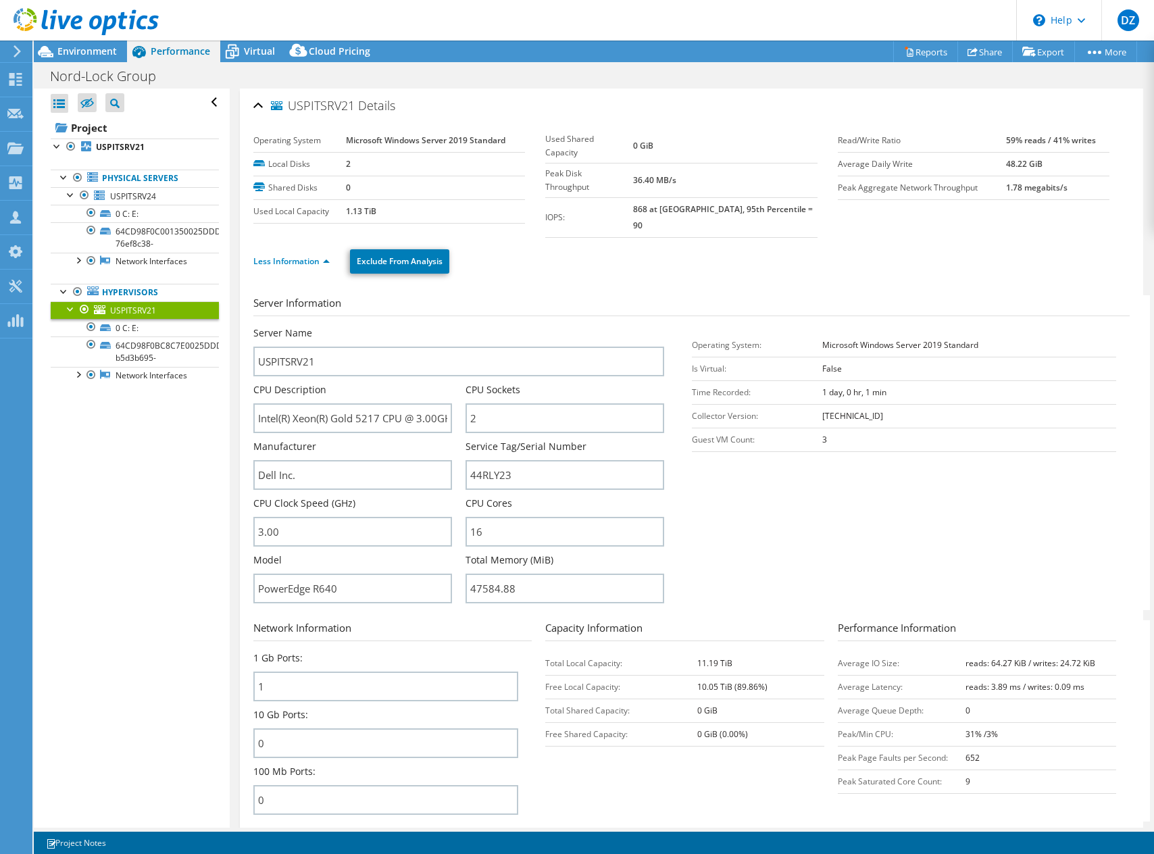
click at [460, 573] on div "Model PowerEdge R640" at bounding box center [359, 578] width 212 height 50
drag, startPoint x: 468, startPoint y: 576, endPoint x: 543, endPoint y: 579, distance: 75.7
click at [543, 579] on input "47584.88" at bounding box center [565, 589] width 199 height 30
click at [532, 574] on input "47584.88" at bounding box center [565, 589] width 199 height 30
drag, startPoint x: 532, startPoint y: 572, endPoint x: 438, endPoint y: 573, distance: 93.9
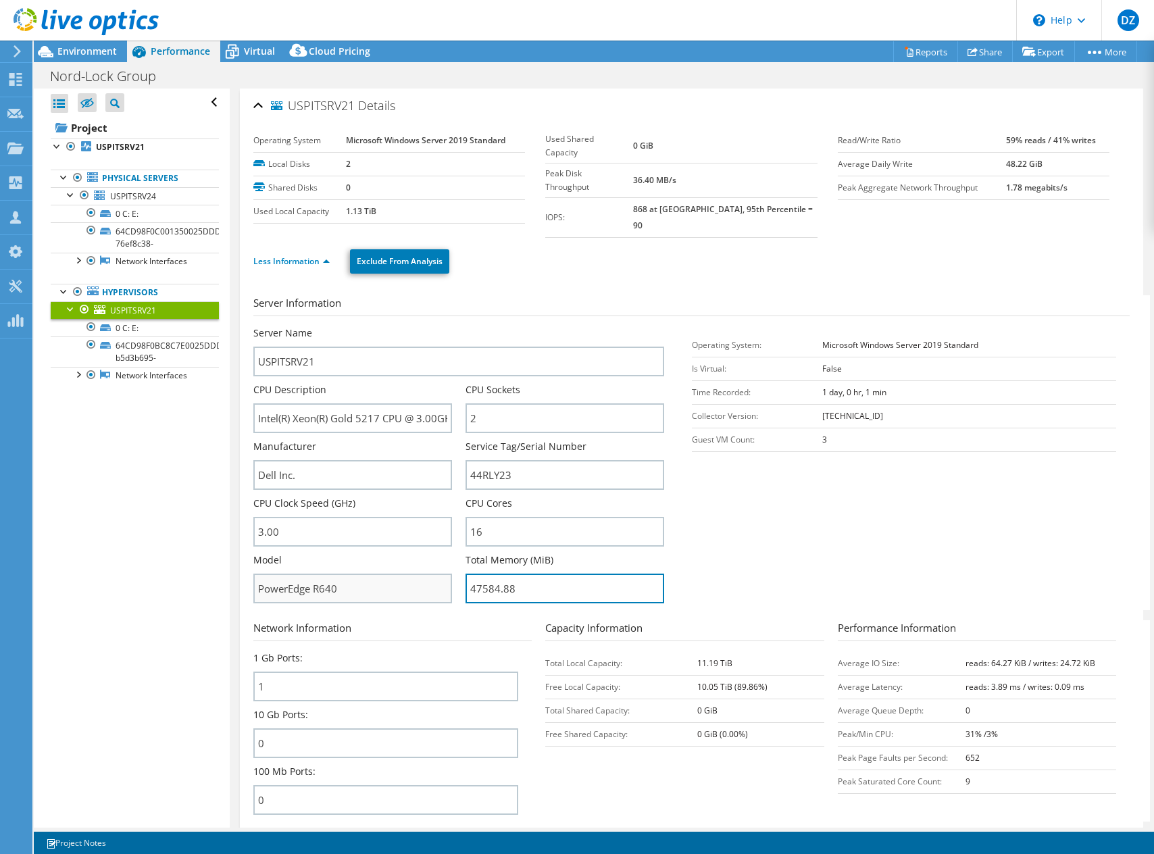
click at [438, 326] on div "Server Name USPITSRV21 CPU Description Intel(R) Xeon(R) Gold 5217 CPU @ 3.00GHz…" at bounding box center [465, 326] width 424 height 0
click at [522, 581] on input "47584.88" at bounding box center [565, 589] width 199 height 30
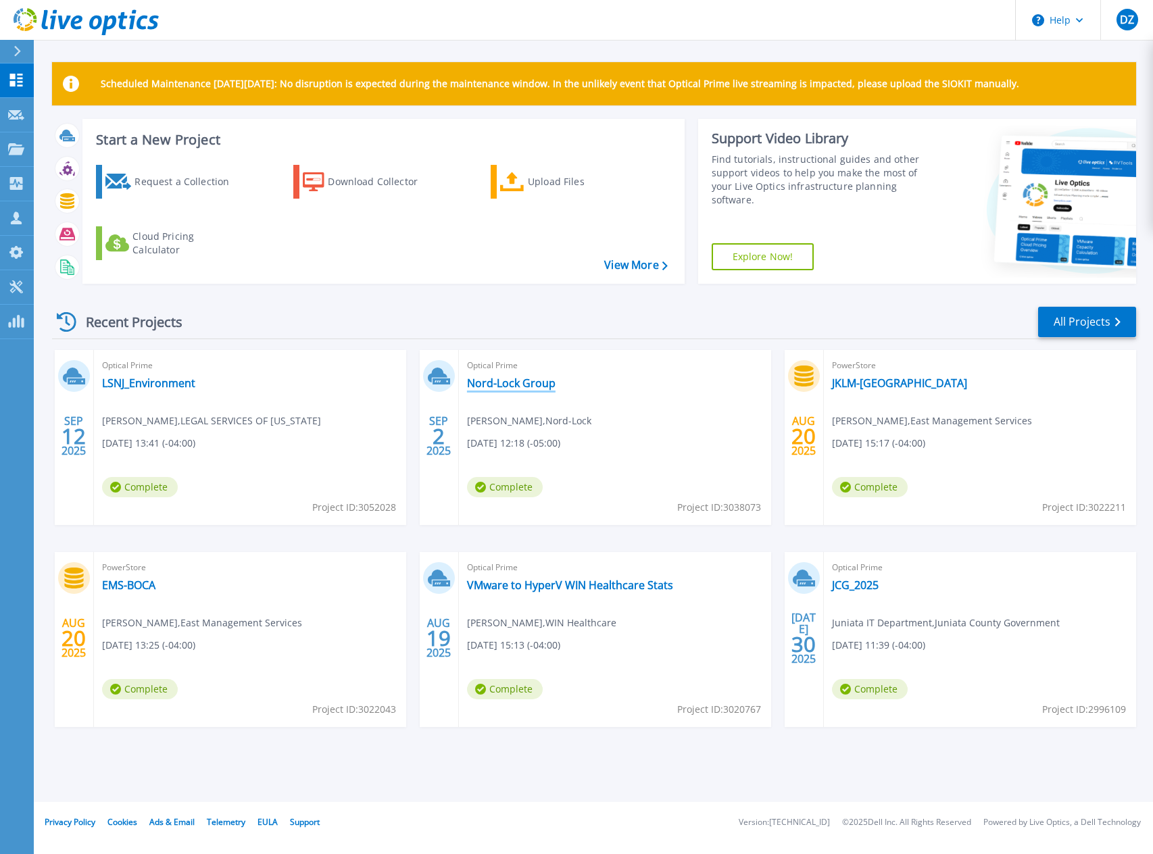
click at [530, 377] on link "Nord-Lock Group" at bounding box center [511, 383] width 89 height 14
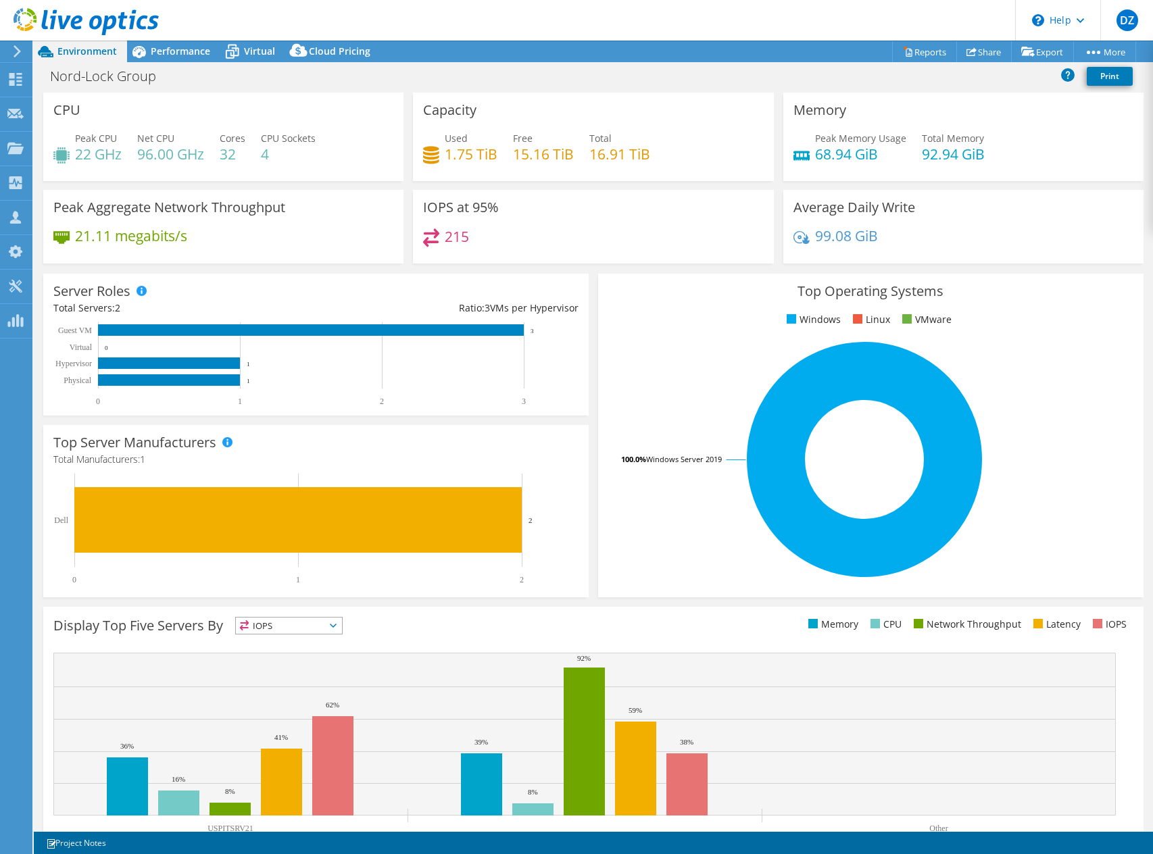
select select "USD"
click at [189, 49] on span "Performance" at bounding box center [180, 51] width 59 height 13
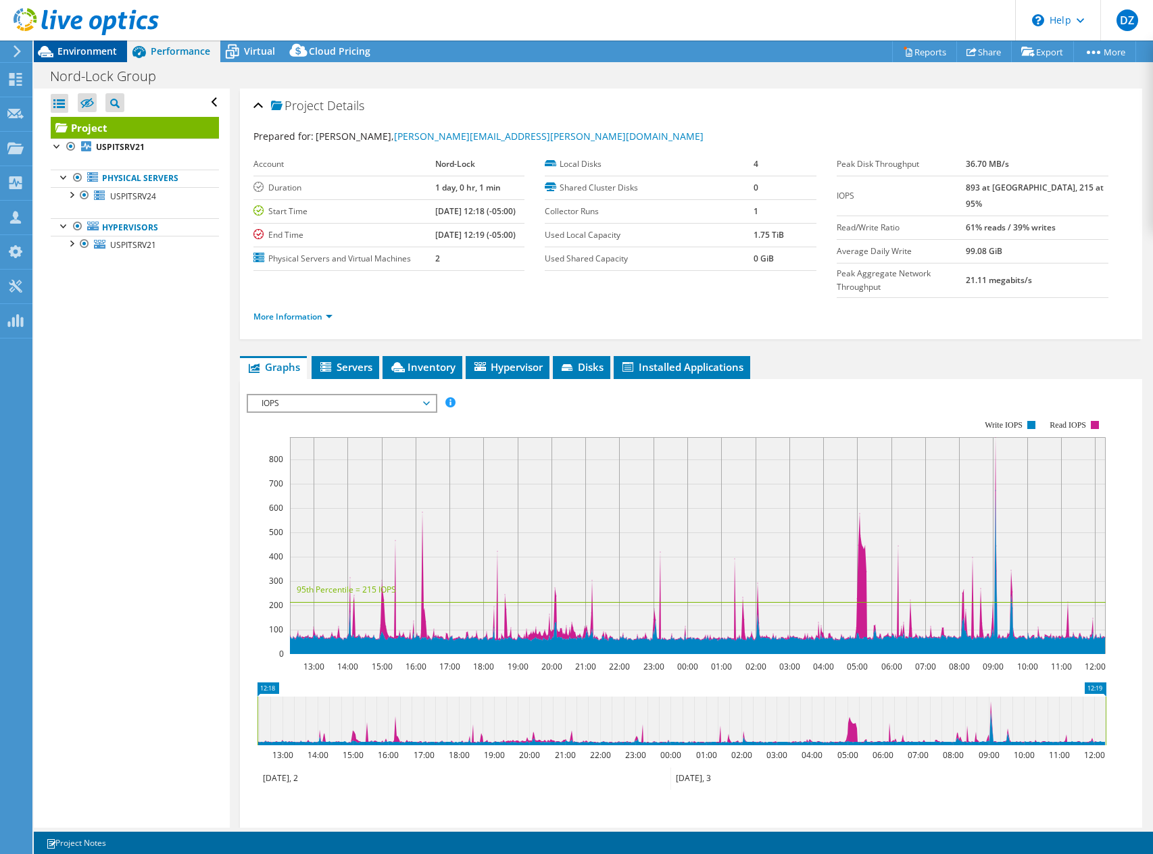
click at [88, 51] on span "Environment" at bounding box center [86, 51] width 59 height 13
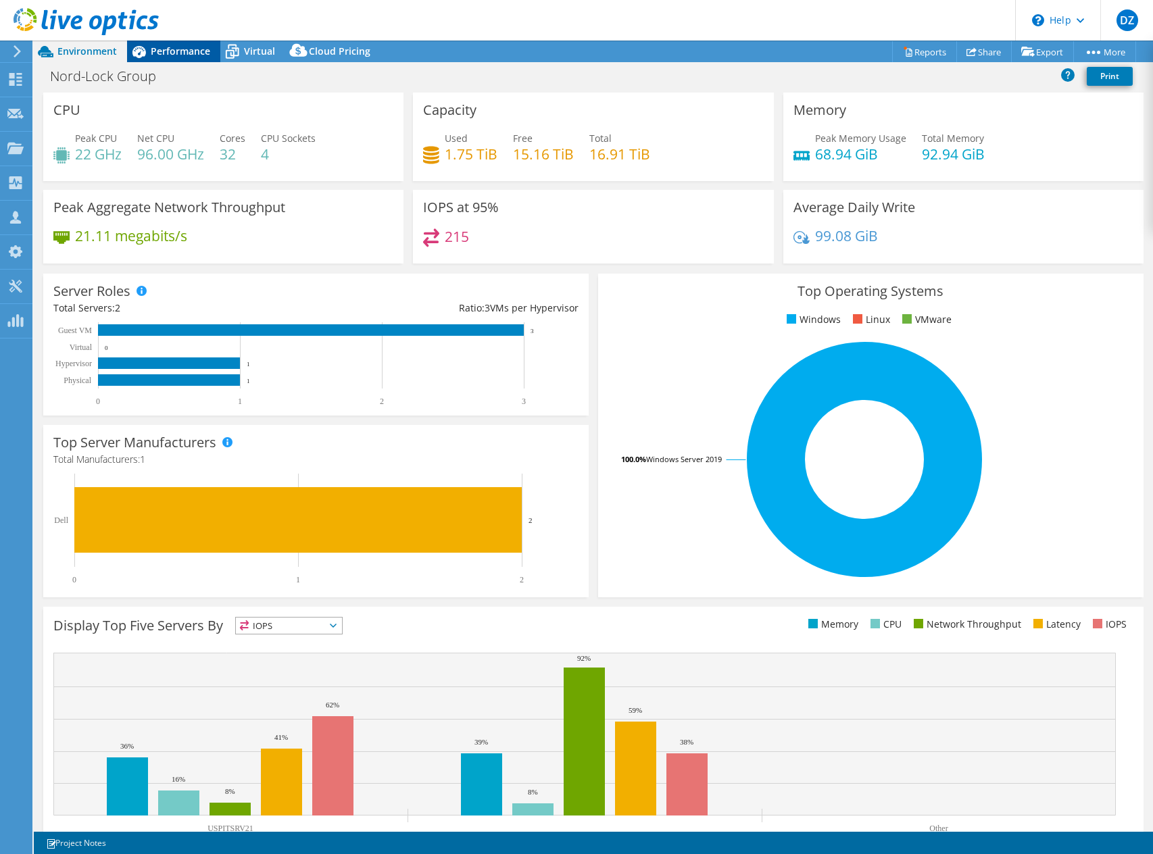
click at [148, 52] on icon at bounding box center [139, 52] width 24 height 24
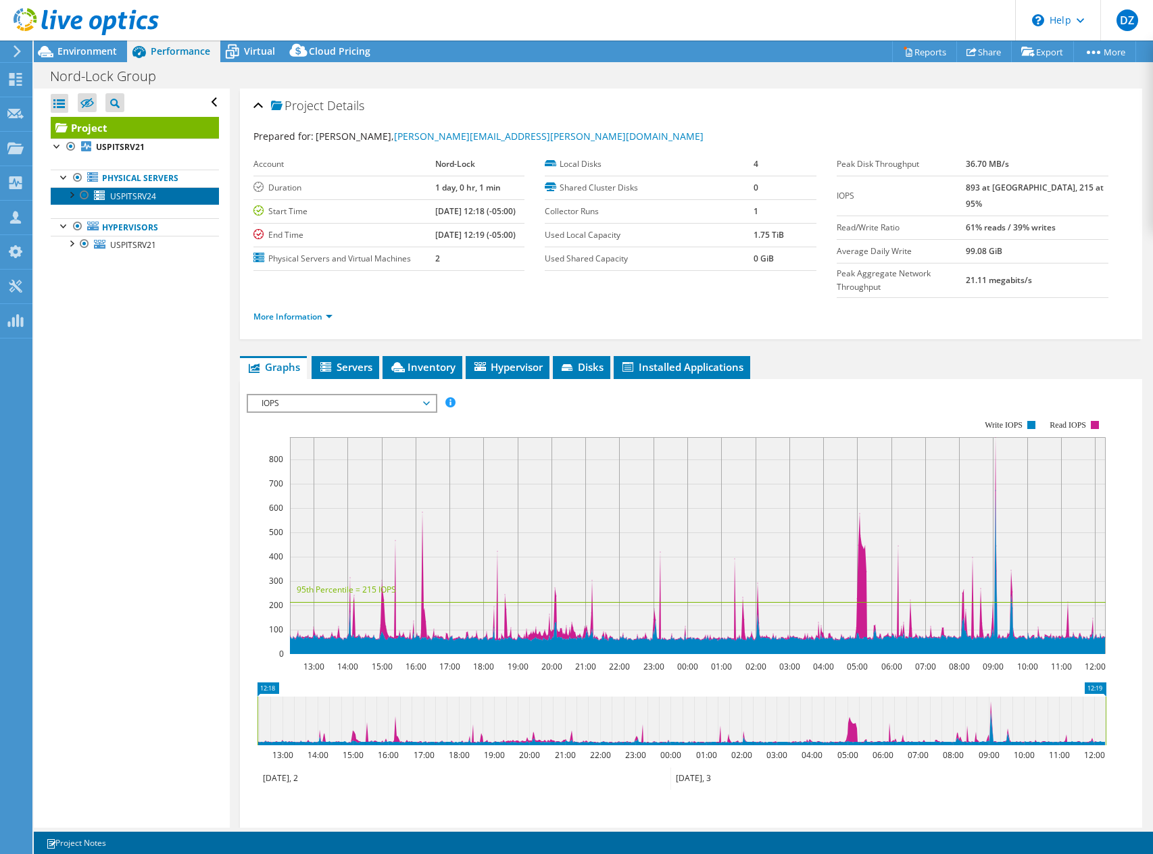
click at [115, 191] on span "USPITSRV24" at bounding box center [133, 196] width 46 height 11
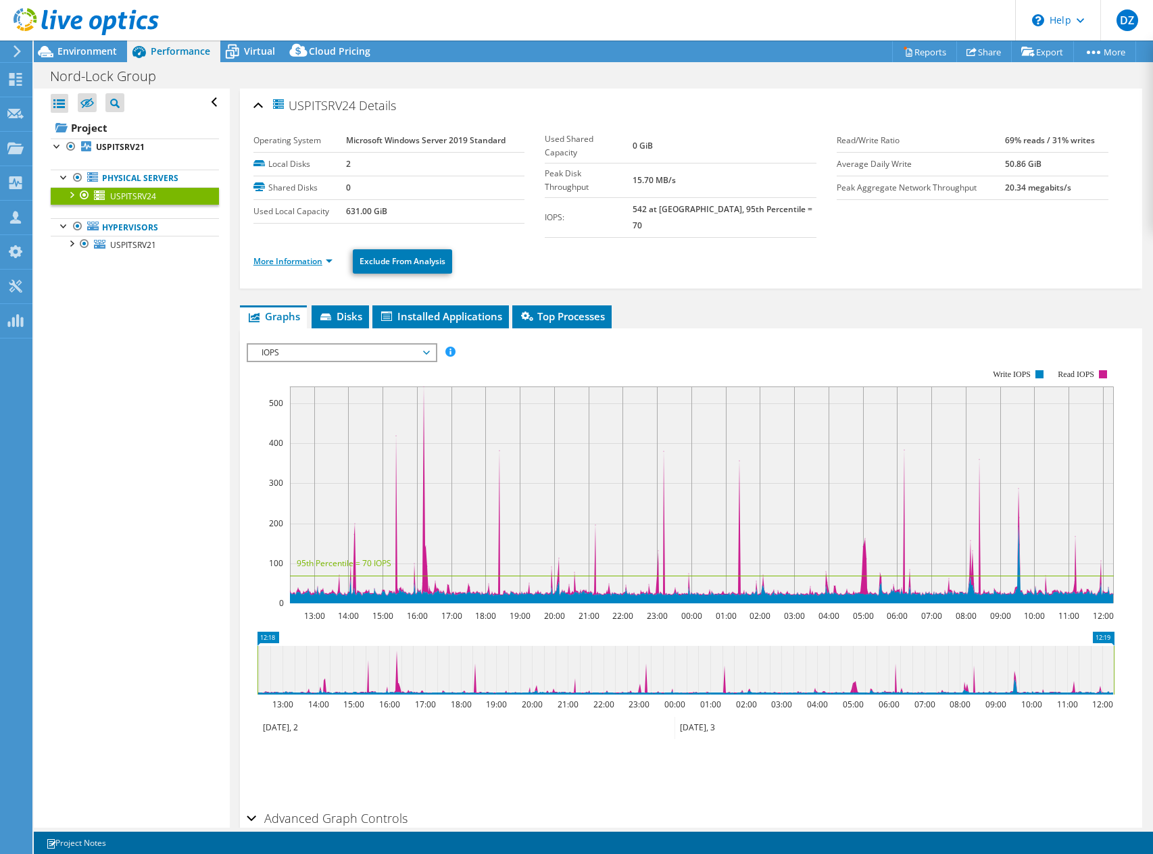
click at [331, 255] on link "More Information" at bounding box center [292, 260] width 79 height 11
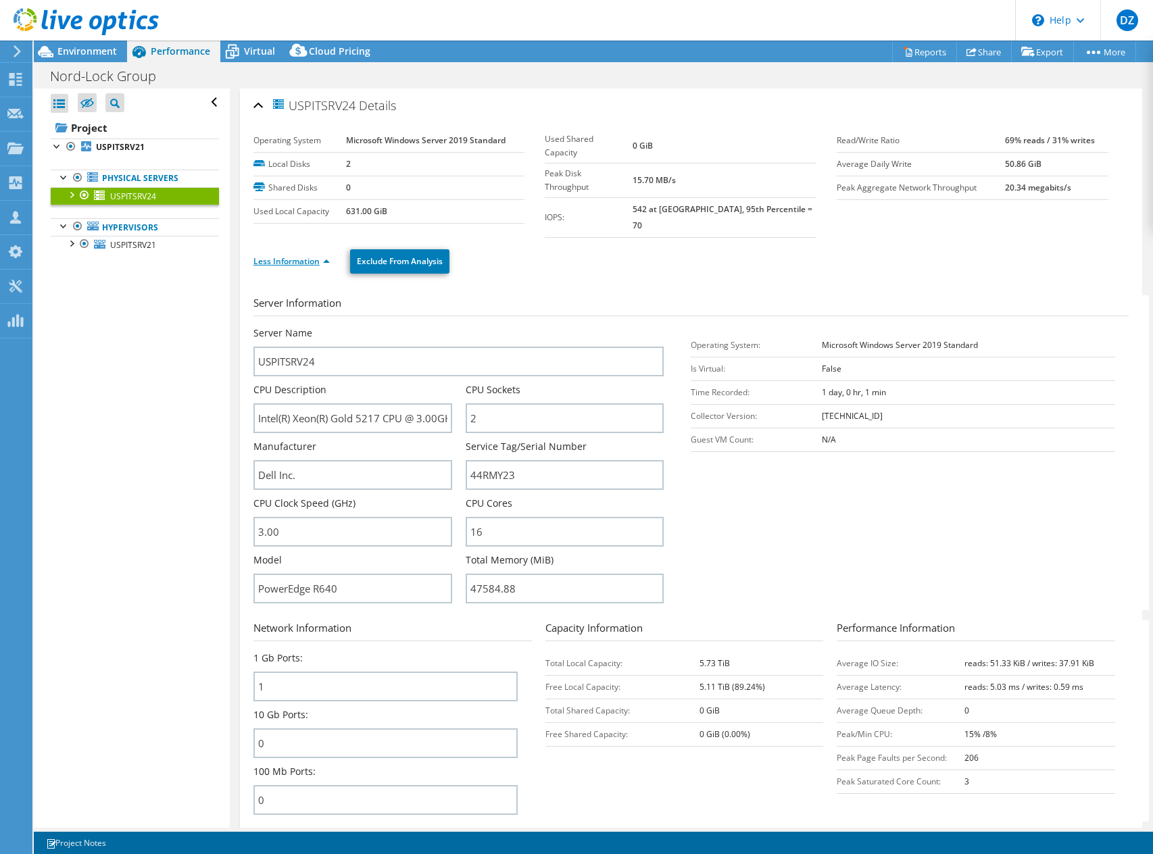
click at [331, 254] on li "Less Information" at bounding box center [295, 261] width 84 height 15
click at [72, 191] on div at bounding box center [71, 194] width 14 height 14
click at [118, 209] on link "0 C: E:" at bounding box center [135, 214] width 168 height 18
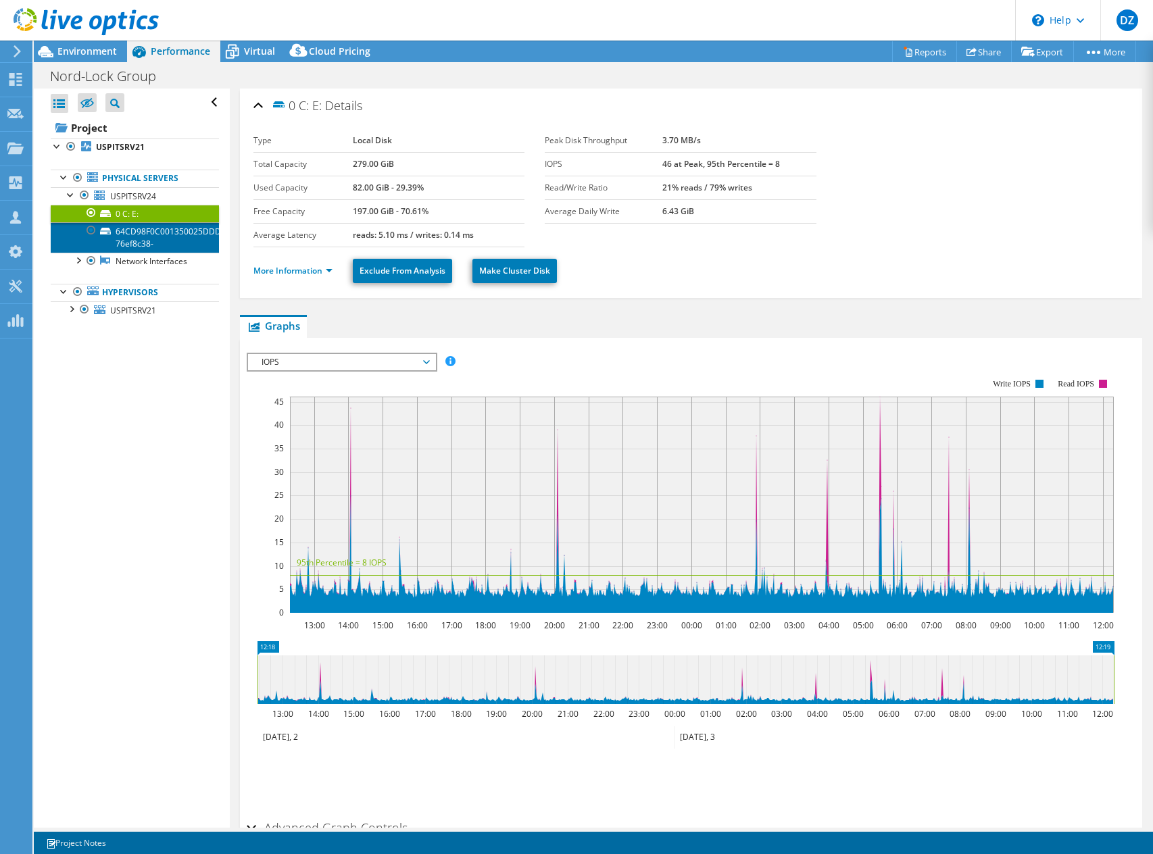
click at [142, 234] on link "64CD98F0C001350025DDDC69AF4B7D0F-76ef8c38-" at bounding box center [135, 237] width 168 height 30
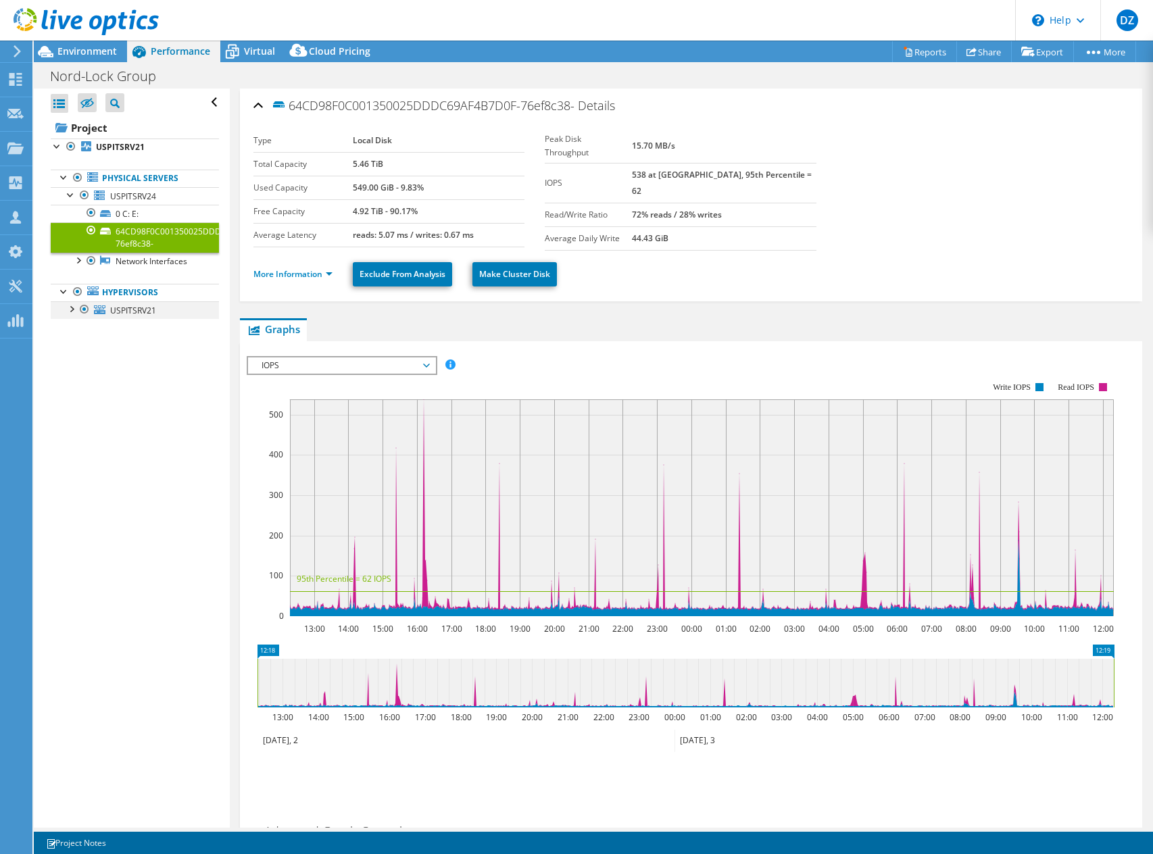
click at [73, 301] on div at bounding box center [71, 308] width 14 height 14
click at [126, 331] on link "0 C: E:" at bounding box center [135, 328] width 168 height 18
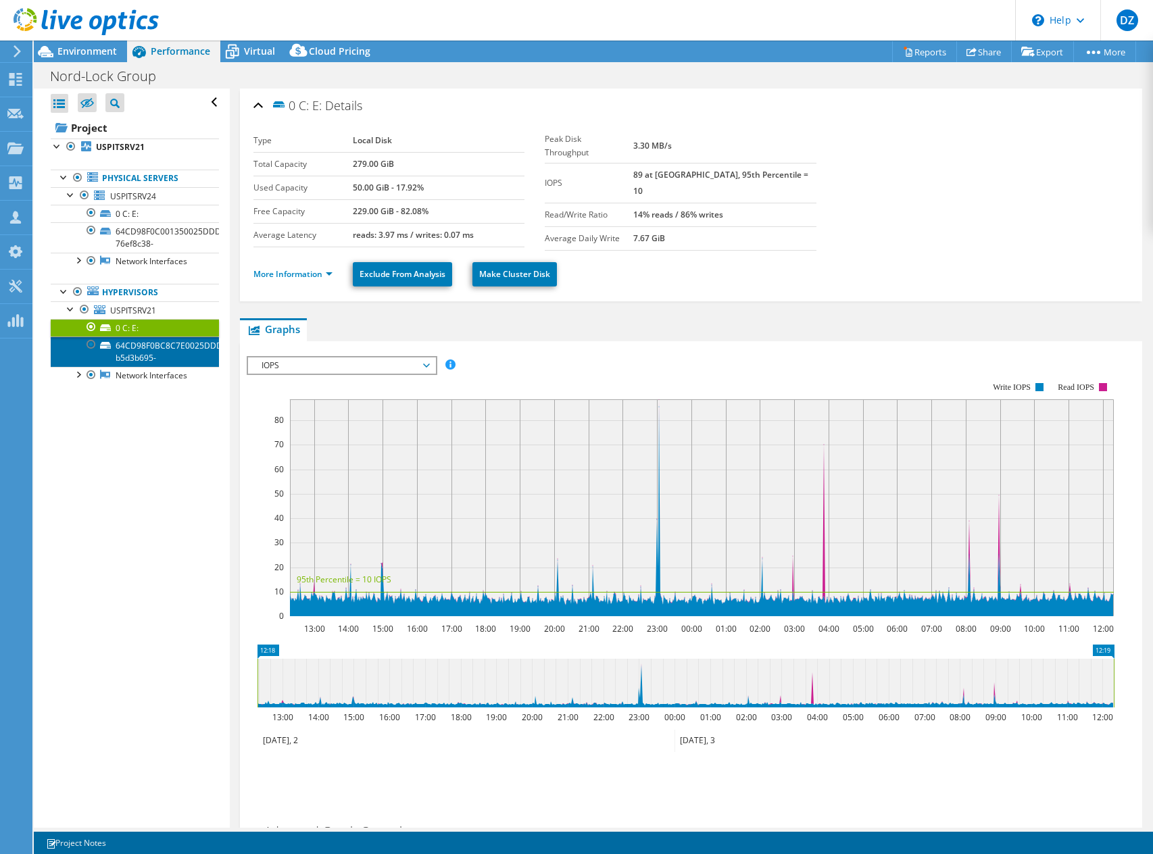
click at [127, 340] on link "64CD98F0BC8C7E0025DDDCA7B9C71C05-b5d3b695-" at bounding box center [135, 352] width 168 height 30
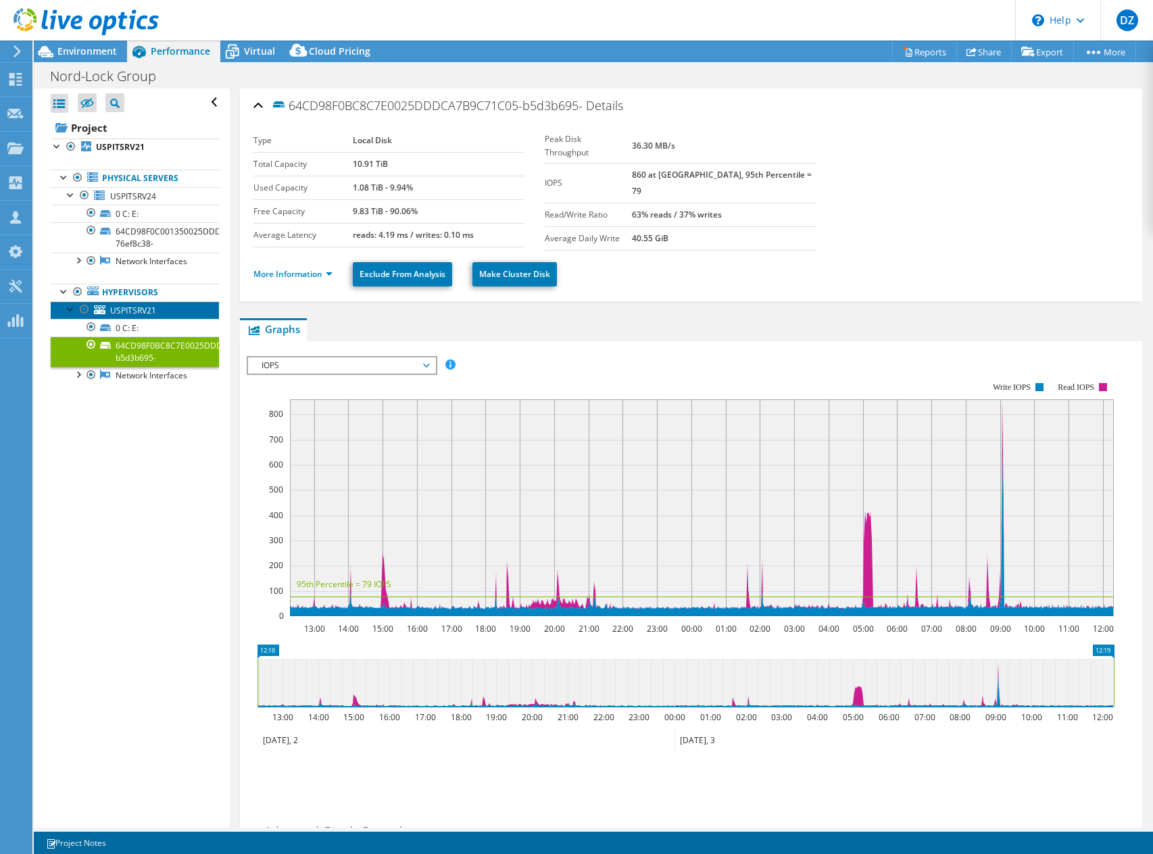
click at [139, 310] on span "USPITSRV21" at bounding box center [133, 310] width 46 height 11
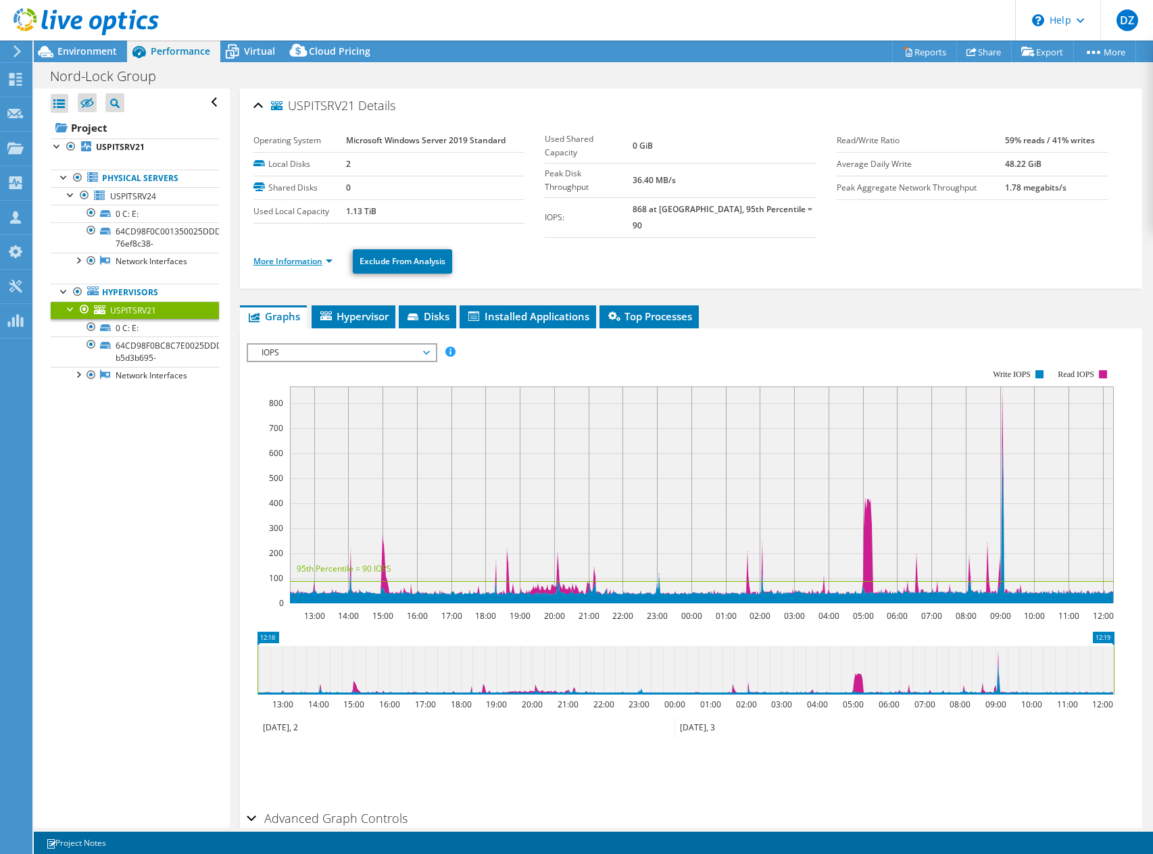
click at [331, 255] on link "More Information" at bounding box center [292, 260] width 79 height 11
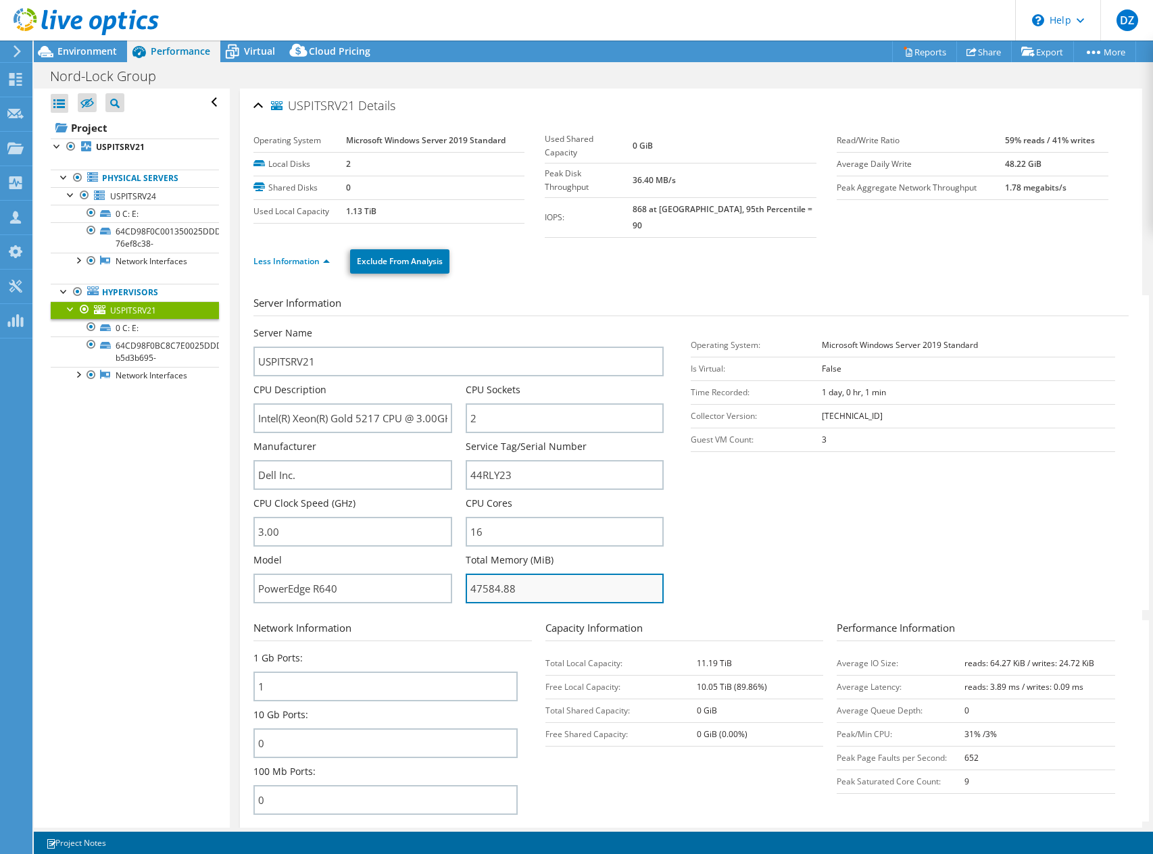
drag, startPoint x: 518, startPoint y: 574, endPoint x: 462, endPoint y: 570, distance: 56.3
click at [466, 574] on input "47584.88" at bounding box center [565, 589] width 199 height 30
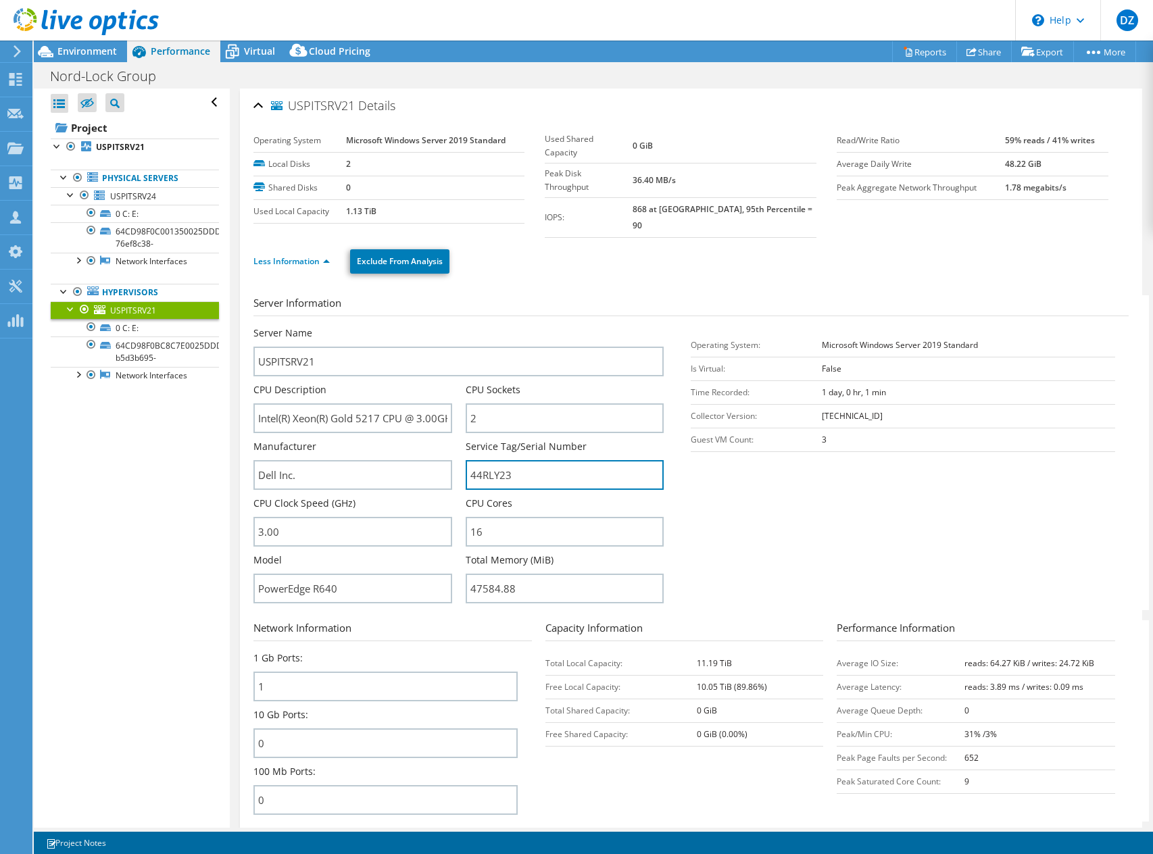
drag, startPoint x: 508, startPoint y: 457, endPoint x: 459, endPoint y: 456, distance: 49.3
click at [459, 326] on div "Server Name USPITSRV21 CPU Description Intel(R) Xeon(R) Gold 5217 CPU @ 3.00GHz…" at bounding box center [465, 326] width 424 height 0
click at [149, 306] on span "USPITSRV21" at bounding box center [133, 310] width 46 height 11
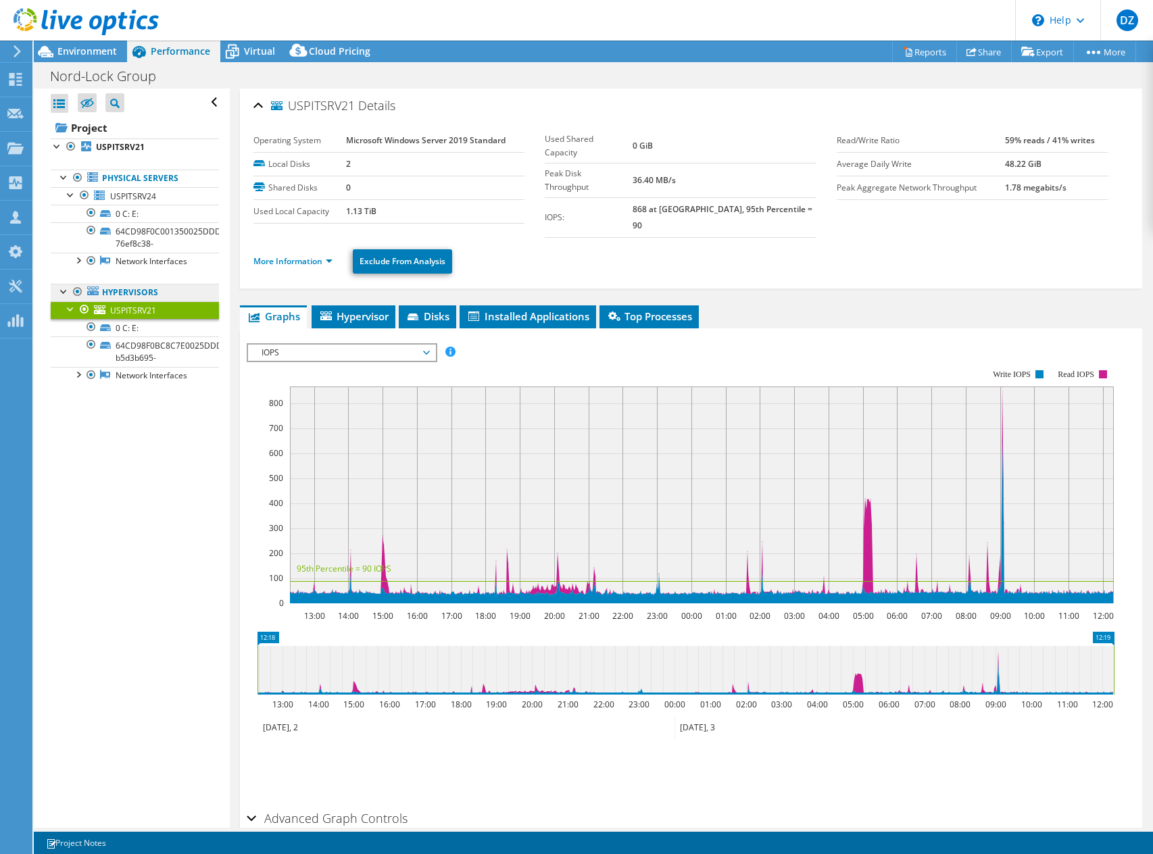
click at [145, 295] on link "Hypervisors" at bounding box center [135, 293] width 168 height 18
click at [247, 49] on span "Virtual" at bounding box center [259, 51] width 31 height 13
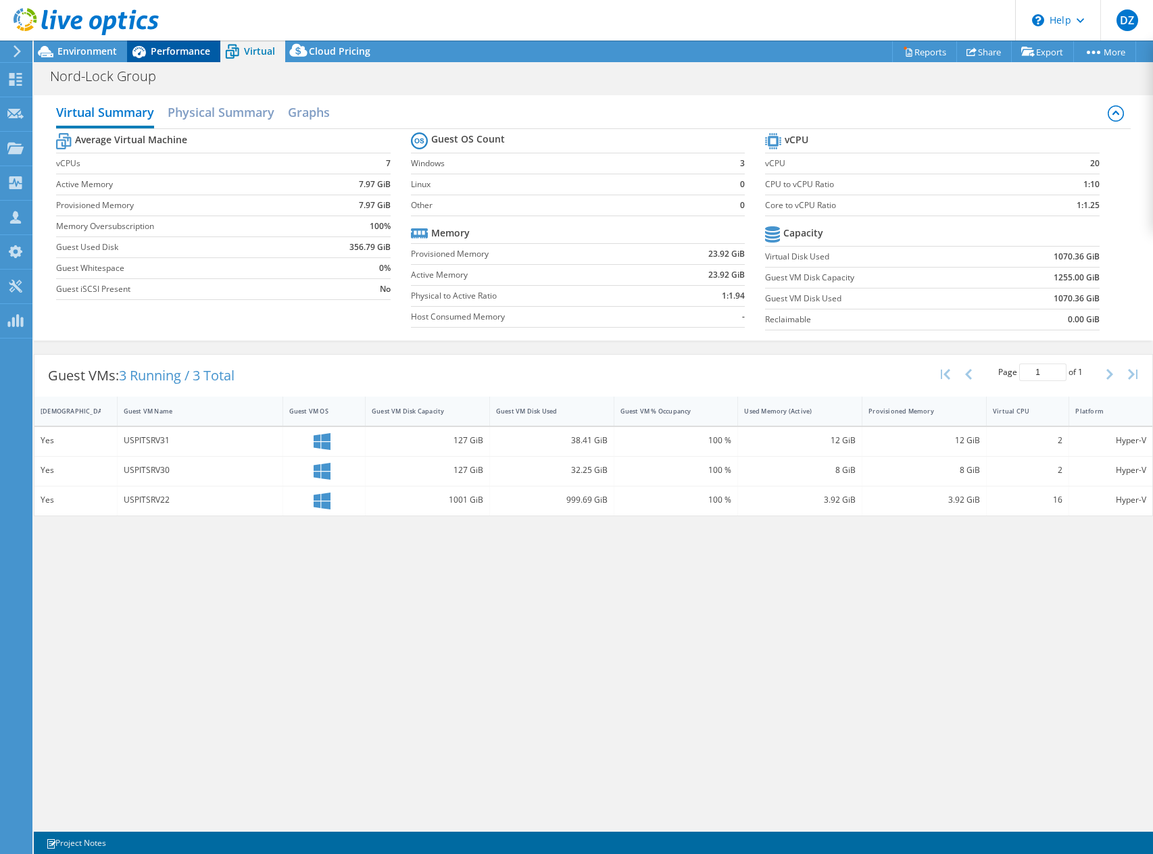
click at [193, 53] on span "Performance" at bounding box center [180, 51] width 59 height 13
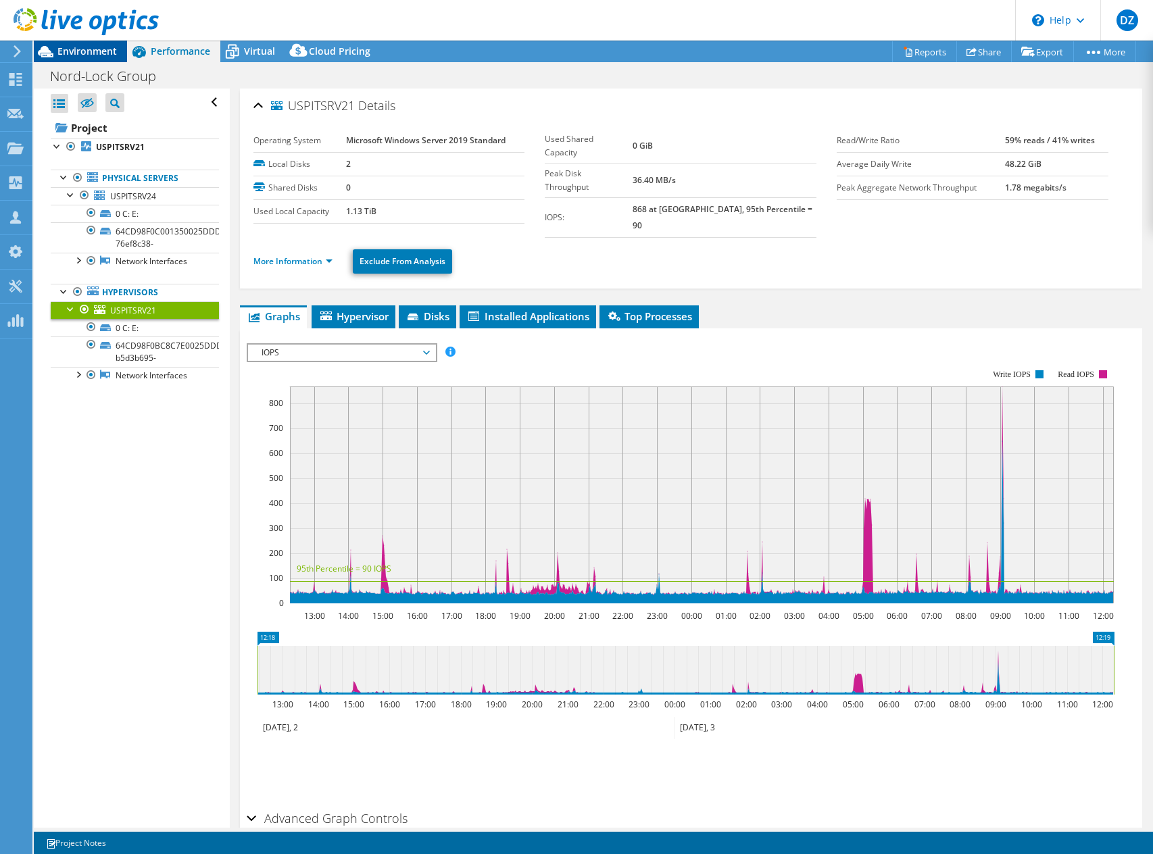
click at [115, 55] on span "Environment" at bounding box center [86, 51] width 59 height 13
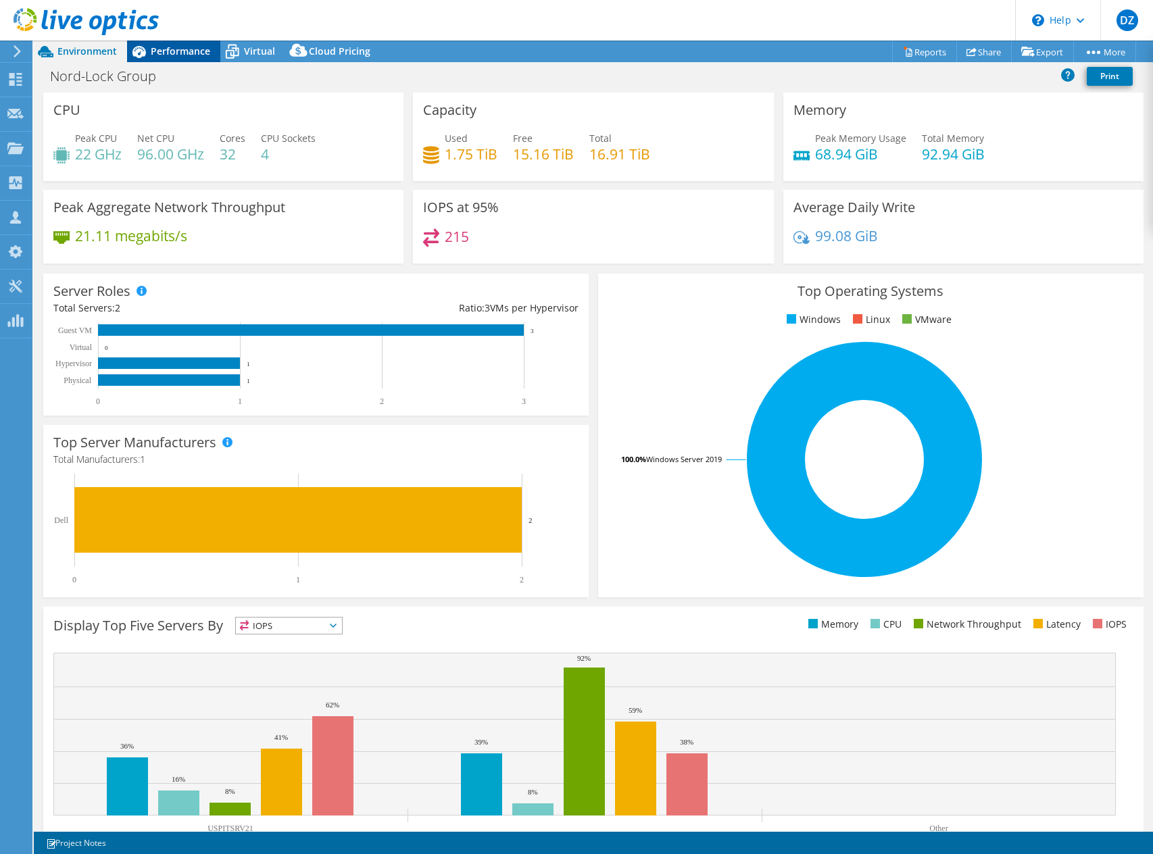
click at [180, 45] on span "Performance" at bounding box center [180, 51] width 59 height 13
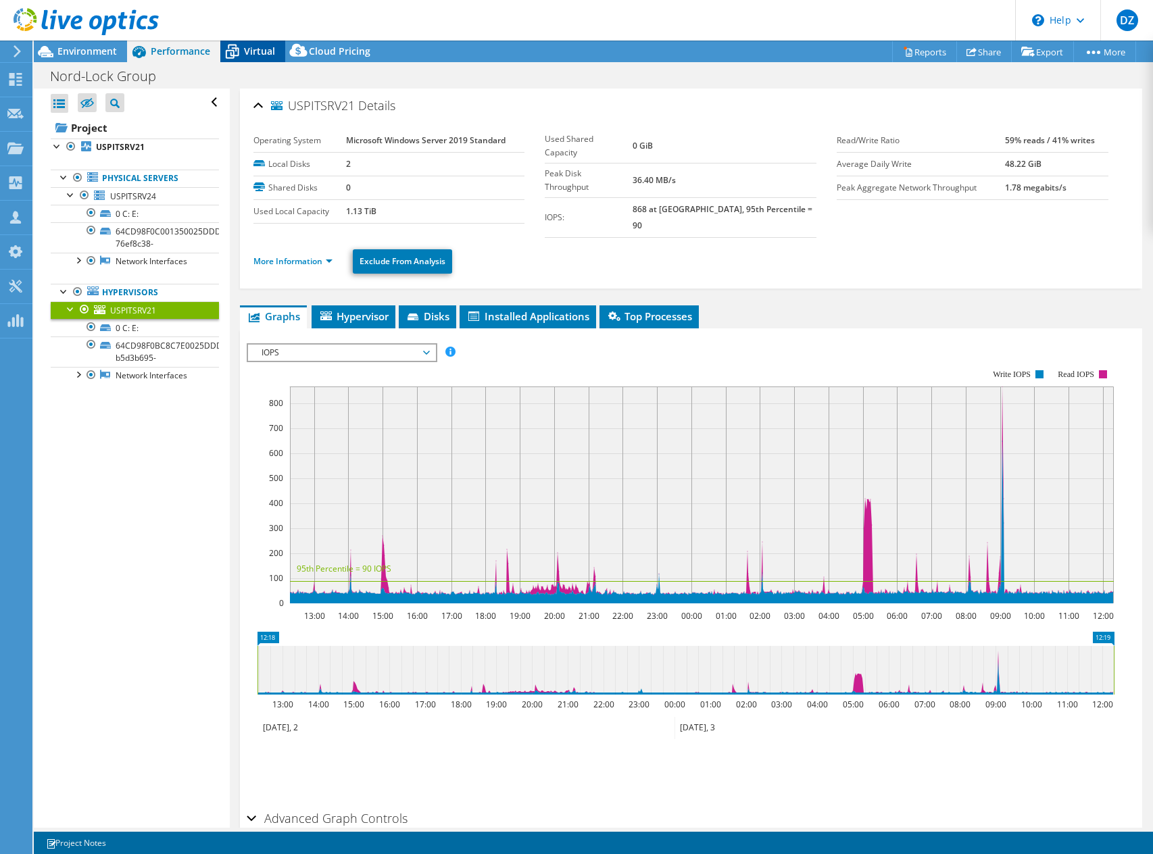
click at [272, 47] on span "Virtual" at bounding box center [259, 51] width 31 height 13
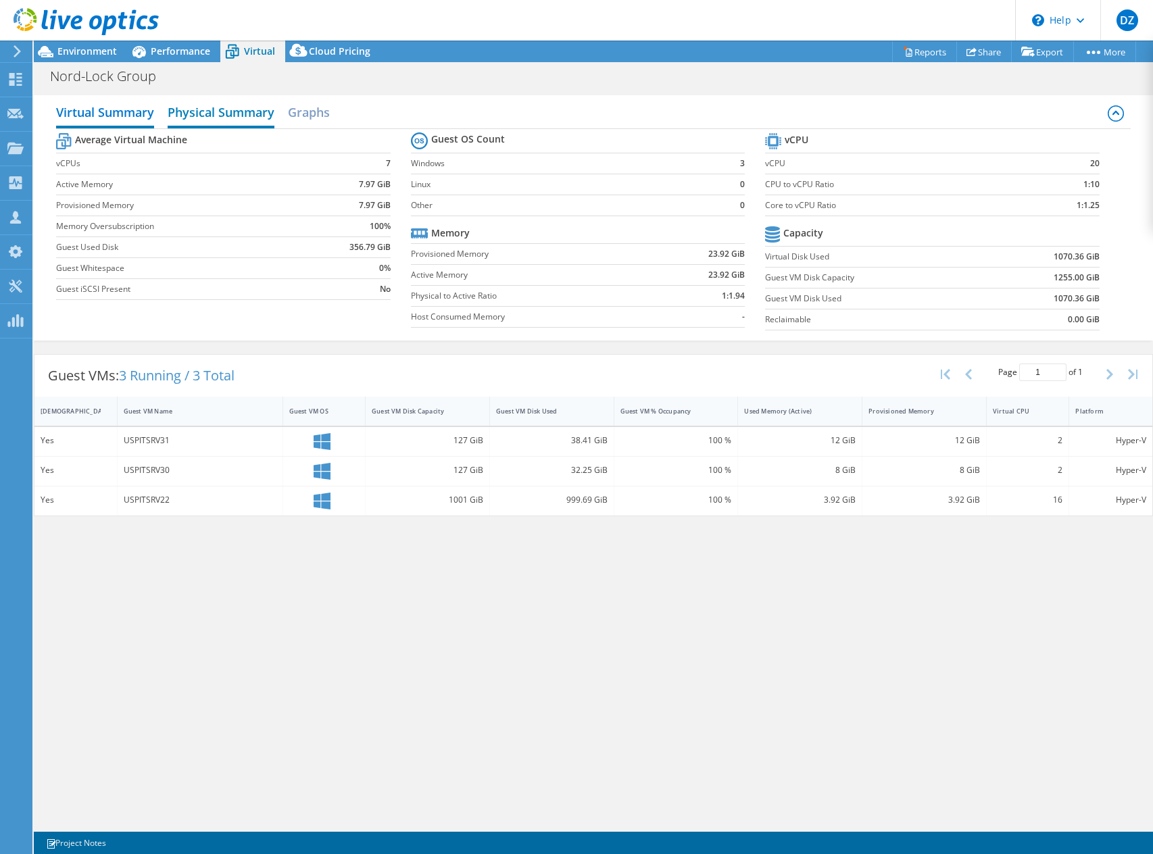
click at [191, 109] on h2 "Physical Summary" at bounding box center [221, 114] width 107 height 30
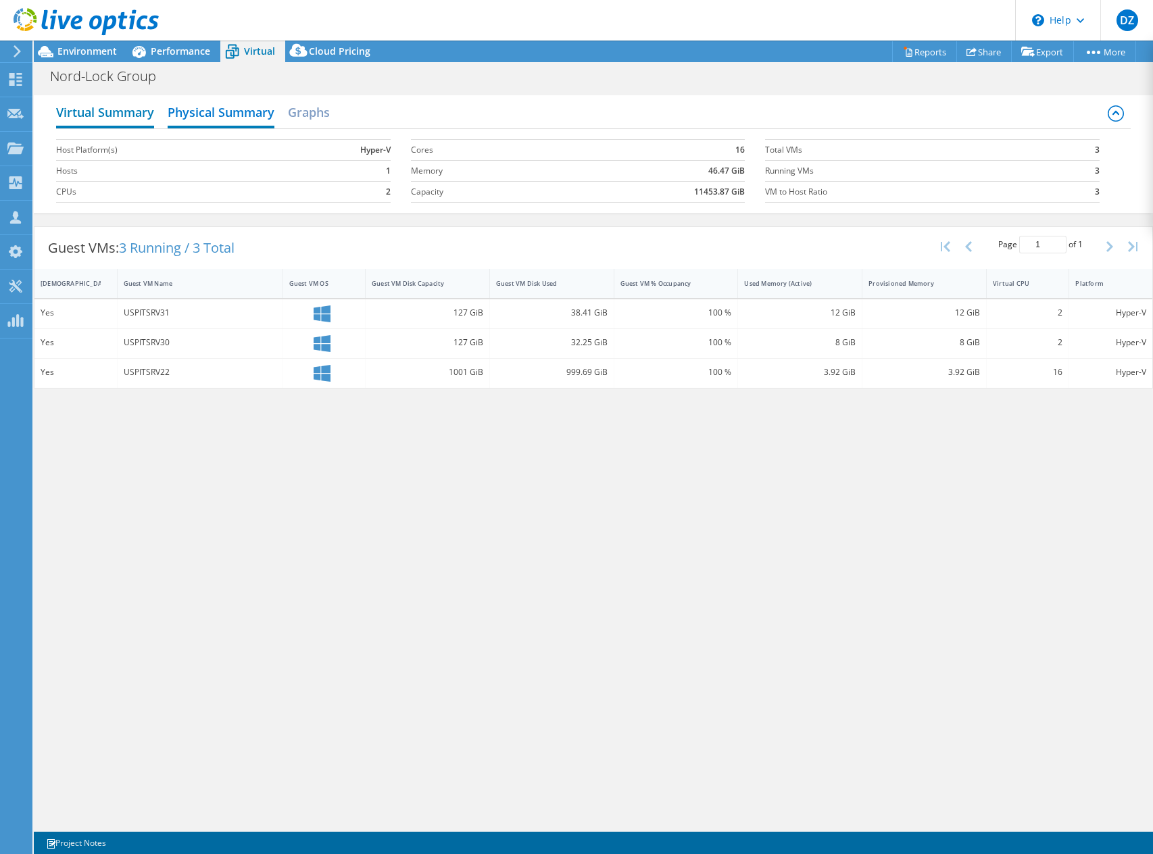
click at [115, 112] on h2 "Virtual Summary" at bounding box center [105, 114] width 98 height 30
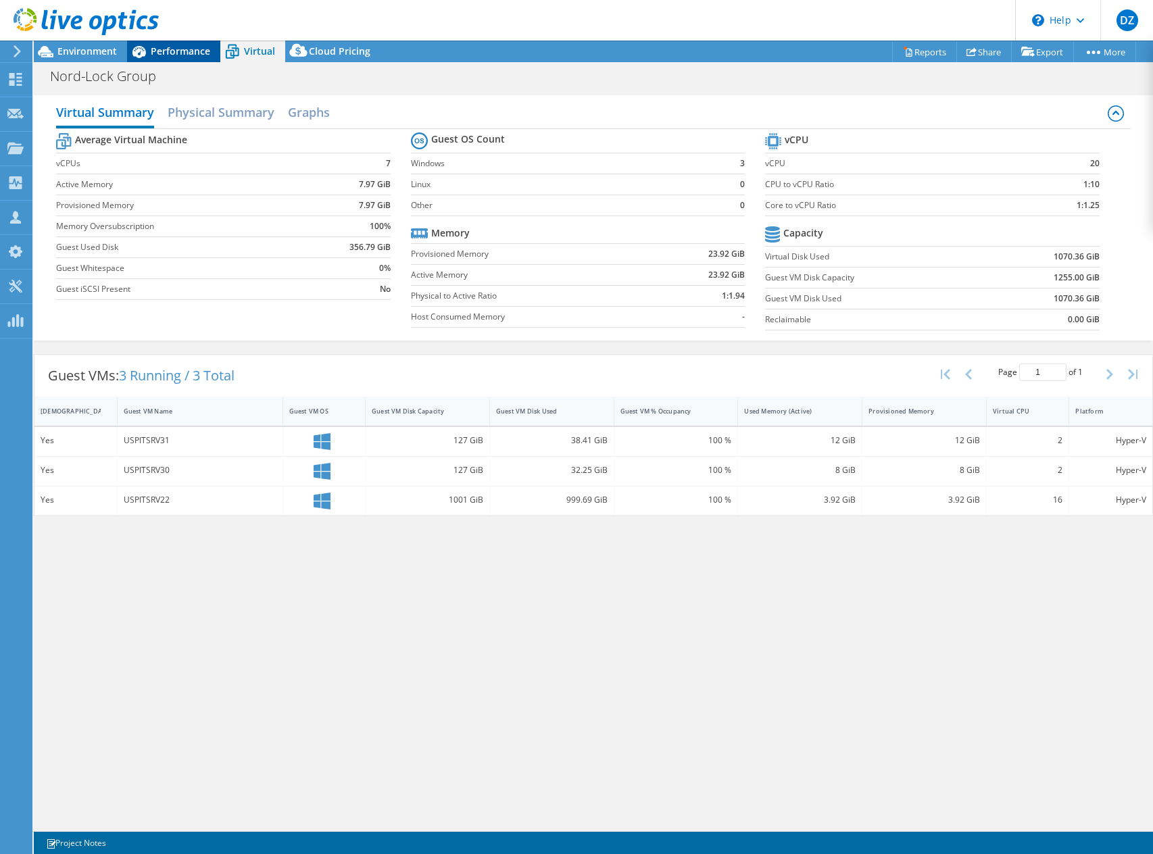
click at [166, 59] on div "Performance" at bounding box center [173, 52] width 93 height 22
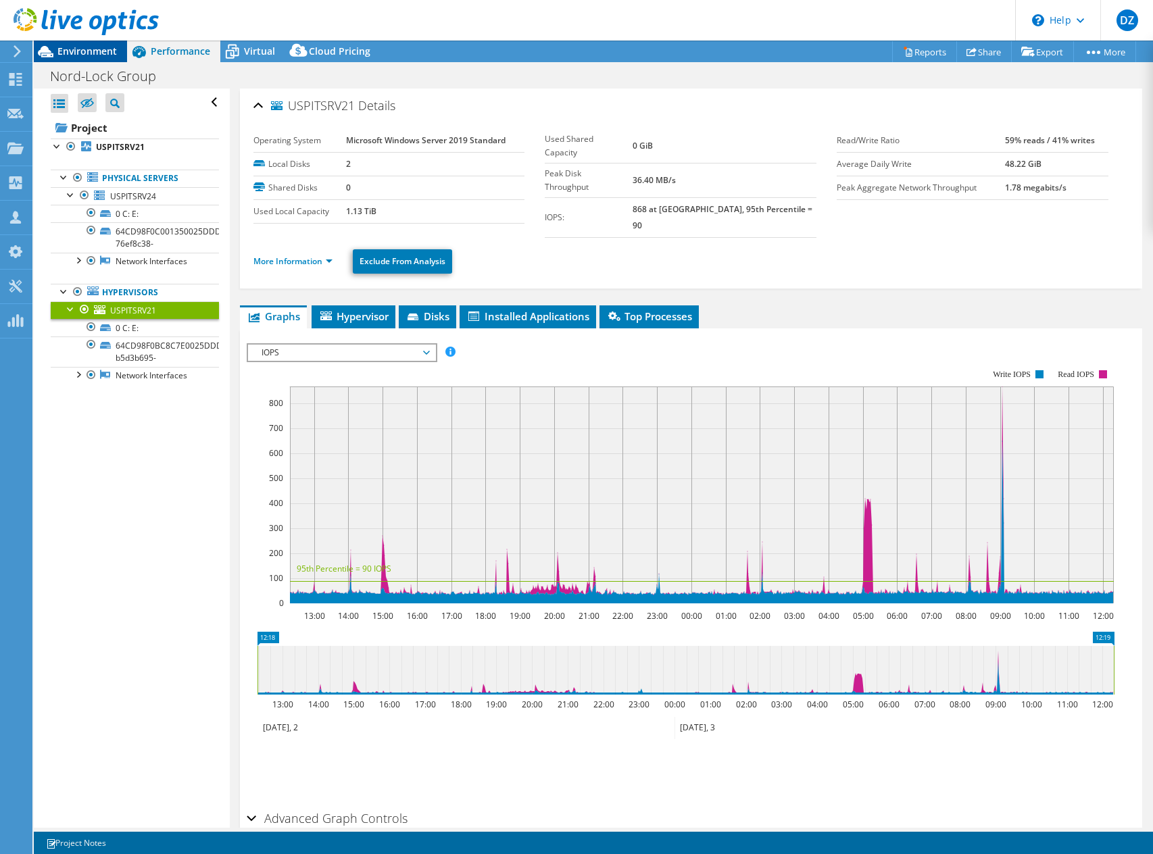
click at [87, 50] on span "Environment" at bounding box center [86, 51] width 59 height 13
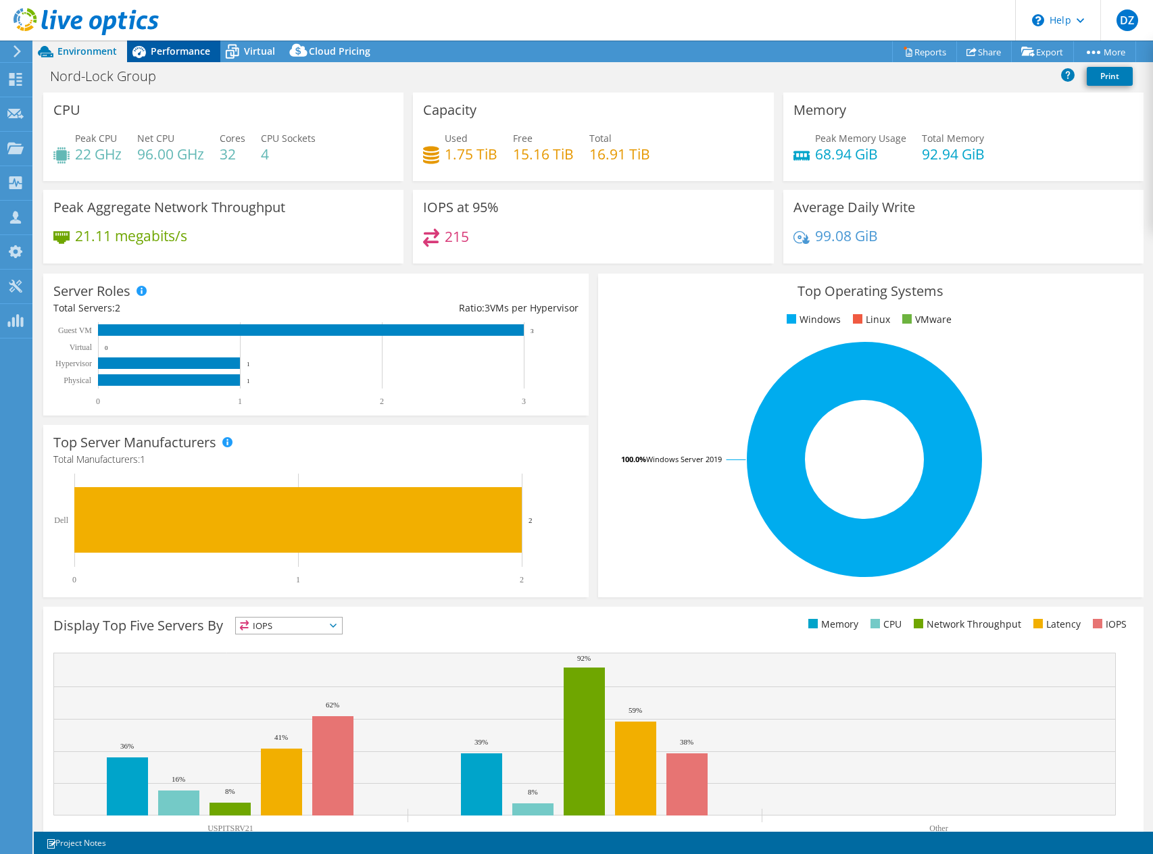
click at [156, 61] on div "Performance" at bounding box center [173, 52] width 93 height 22
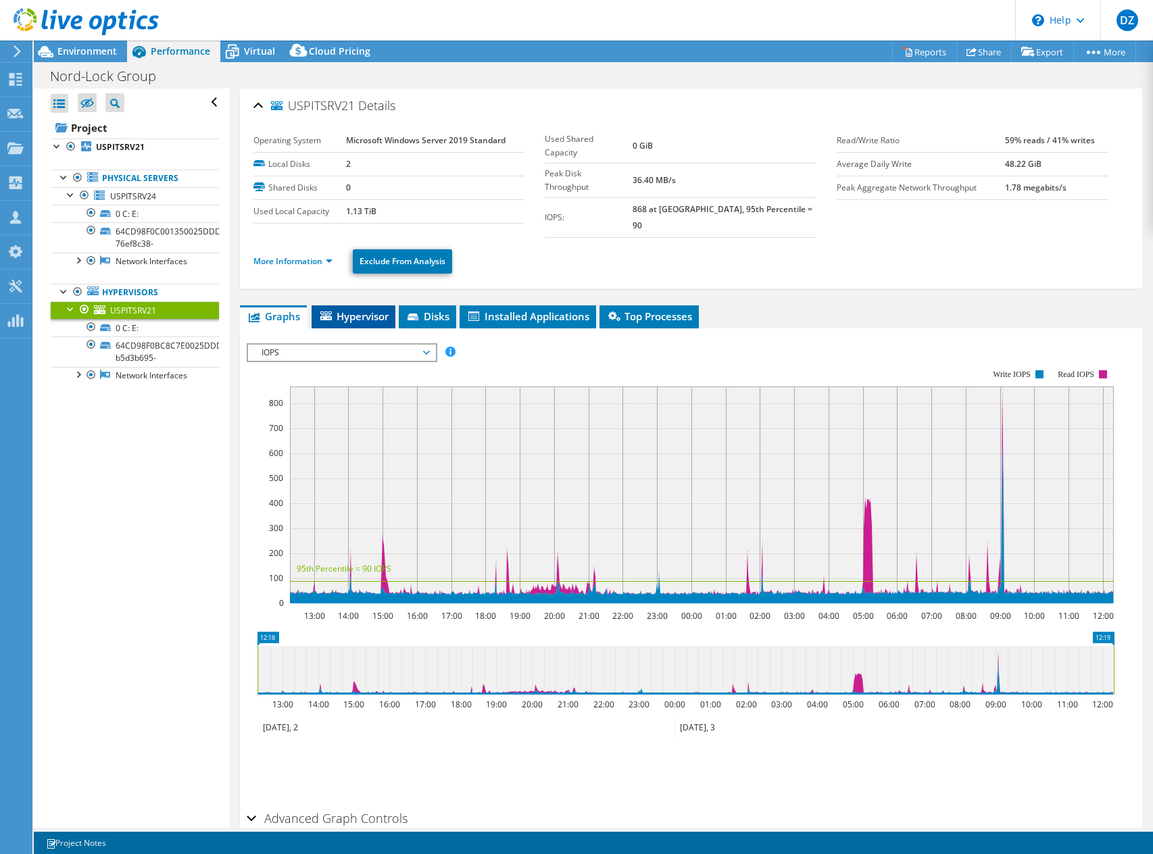
click at [338, 310] on span "Hypervisor" at bounding box center [353, 317] width 70 height 14
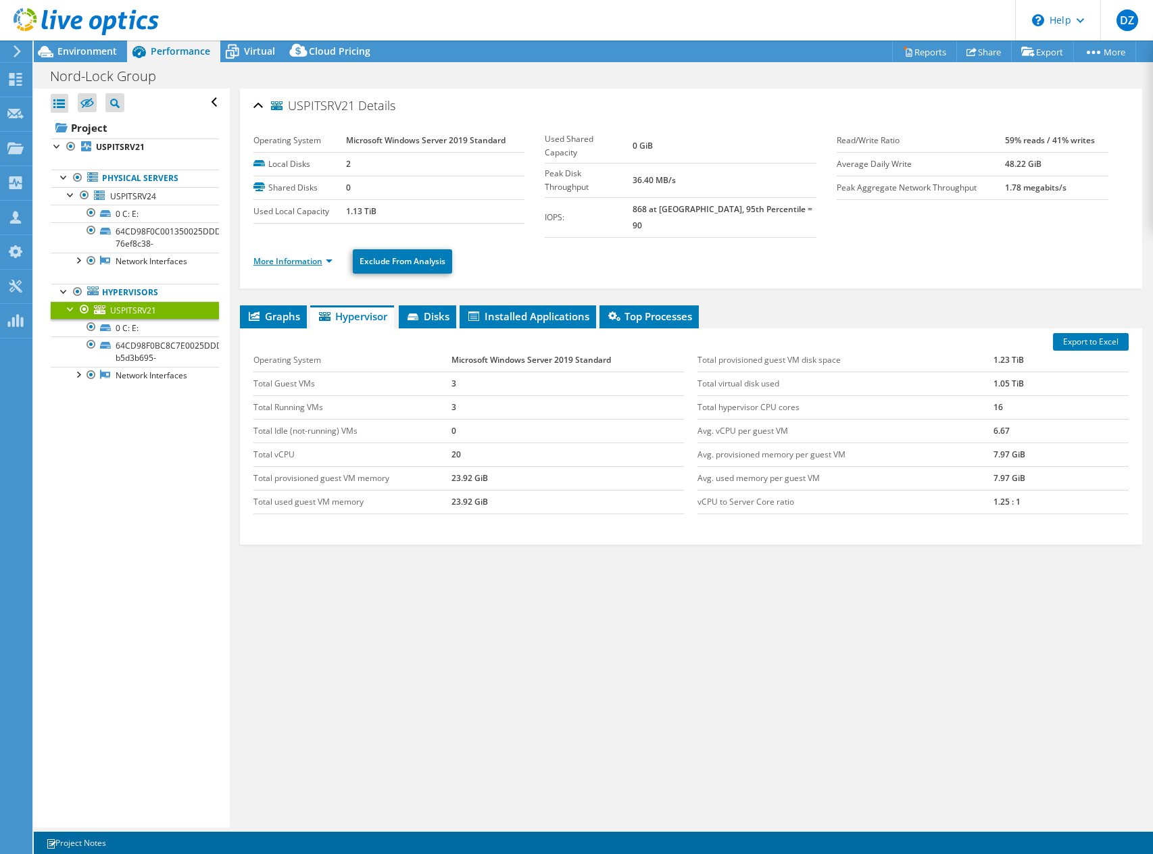
click at [329, 255] on link "More Information" at bounding box center [292, 260] width 79 height 11
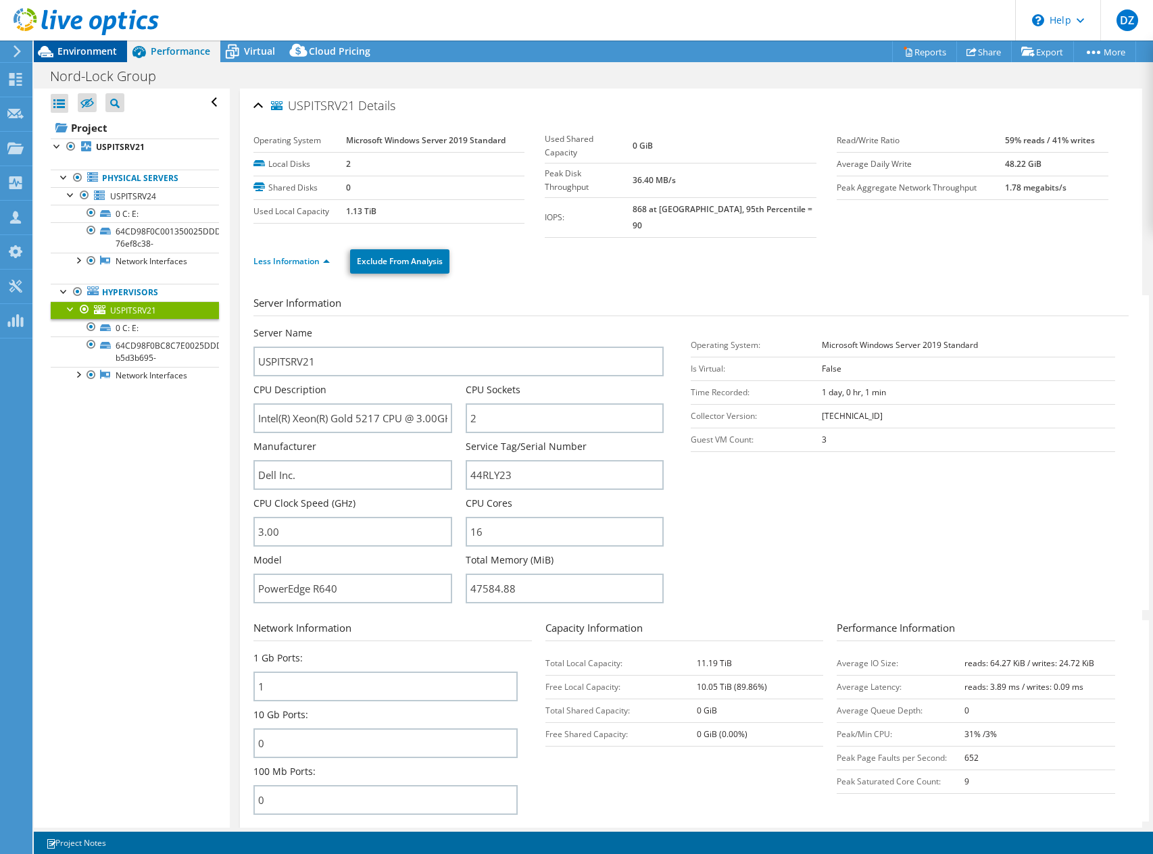
click at [89, 45] on span "Environment" at bounding box center [86, 51] width 59 height 13
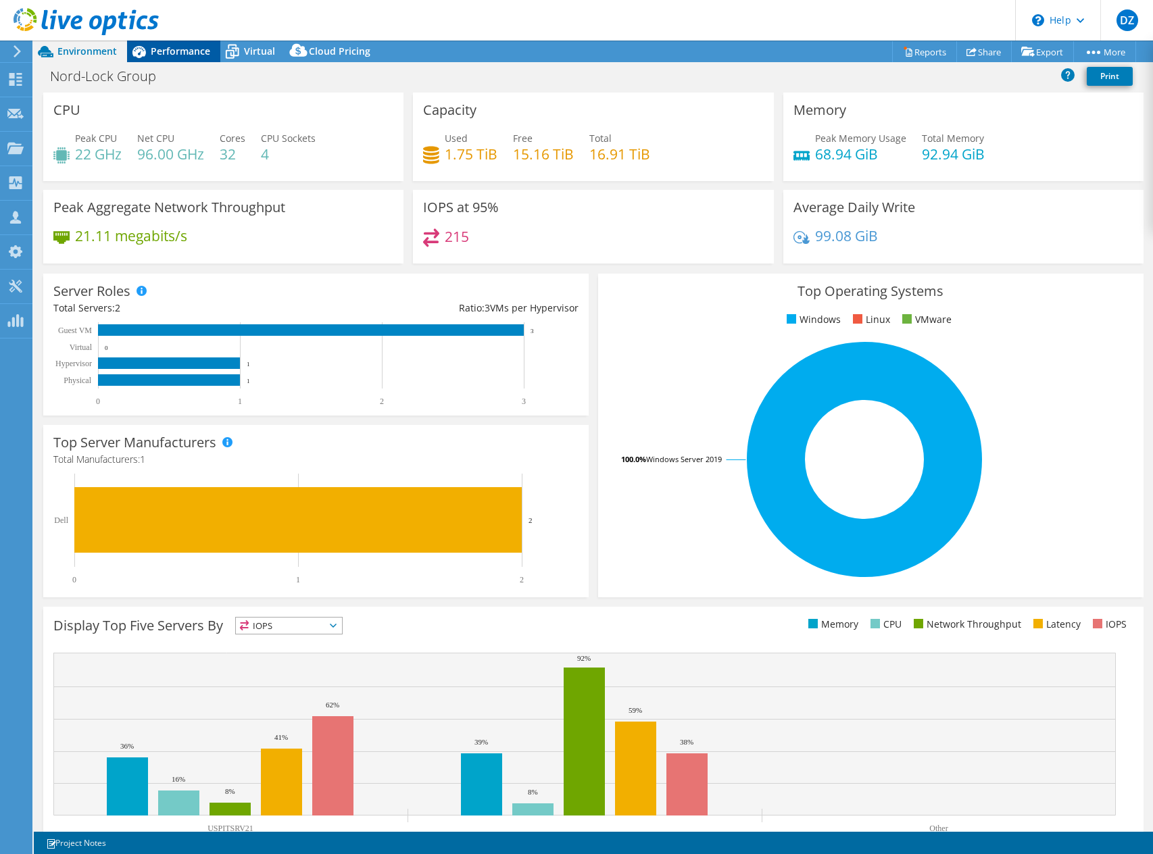
click at [161, 51] on span "Performance" at bounding box center [180, 51] width 59 height 13
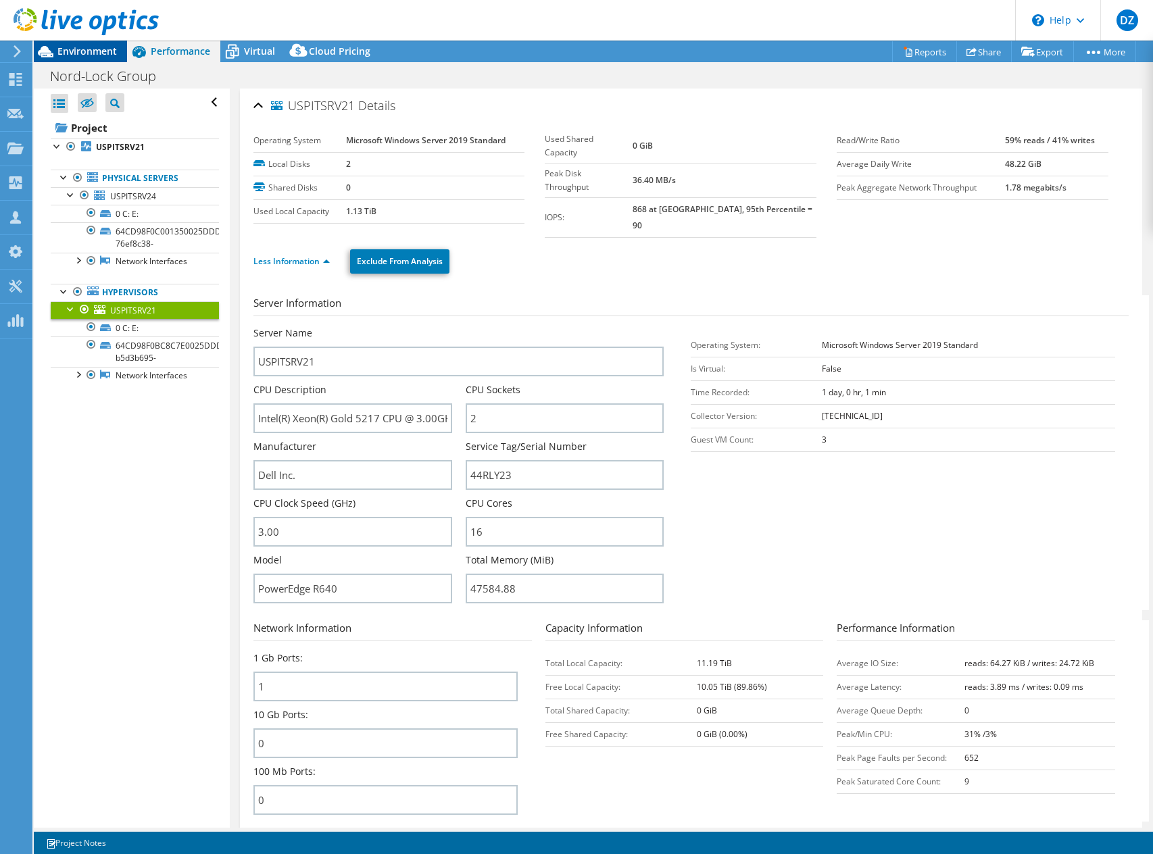
click at [87, 53] on span "Environment" at bounding box center [86, 51] width 59 height 13
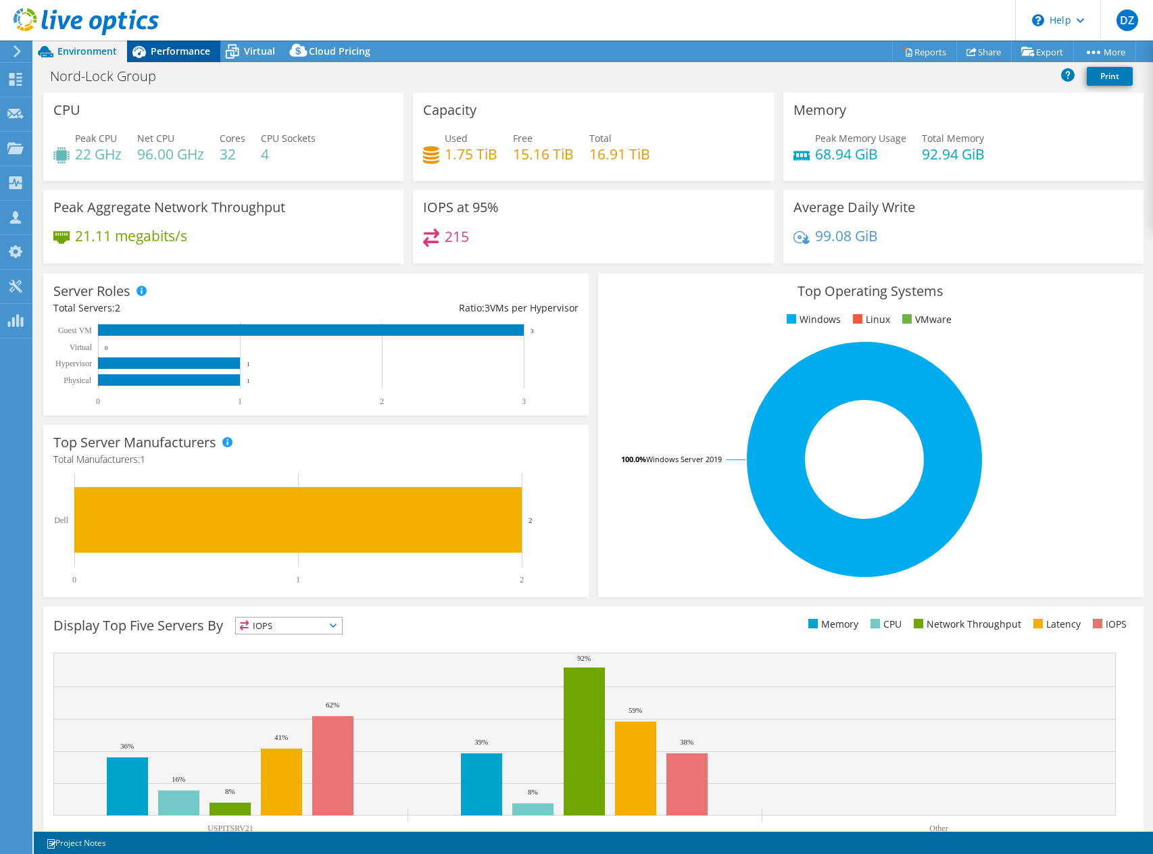
click at [147, 55] on icon at bounding box center [139, 52] width 24 height 24
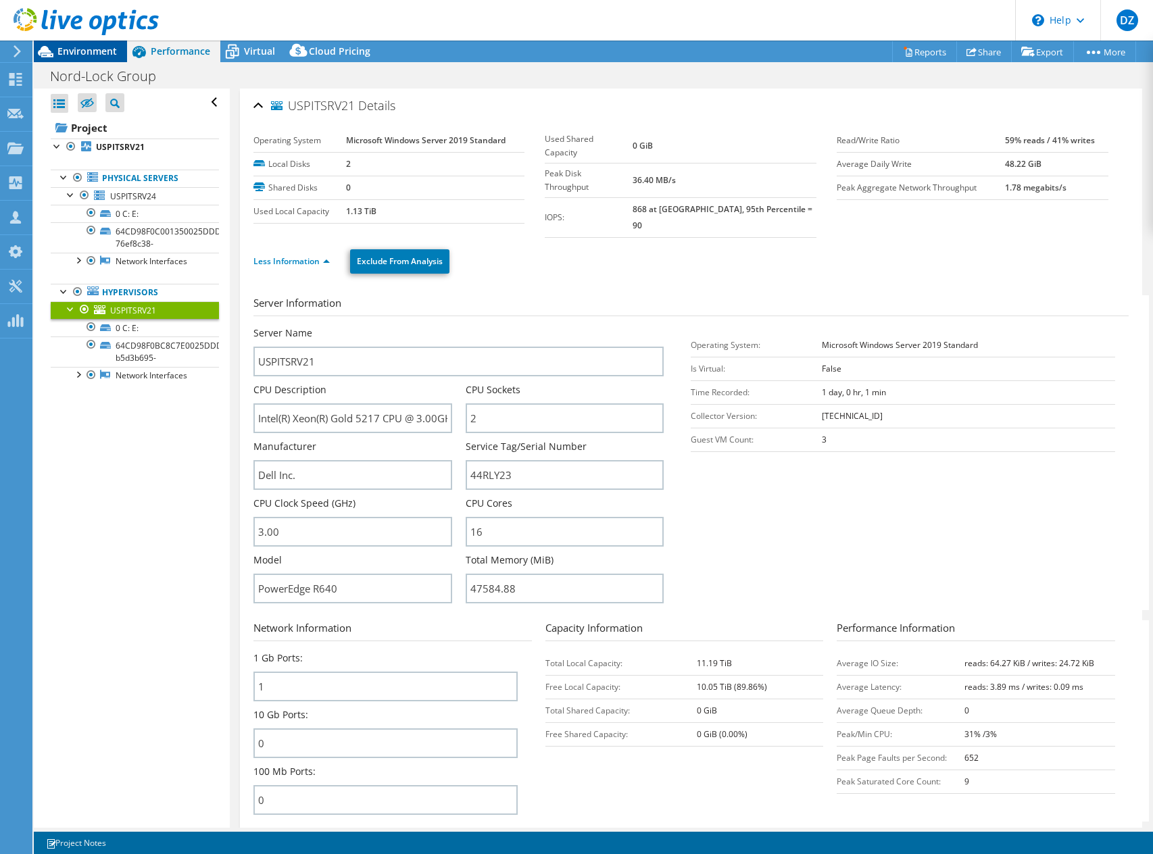
click at [90, 47] on span "Environment" at bounding box center [86, 51] width 59 height 13
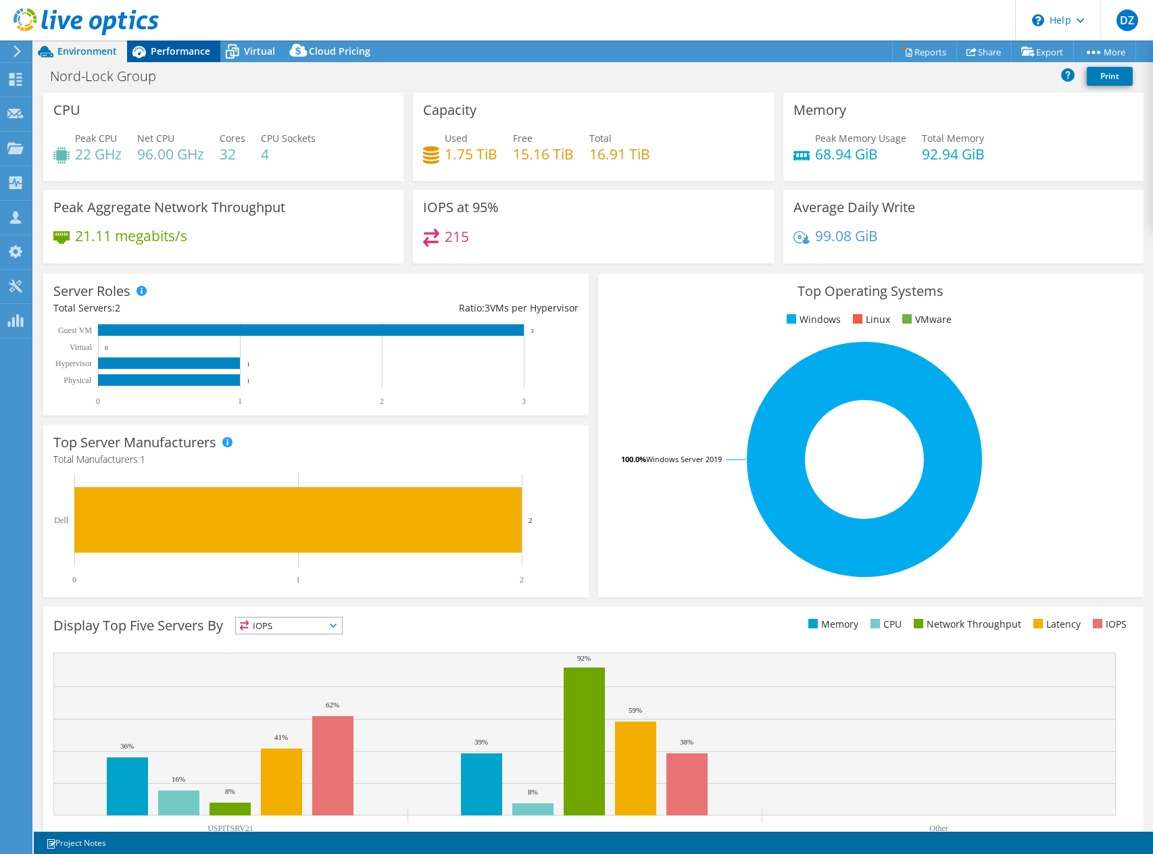
click at [198, 55] on span "Performance" at bounding box center [180, 51] width 59 height 13
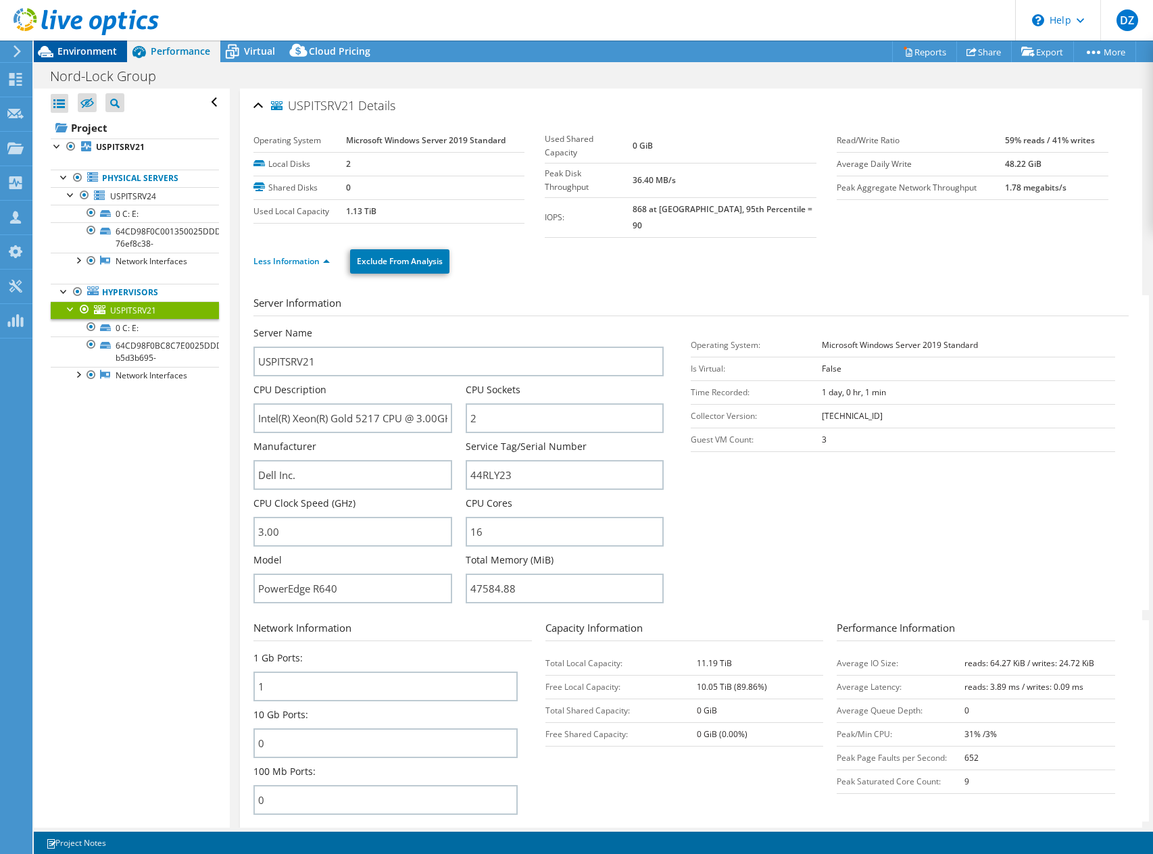
click at [72, 52] on span "Environment" at bounding box center [86, 51] width 59 height 13
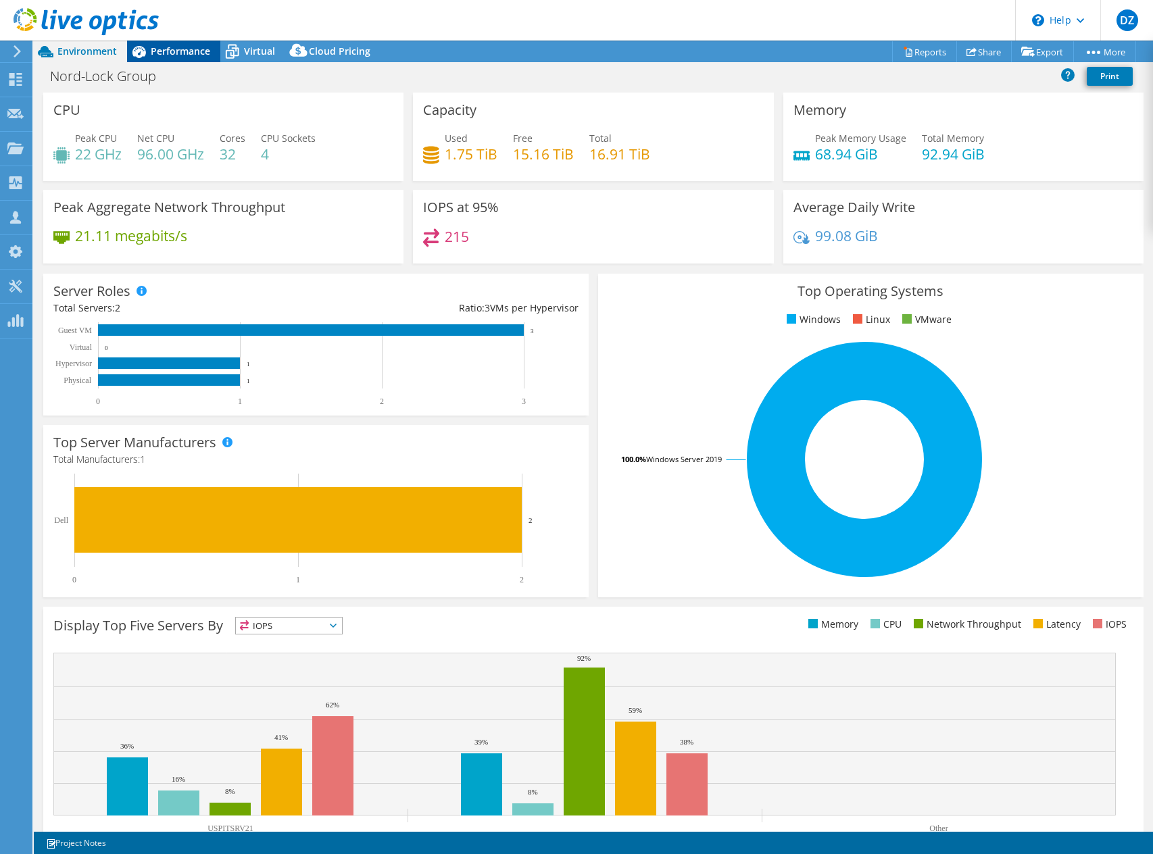
click at [153, 53] on span "Performance" at bounding box center [180, 51] width 59 height 13
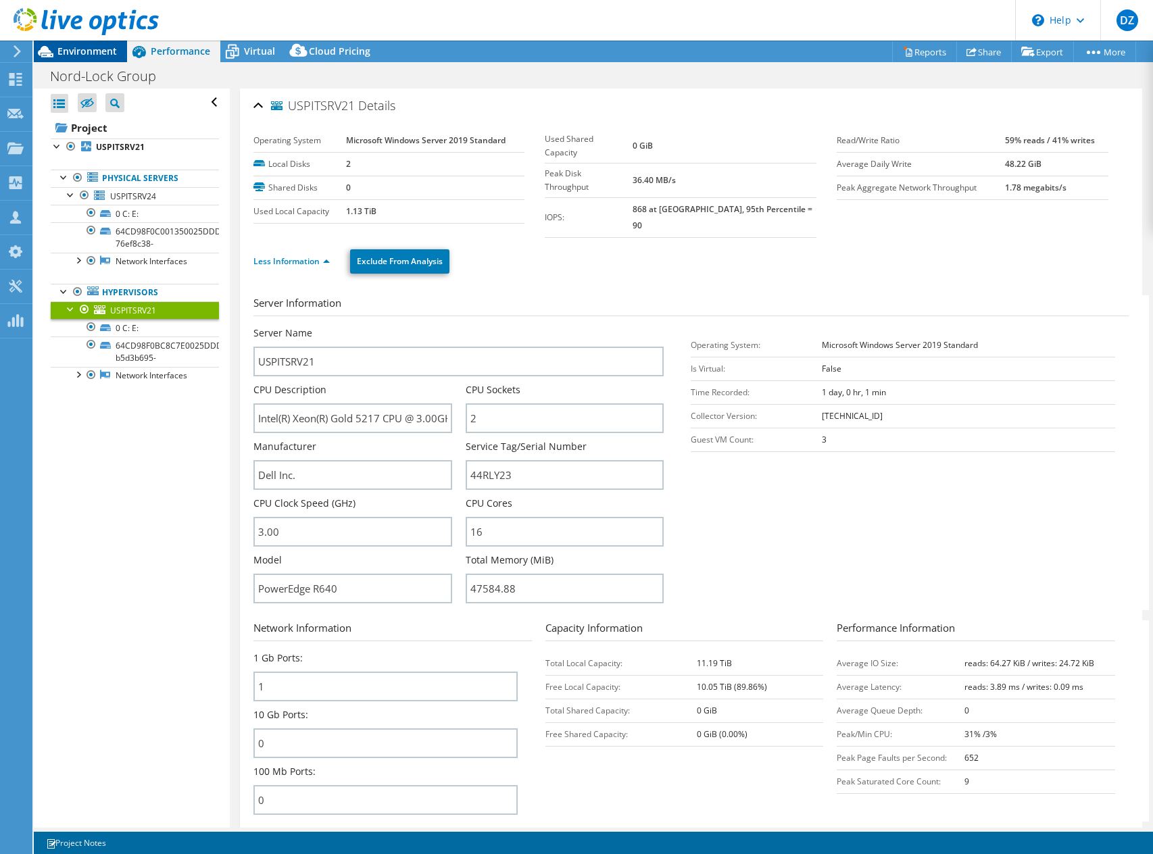
click at [99, 49] on span "Environment" at bounding box center [86, 51] width 59 height 13
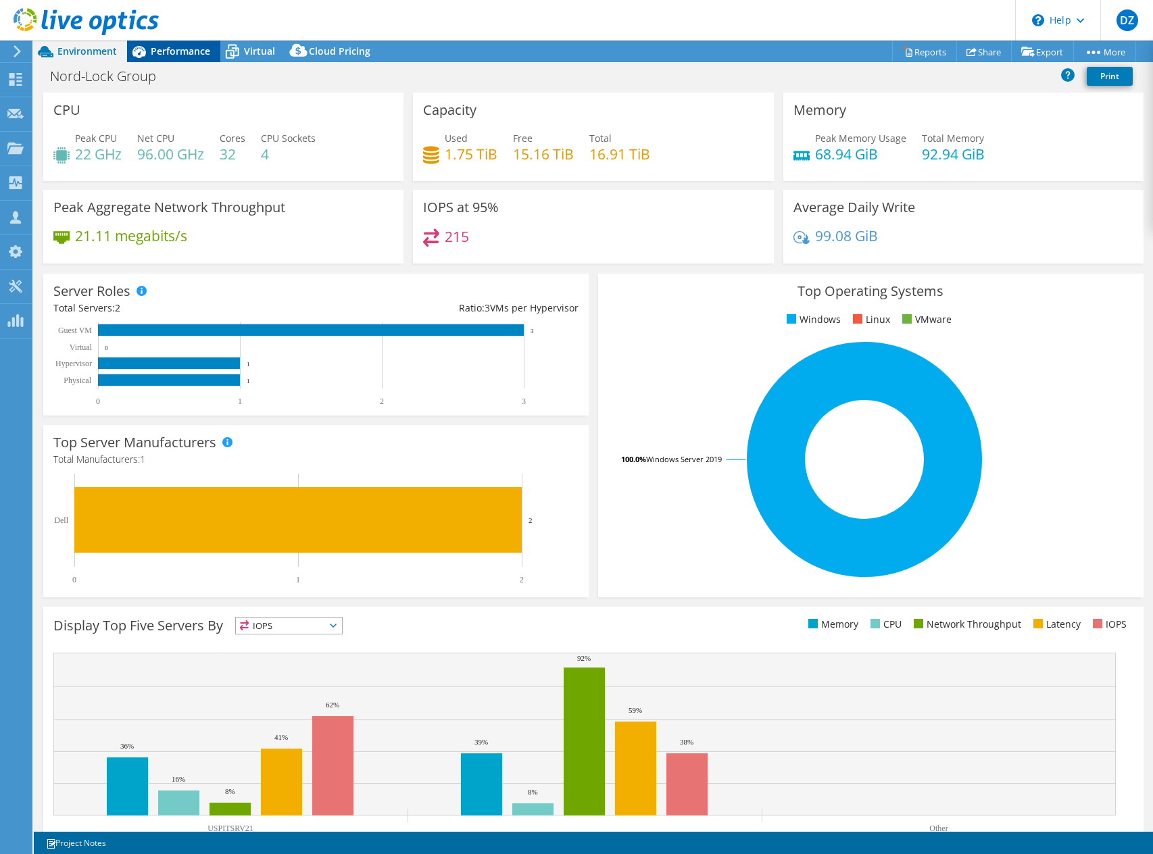
click at [139, 48] on icon at bounding box center [139, 52] width 24 height 24
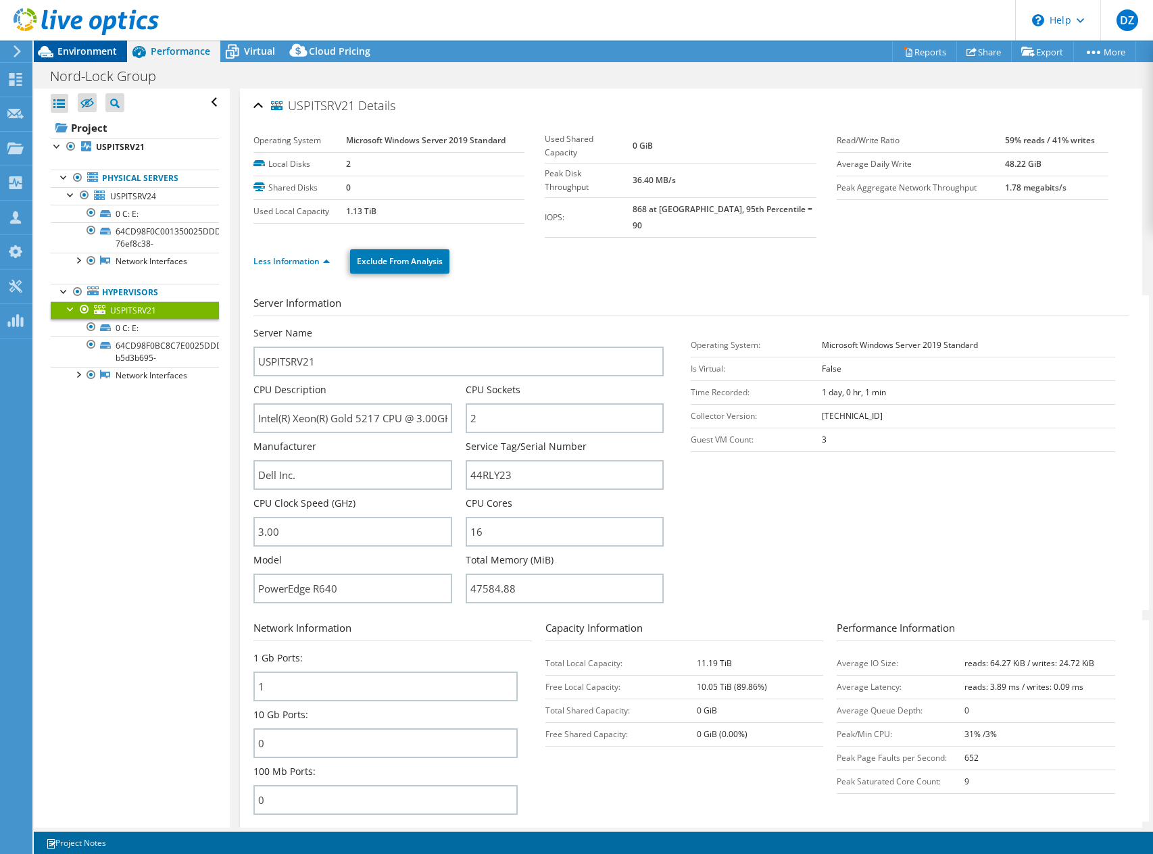
click at [81, 45] on span "Environment" at bounding box center [86, 51] width 59 height 13
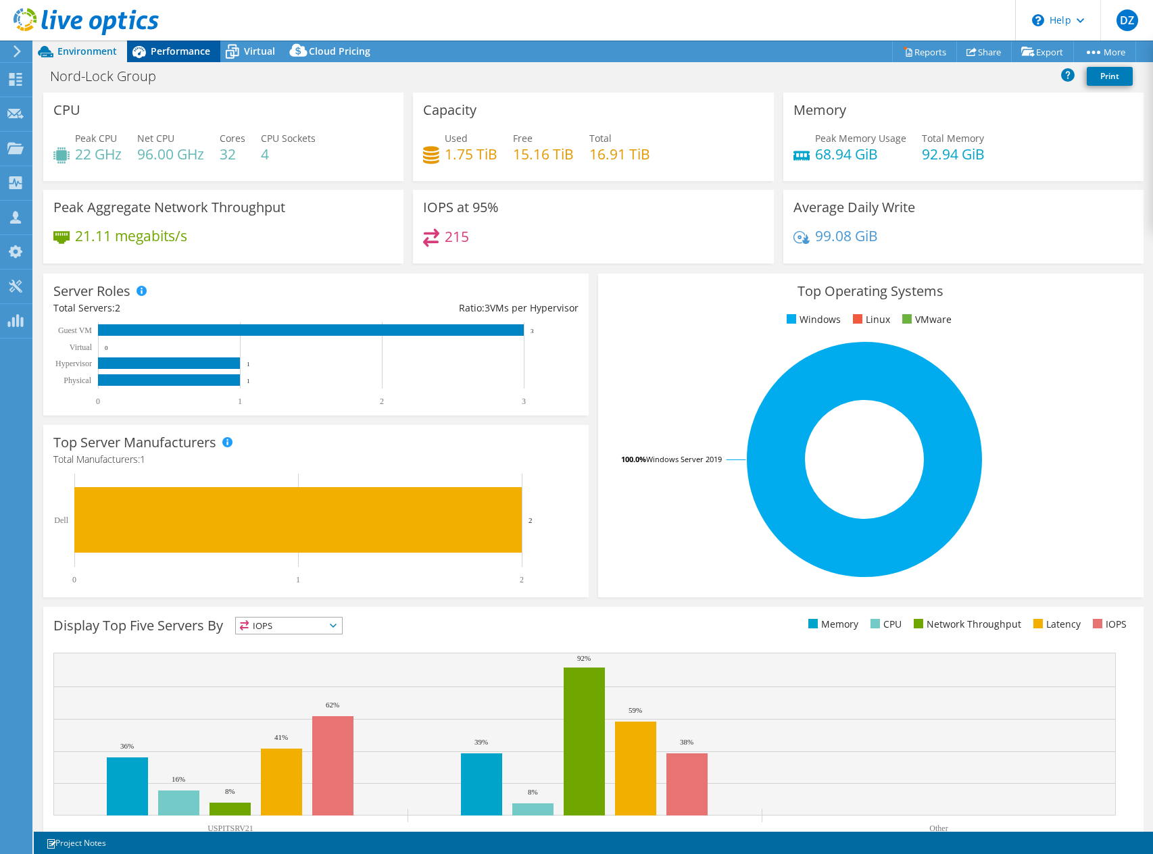
click at [153, 52] on span "Performance" at bounding box center [180, 51] width 59 height 13
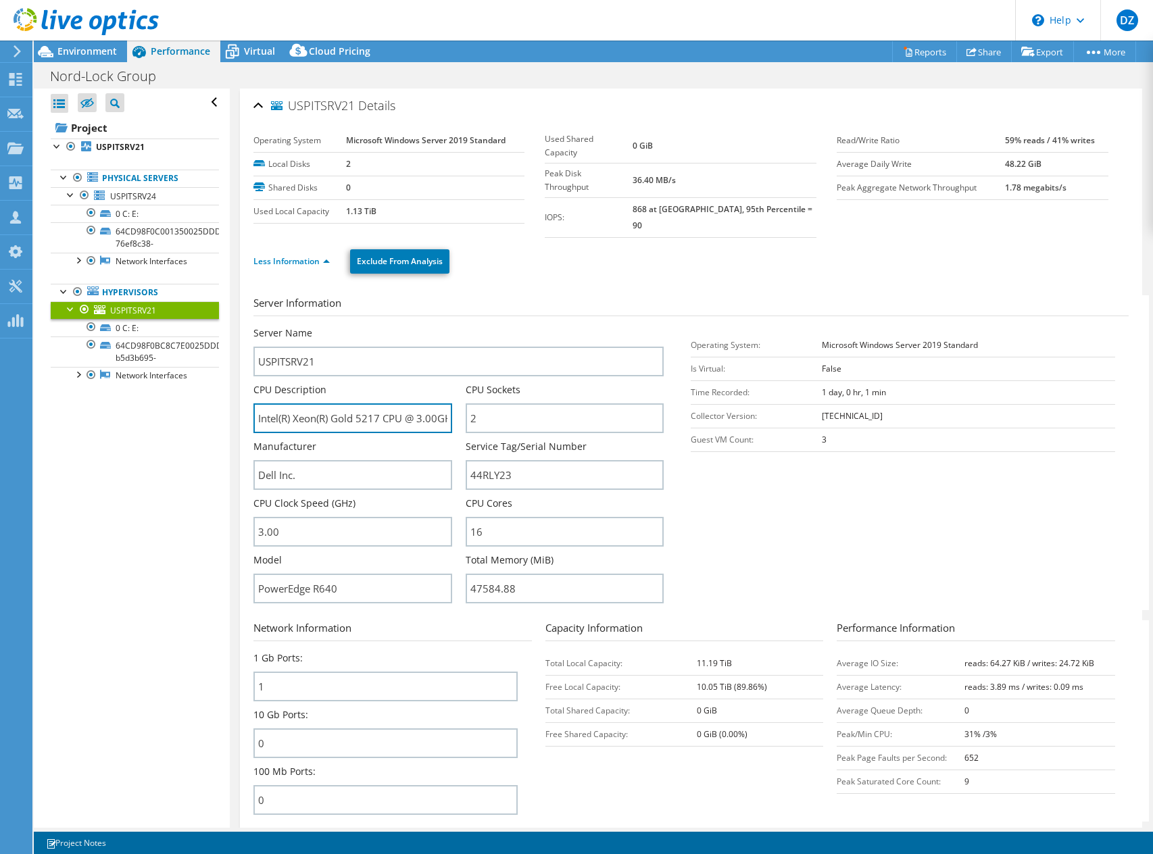
drag, startPoint x: 392, startPoint y: 410, endPoint x: 239, endPoint y: 393, distance: 154.3
click at [239, 393] on div "USPITSRV21 Details Operating System Microsoft Windows Server 2019 Standard Loca…" at bounding box center [691, 684] width 922 height 1191
click at [328, 403] on input "Intel(R) Xeon(R) Gold 5217 CPU @ 3.00GHz" at bounding box center [352, 418] width 199 height 30
click at [378, 406] on input "Intel(R) Xeon(R) Gold 5217 CPU @ 3.00GHz" at bounding box center [352, 418] width 199 height 30
click at [380, 405] on input "Intel(R) Xeon(R) Gold 5217 CPU @ 3.00GHz" at bounding box center [352, 418] width 199 height 30
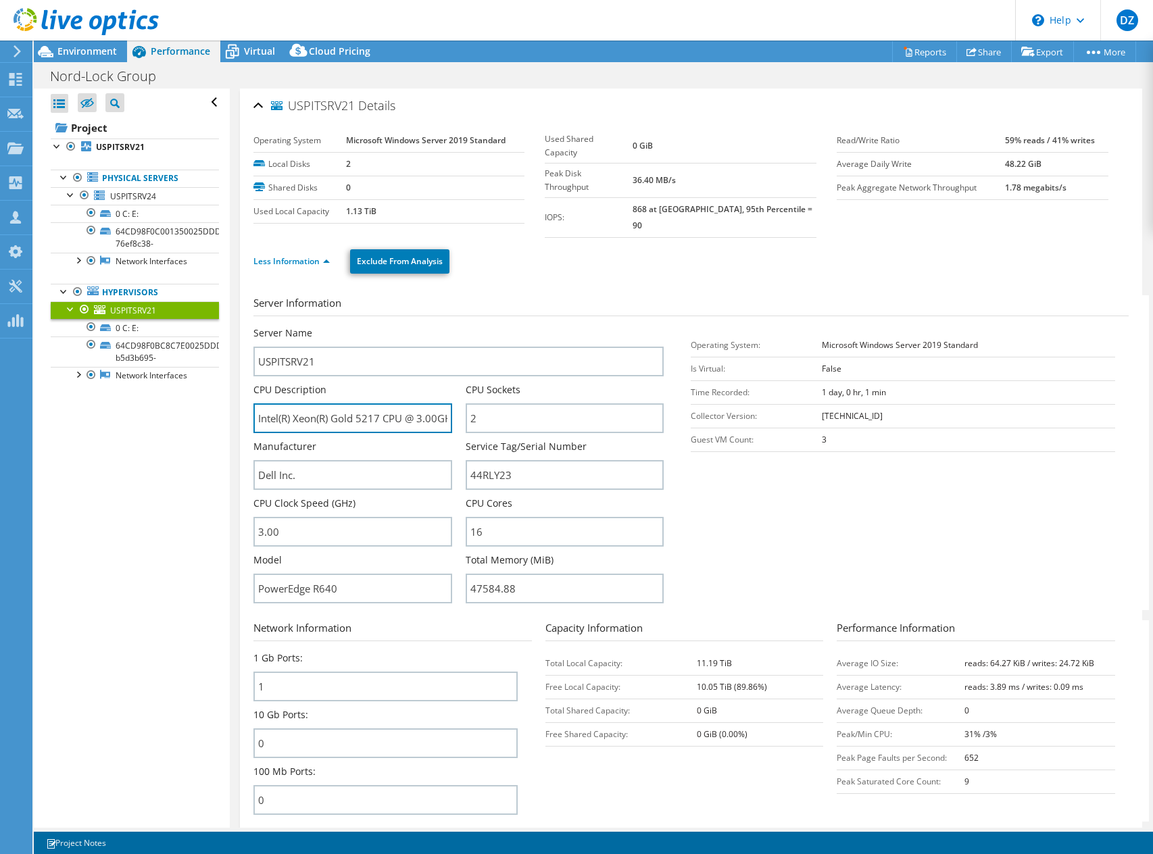
drag, startPoint x: 382, startPoint y: 403, endPoint x: 246, endPoint y: 401, distance: 136.5
click at [246, 401] on div "USPITSRV21 Details Operating System Microsoft Windows Server 2019 Standard Loca…" at bounding box center [691, 495] width 902 height 813
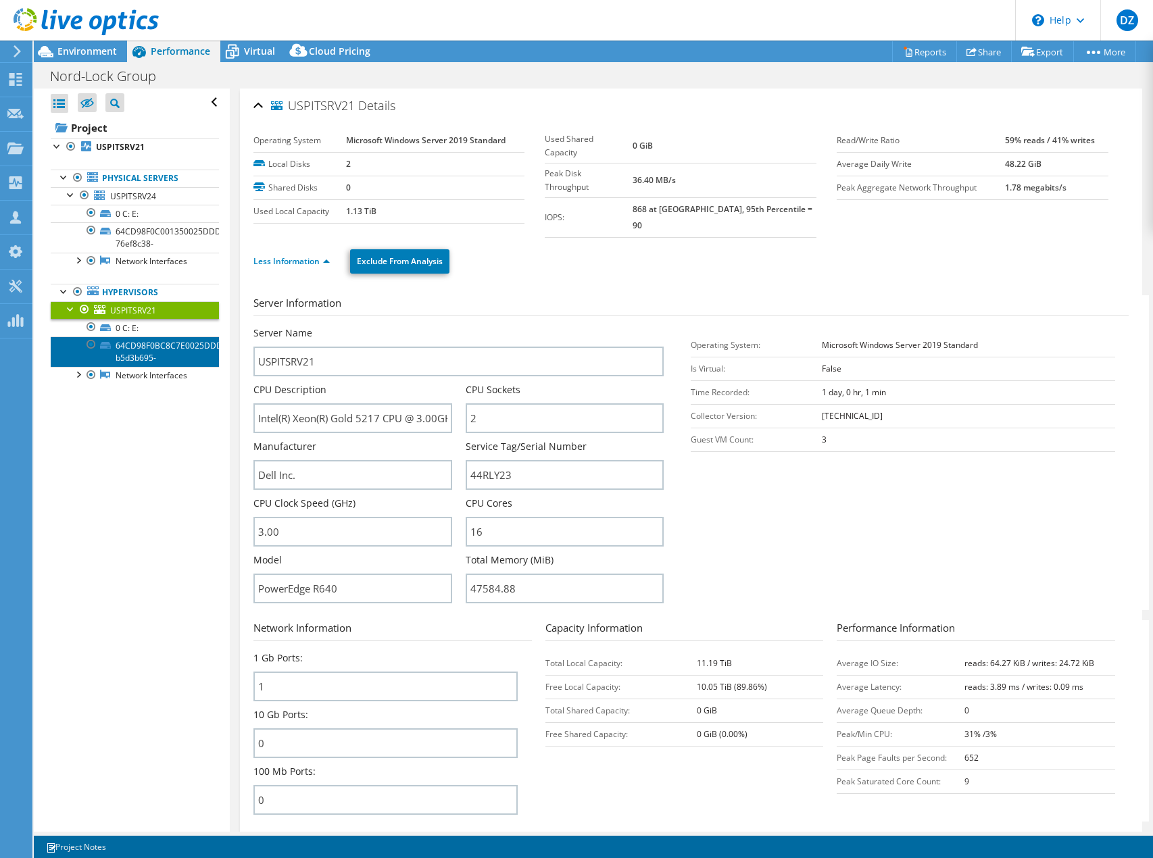
click at [124, 342] on link "64CD98F0BC8C7E0025DDDCA7B9C71C05-b5d3b695-" at bounding box center [135, 352] width 168 height 30
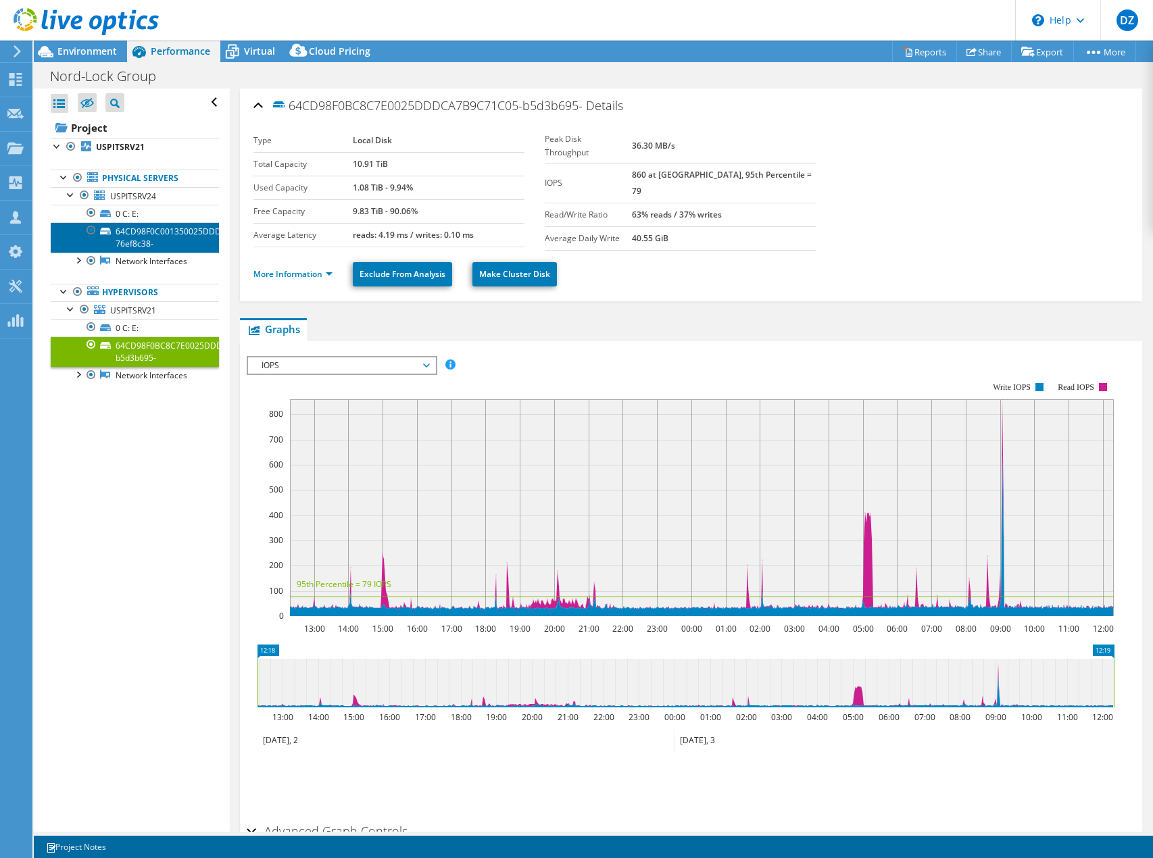
click at [142, 247] on link "64CD98F0C001350025DDDC69AF4B7D0F-76ef8c38-" at bounding box center [135, 237] width 168 height 30
